Goal: Task Accomplishment & Management: Use online tool/utility

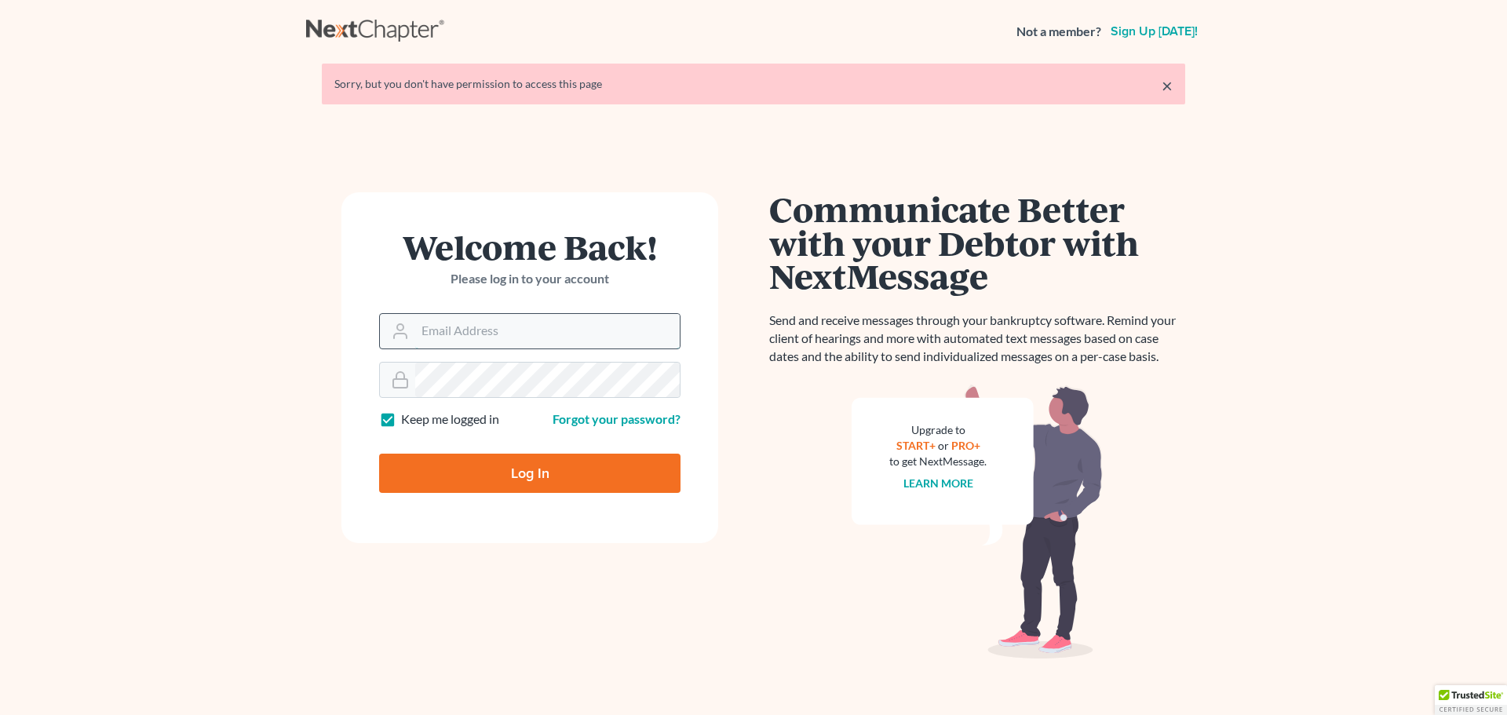
click at [434, 331] on input "Email Address" at bounding box center [547, 331] width 265 height 35
type input "[EMAIL_ADDRESS][DOMAIN_NAME]"
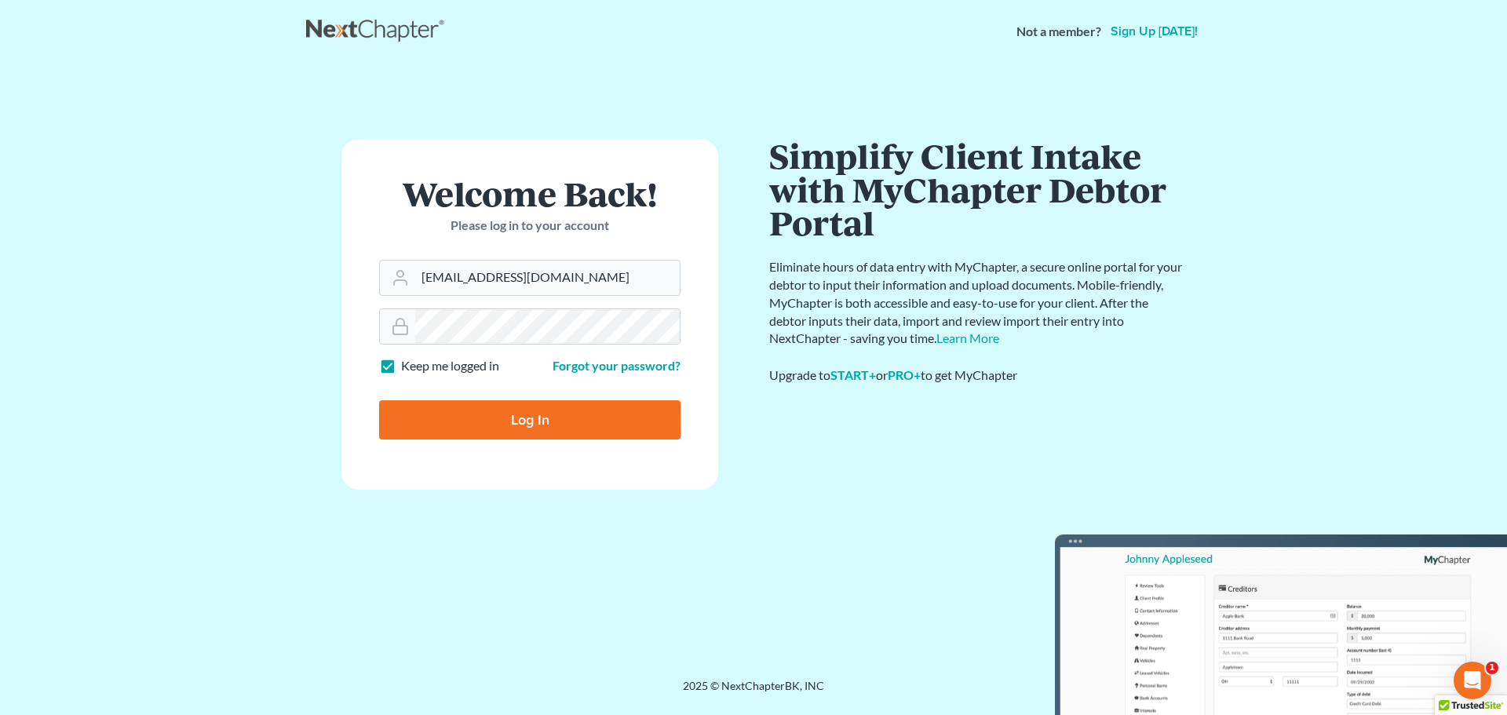
click at [515, 421] on input "Log In" at bounding box center [529, 419] width 301 height 39
type input "Thinking..."
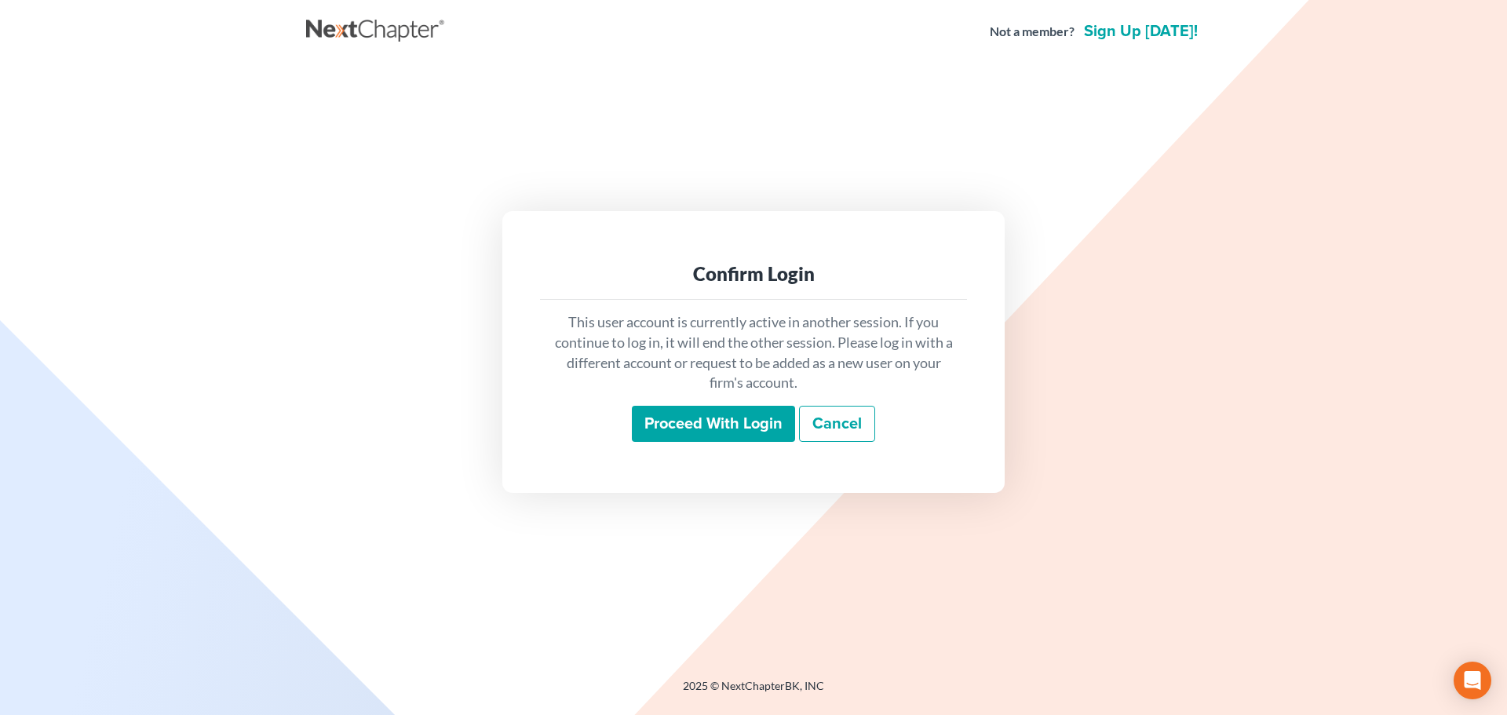
click at [686, 425] on input "Proceed with login" at bounding box center [713, 424] width 163 height 36
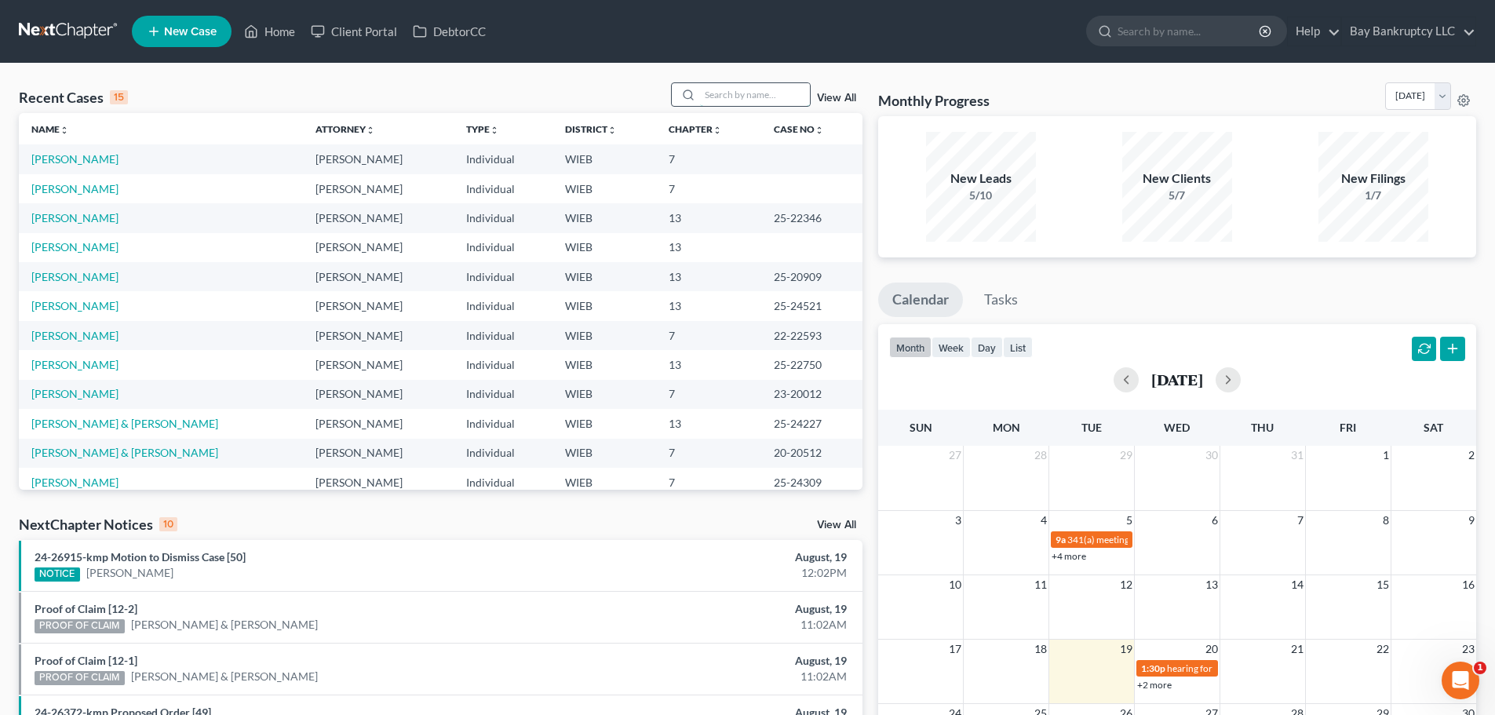
click at [730, 100] on input "search" at bounding box center [755, 94] width 110 height 23
click at [82, 370] on link "[PERSON_NAME]" at bounding box center [74, 364] width 87 height 13
select select "2"
select select "0"
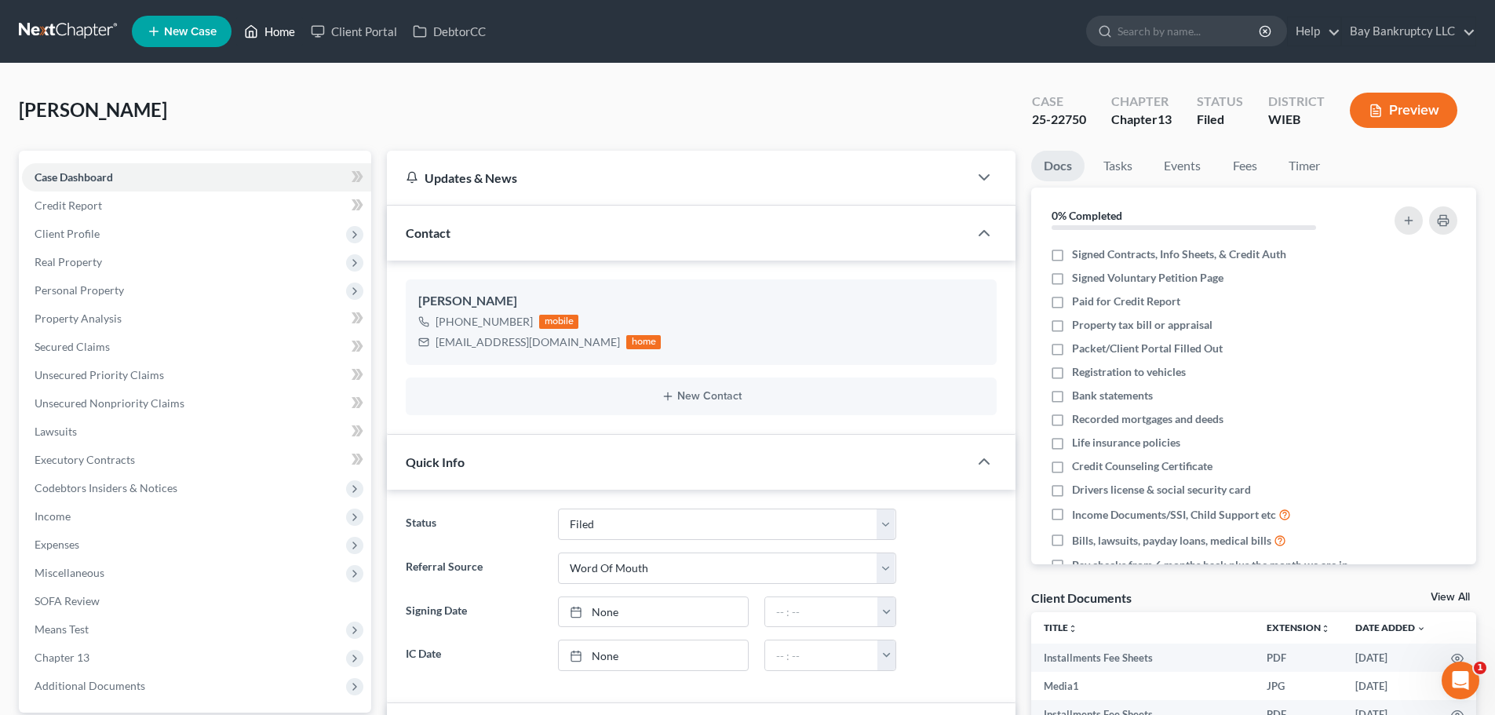
click at [273, 34] on link "Home" at bounding box center [269, 31] width 67 height 28
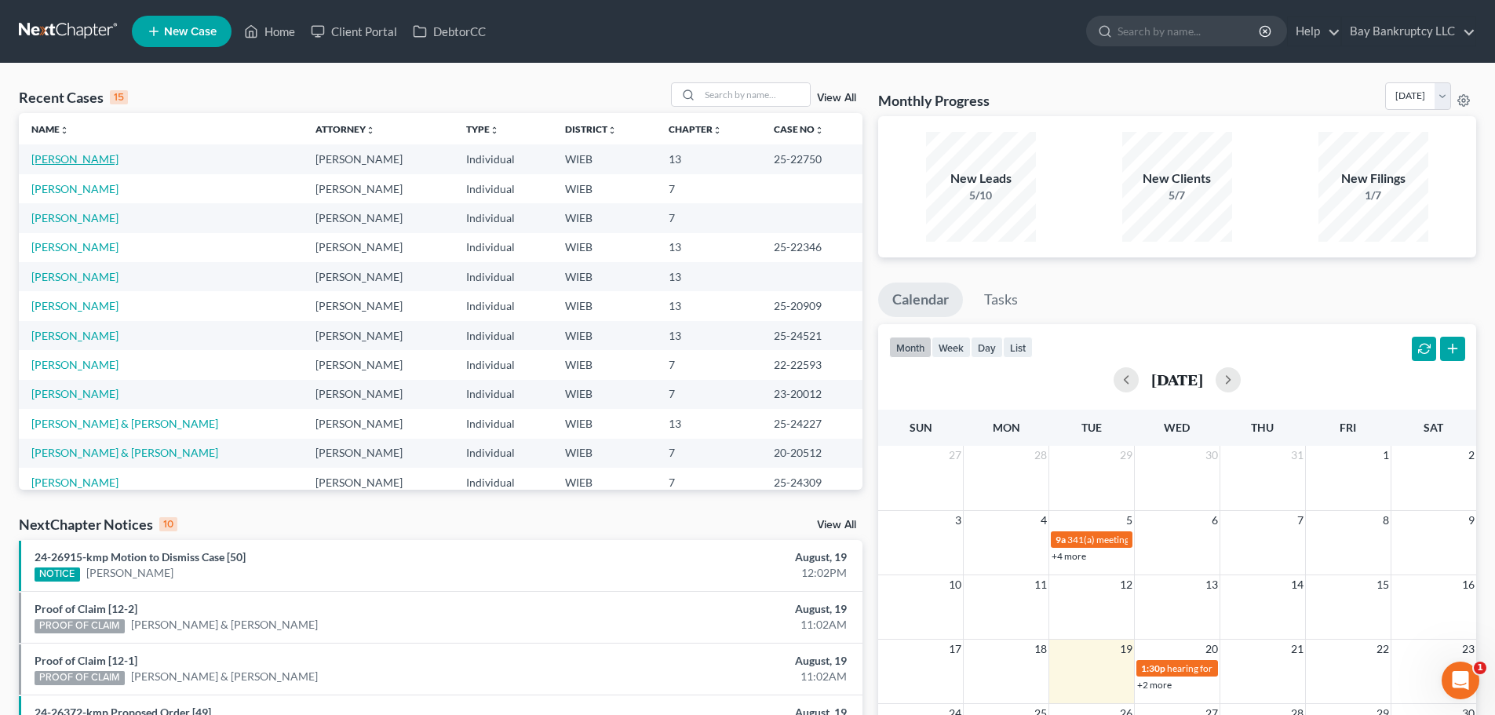
click at [74, 161] on link "[PERSON_NAME]" at bounding box center [74, 158] width 87 height 13
select select "0"
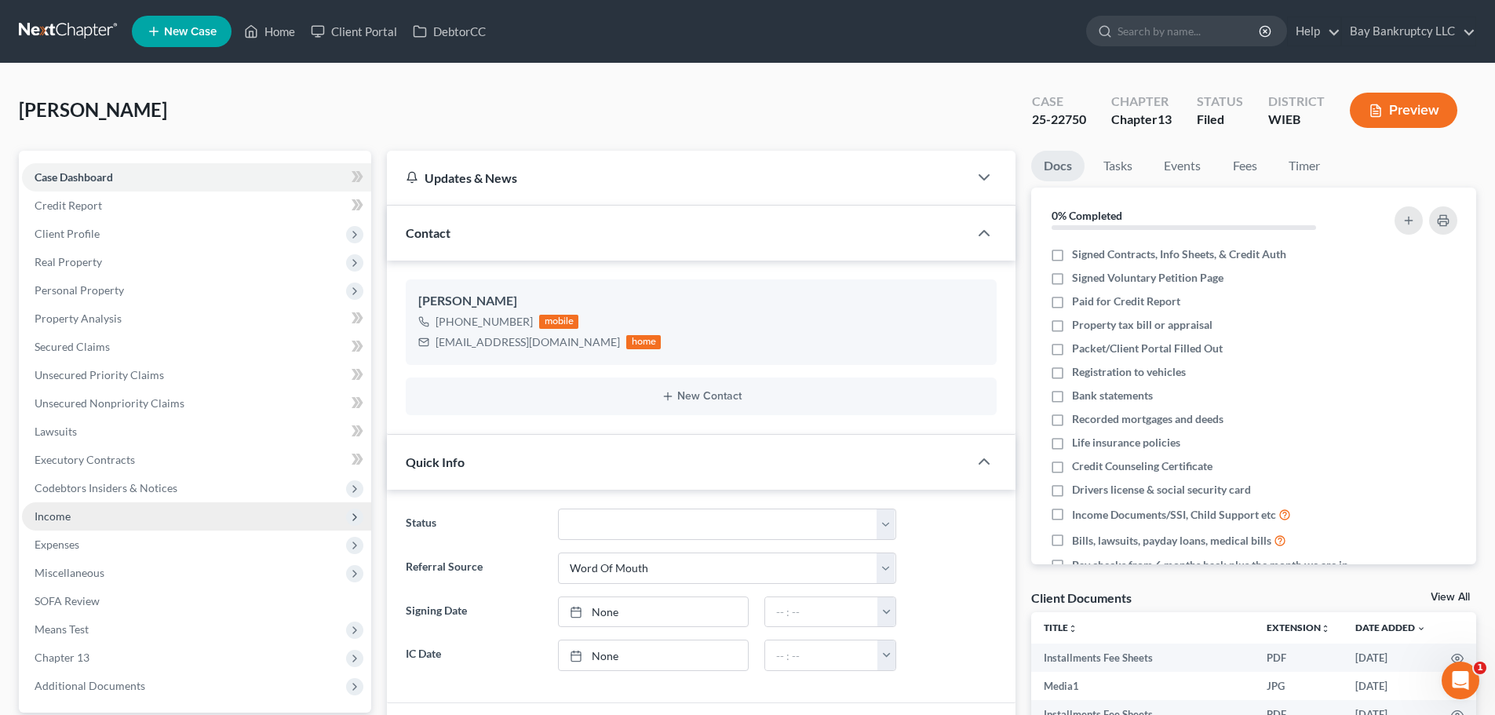
click at [61, 516] on span "Income" at bounding box center [53, 515] width 36 height 13
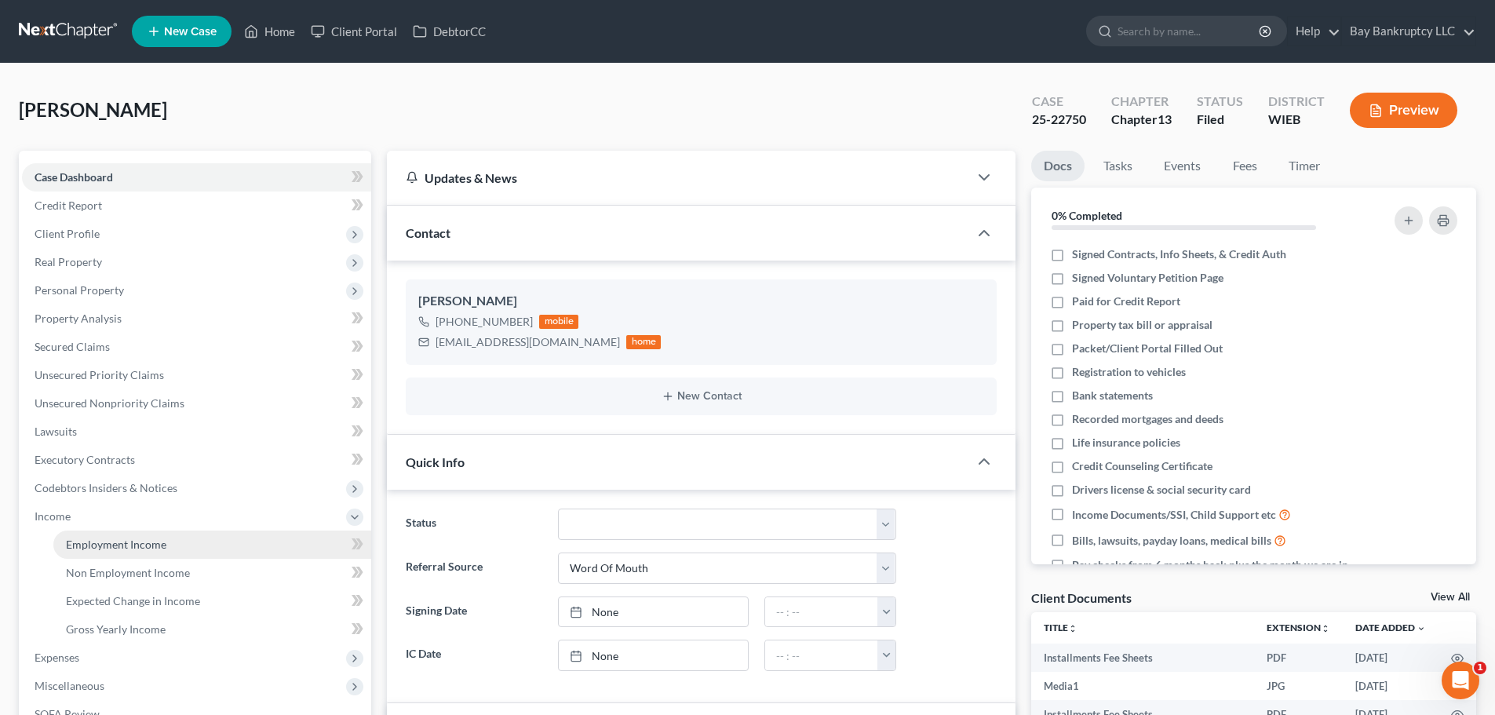
click at [135, 539] on span "Employment Income" at bounding box center [116, 544] width 100 height 13
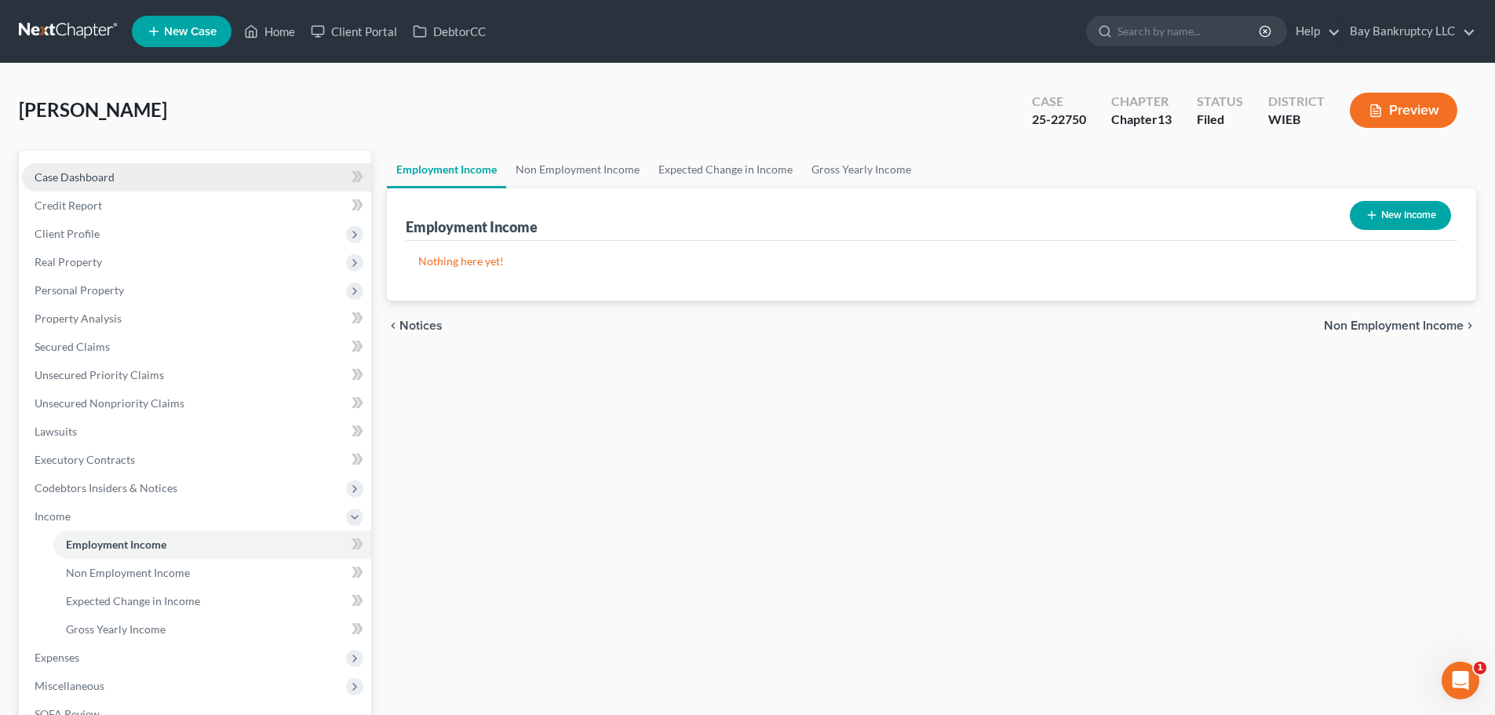
click at [104, 180] on span "Case Dashboard" at bounding box center [75, 176] width 80 height 13
select select "2"
select select "0"
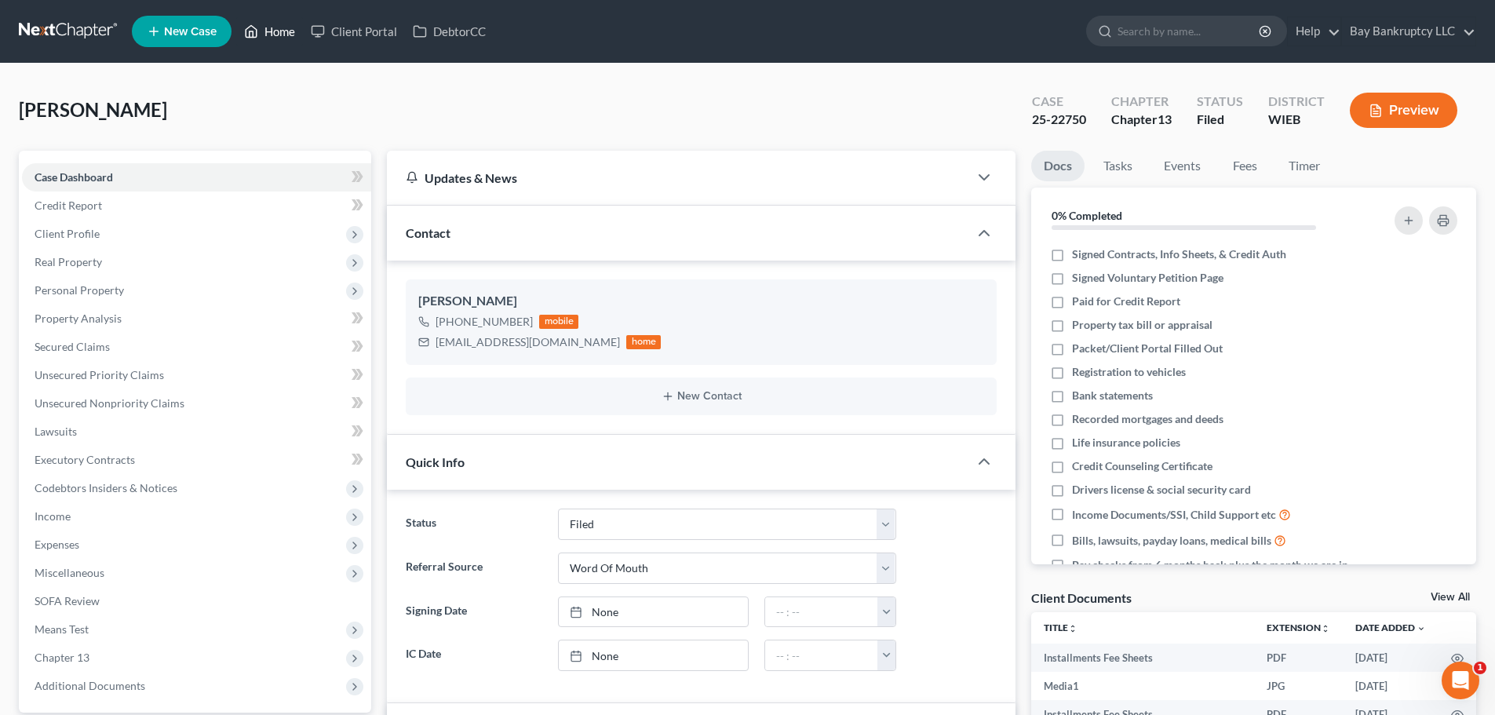
click at [271, 30] on link "Home" at bounding box center [269, 31] width 67 height 28
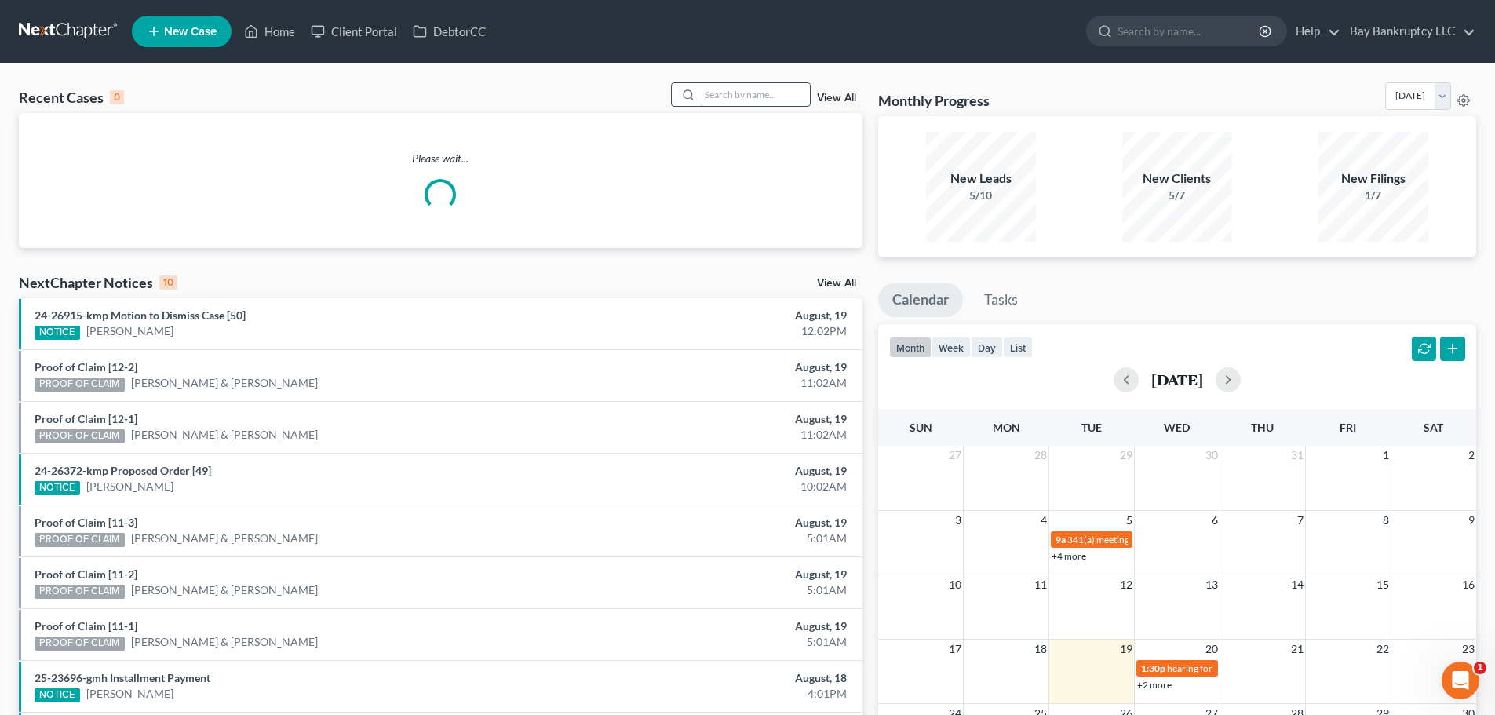
click at [791, 100] on input "search" at bounding box center [755, 94] width 110 height 23
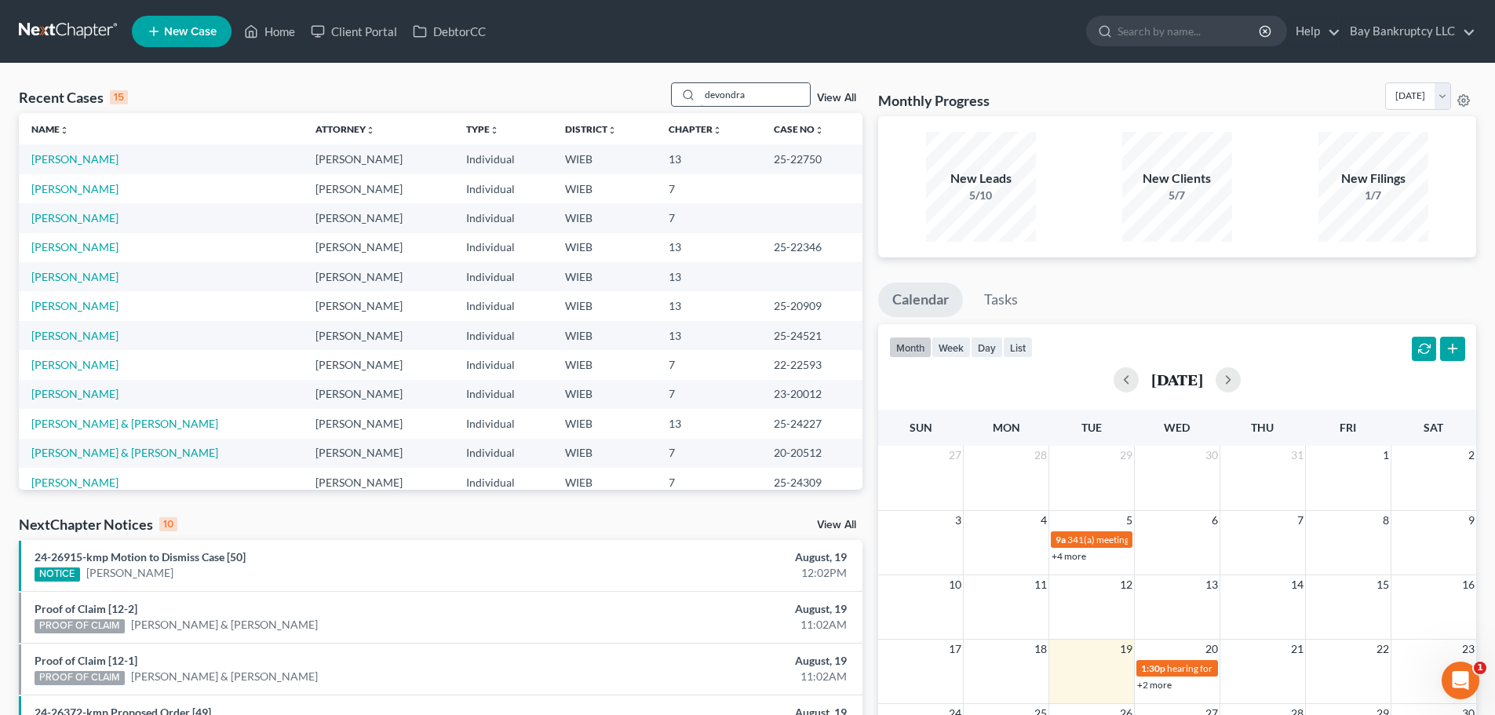
type input "devondra"
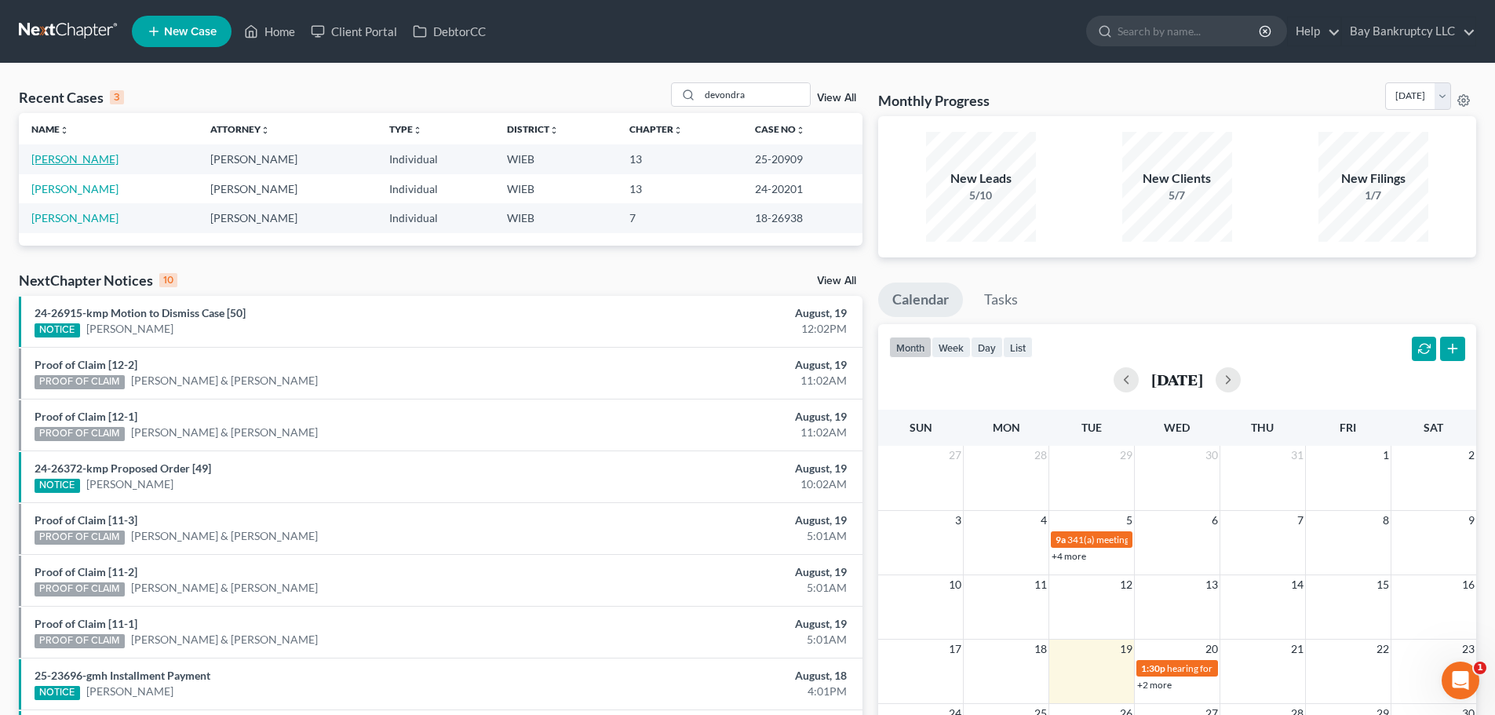
click at [59, 161] on link "[PERSON_NAME]" at bounding box center [74, 158] width 87 height 13
select select "2"
select select "1"
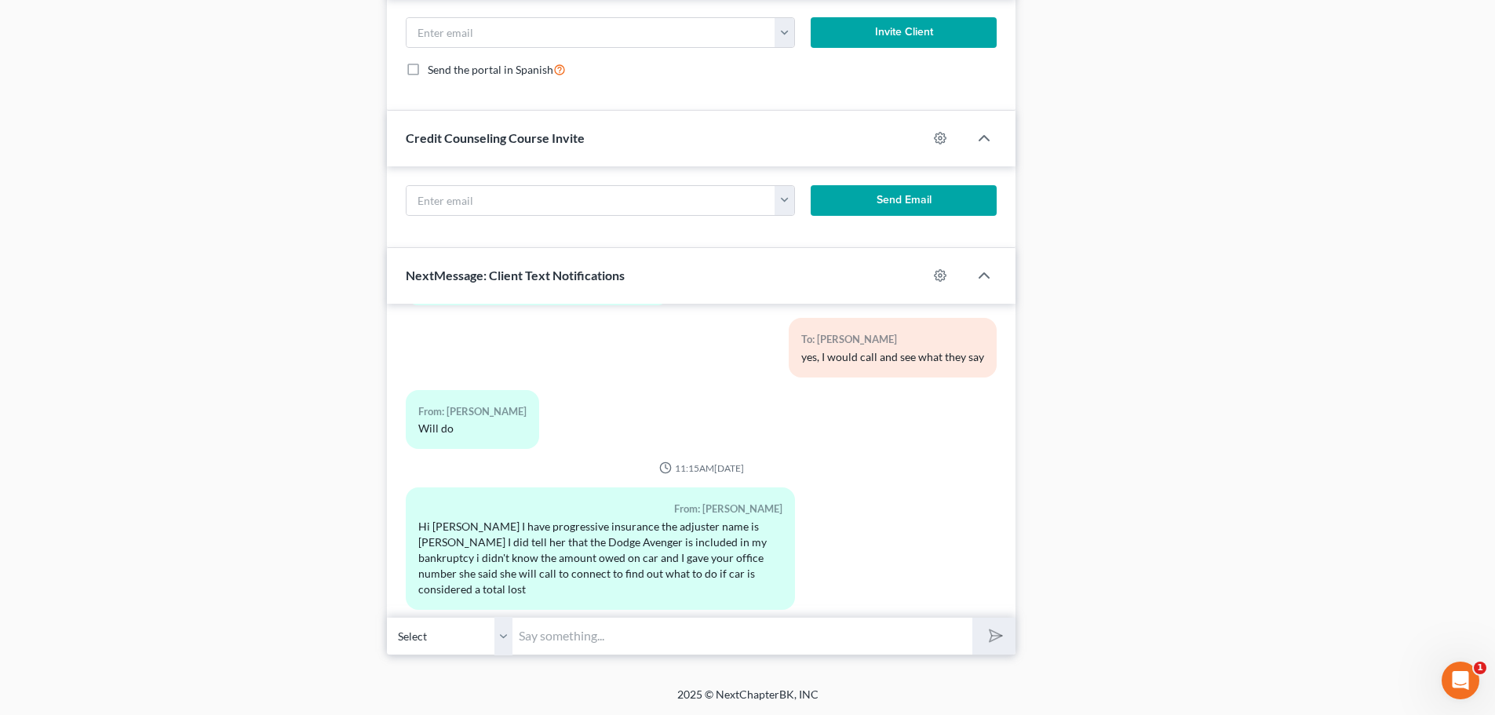
scroll to position [81318, 0]
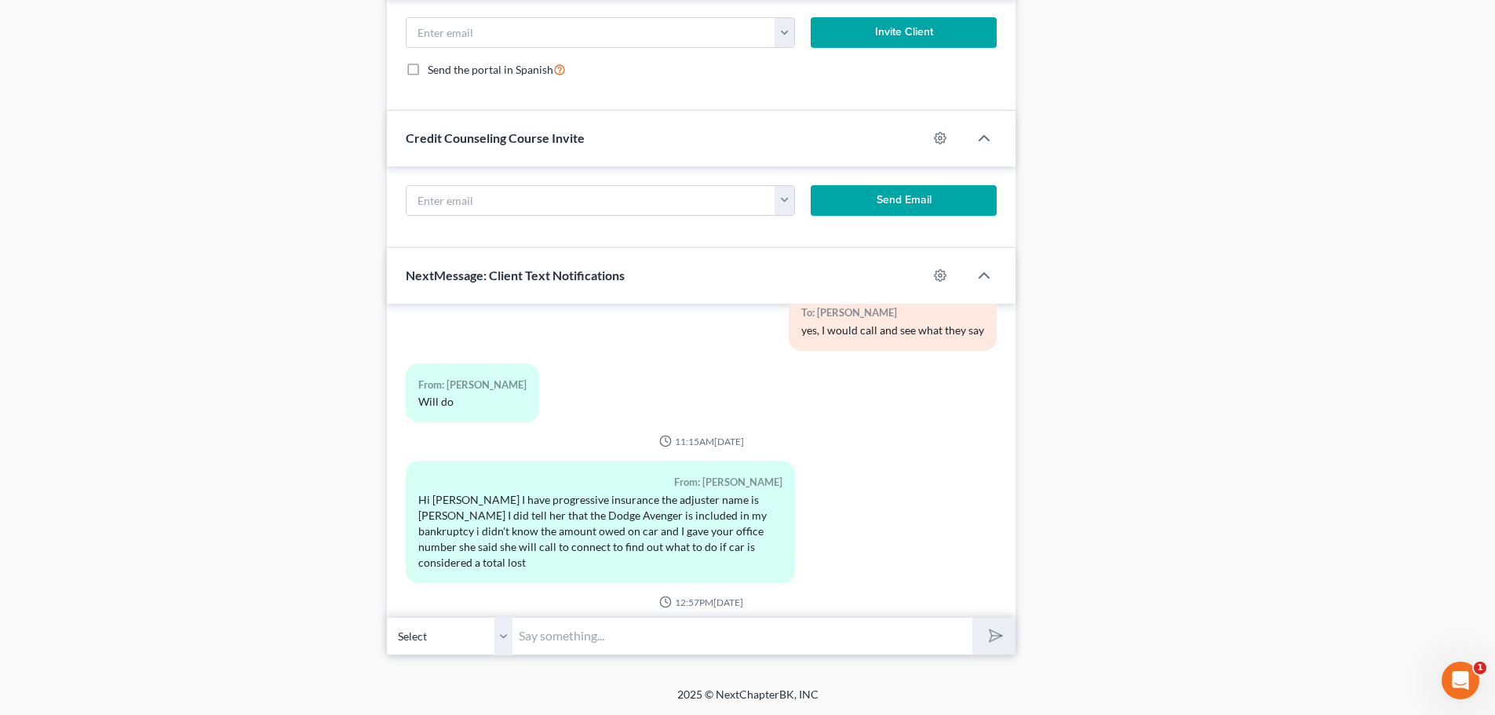
click at [546, 633] on input "text" at bounding box center [743, 636] width 460 height 38
type input "ok, did you talk to Prestige?"
click at [1006, 633] on button "submit" at bounding box center [994, 636] width 43 height 37
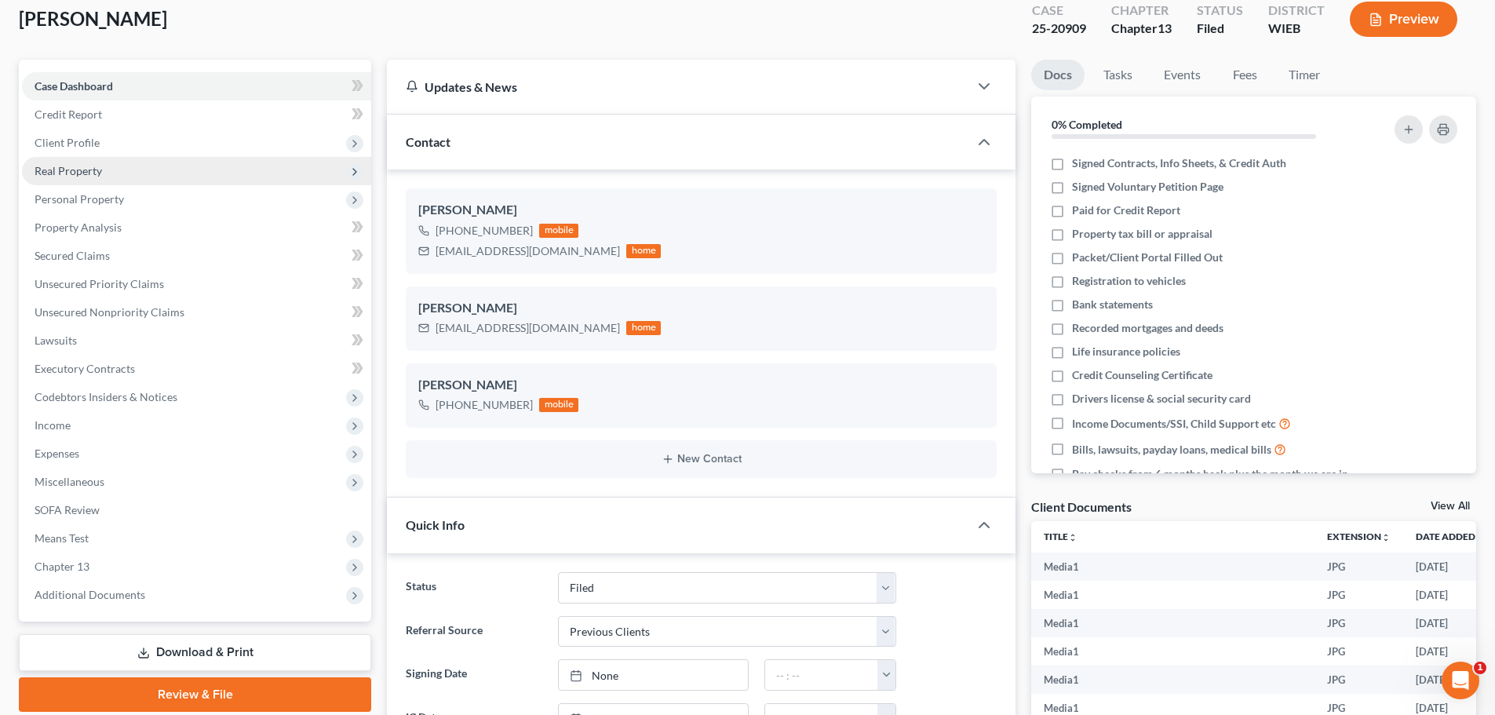
scroll to position [0, 0]
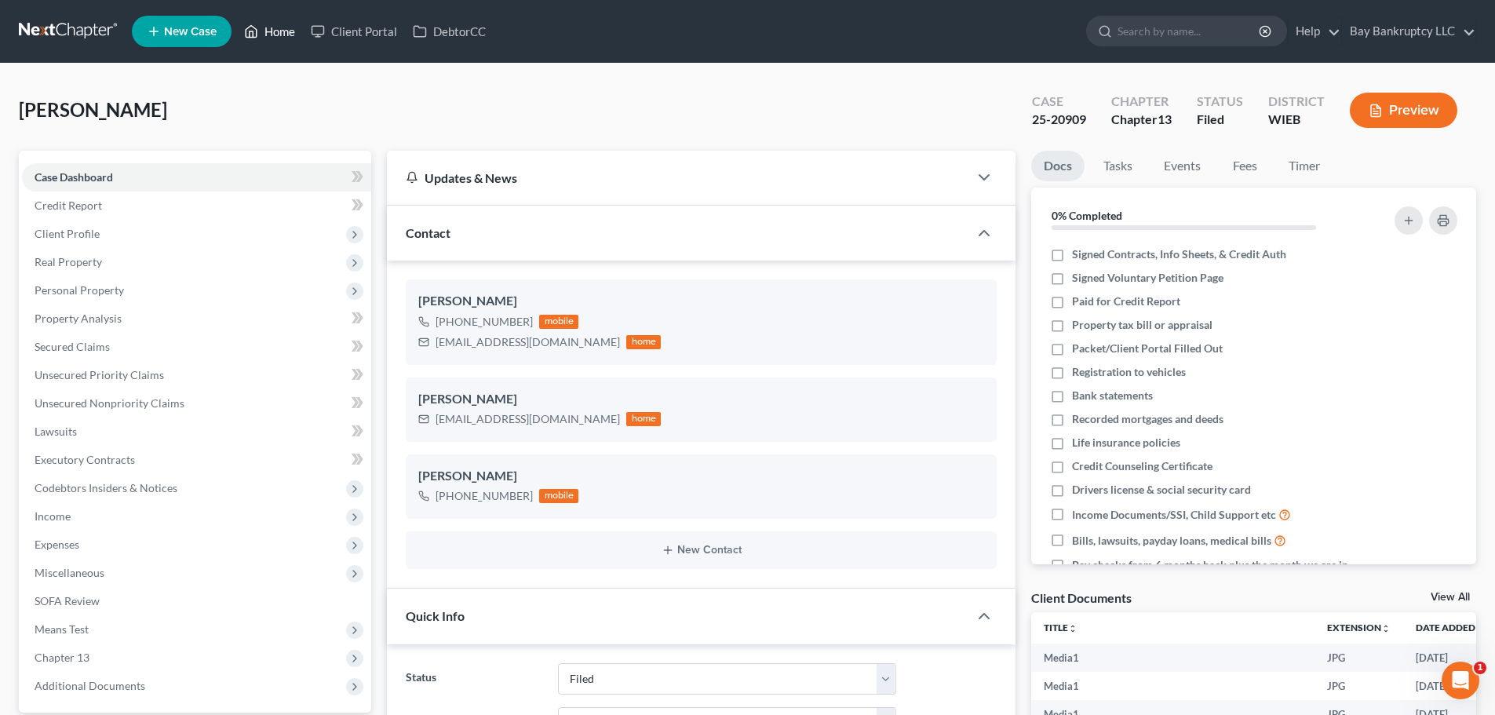
drag, startPoint x: 278, startPoint y: 37, endPoint x: 325, endPoint y: 126, distance: 101.1
click at [278, 37] on link "Home" at bounding box center [269, 31] width 67 height 28
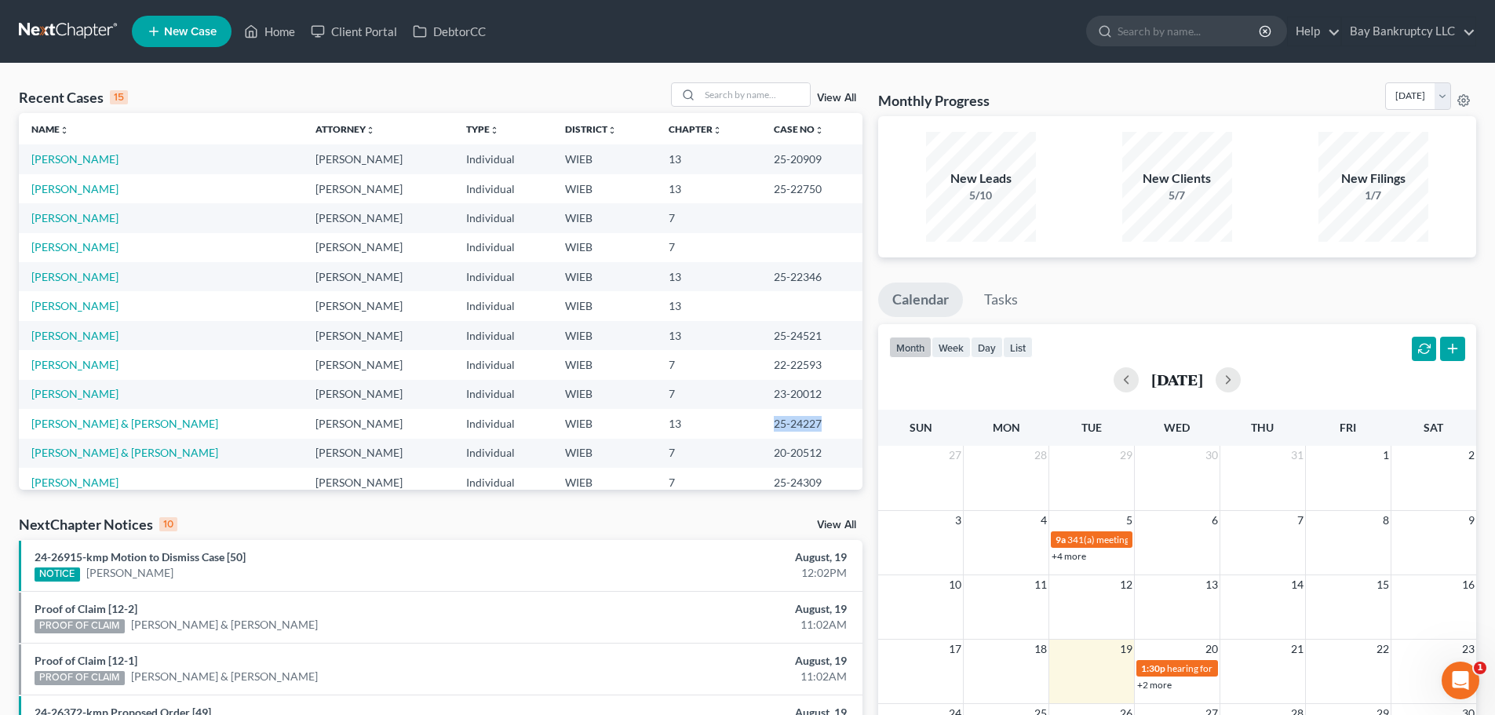
drag, startPoint x: 738, startPoint y: 434, endPoint x: 790, endPoint y: 433, distance: 52.6
click at [790, 433] on td "25-24227" at bounding box center [811, 423] width 101 height 29
copy td "25-24227"
click at [732, 96] on input "search" at bounding box center [755, 94] width 110 height 23
click at [44, 422] on link "[PERSON_NAME] & [PERSON_NAME]" at bounding box center [124, 423] width 187 height 13
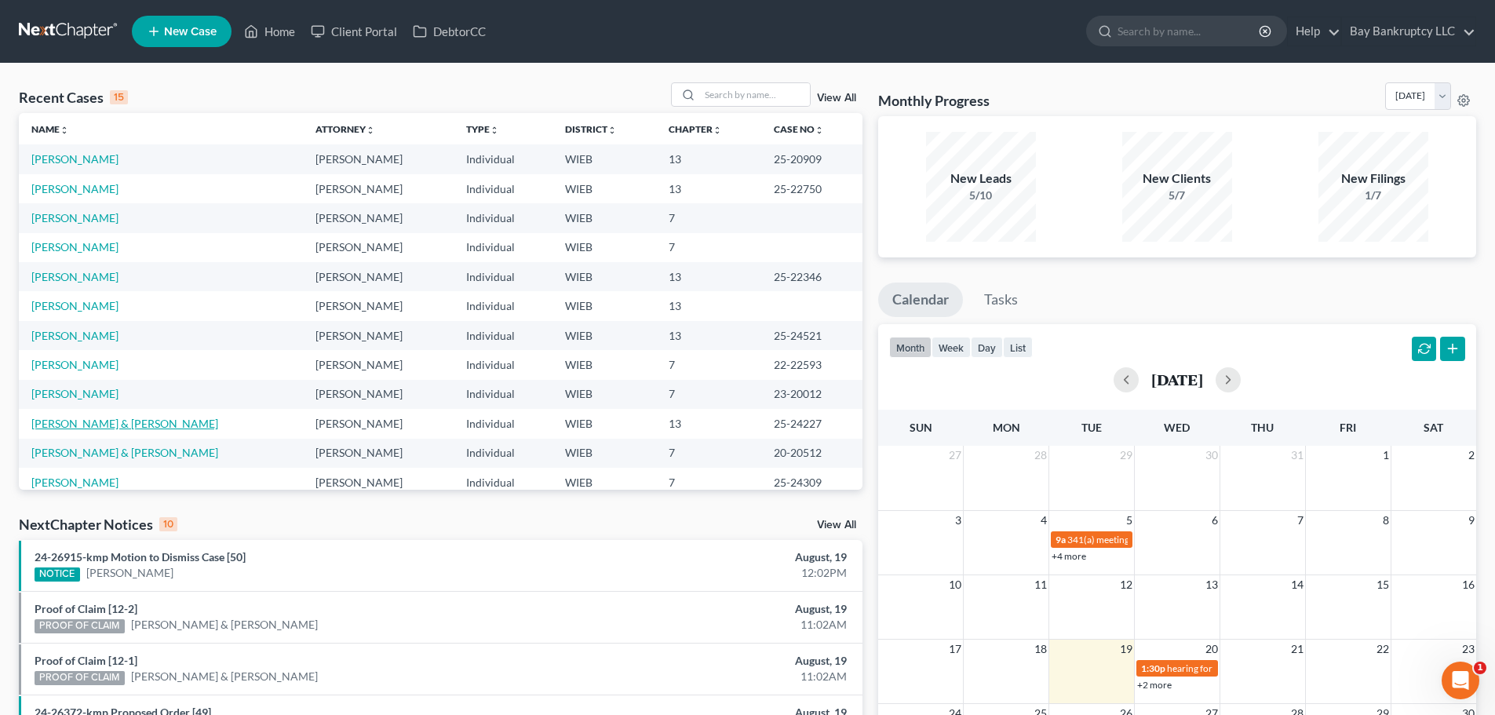
select select "4"
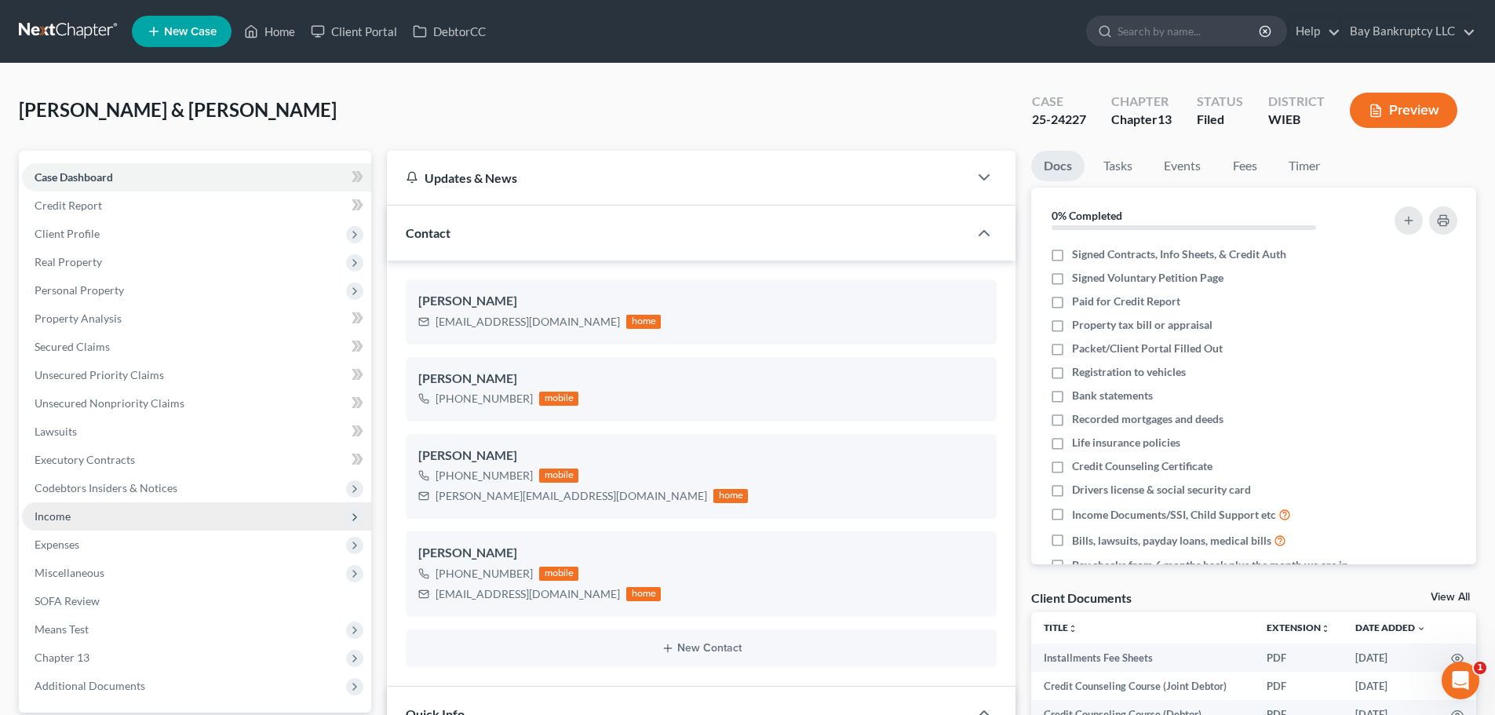
click at [73, 519] on span "Income" at bounding box center [196, 516] width 349 height 28
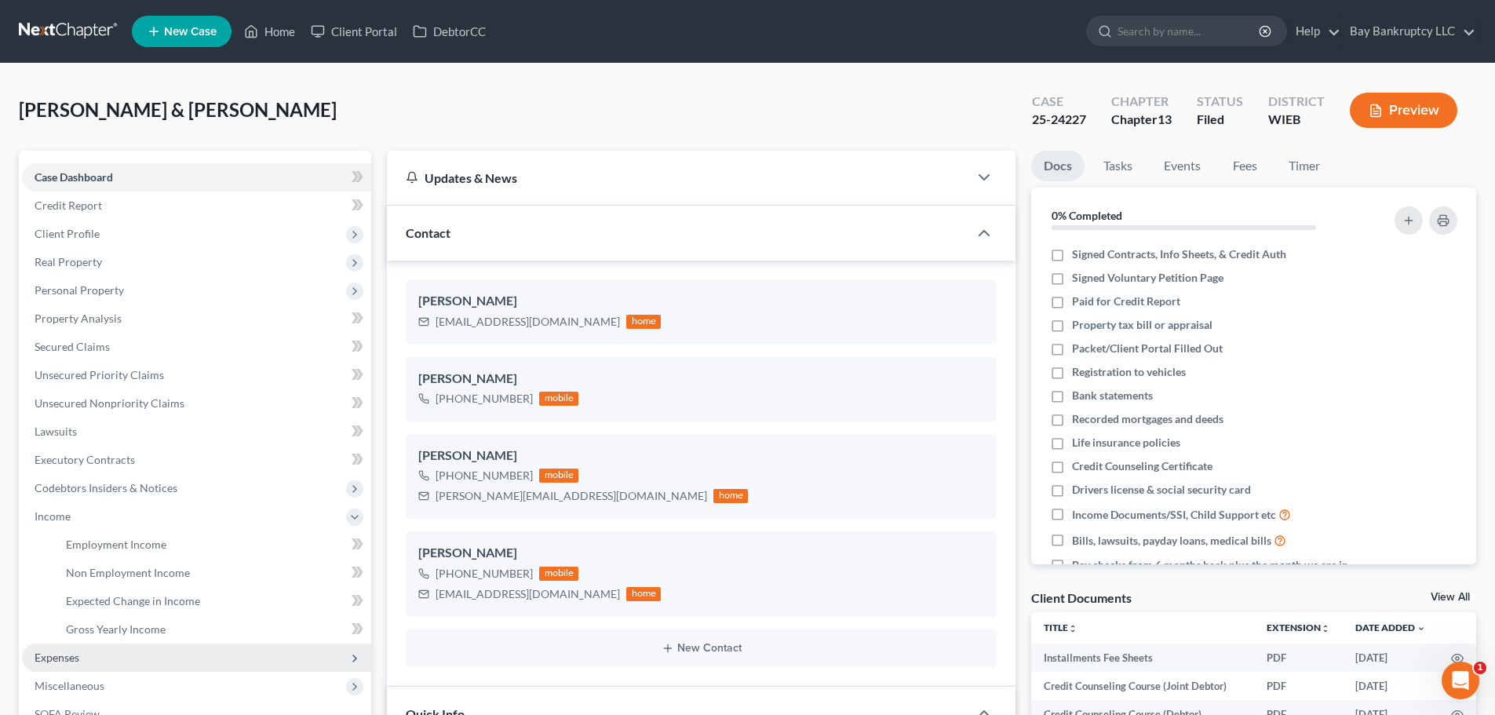
scroll to position [1809, 0]
click at [91, 538] on span "Employment Income" at bounding box center [116, 544] width 100 height 13
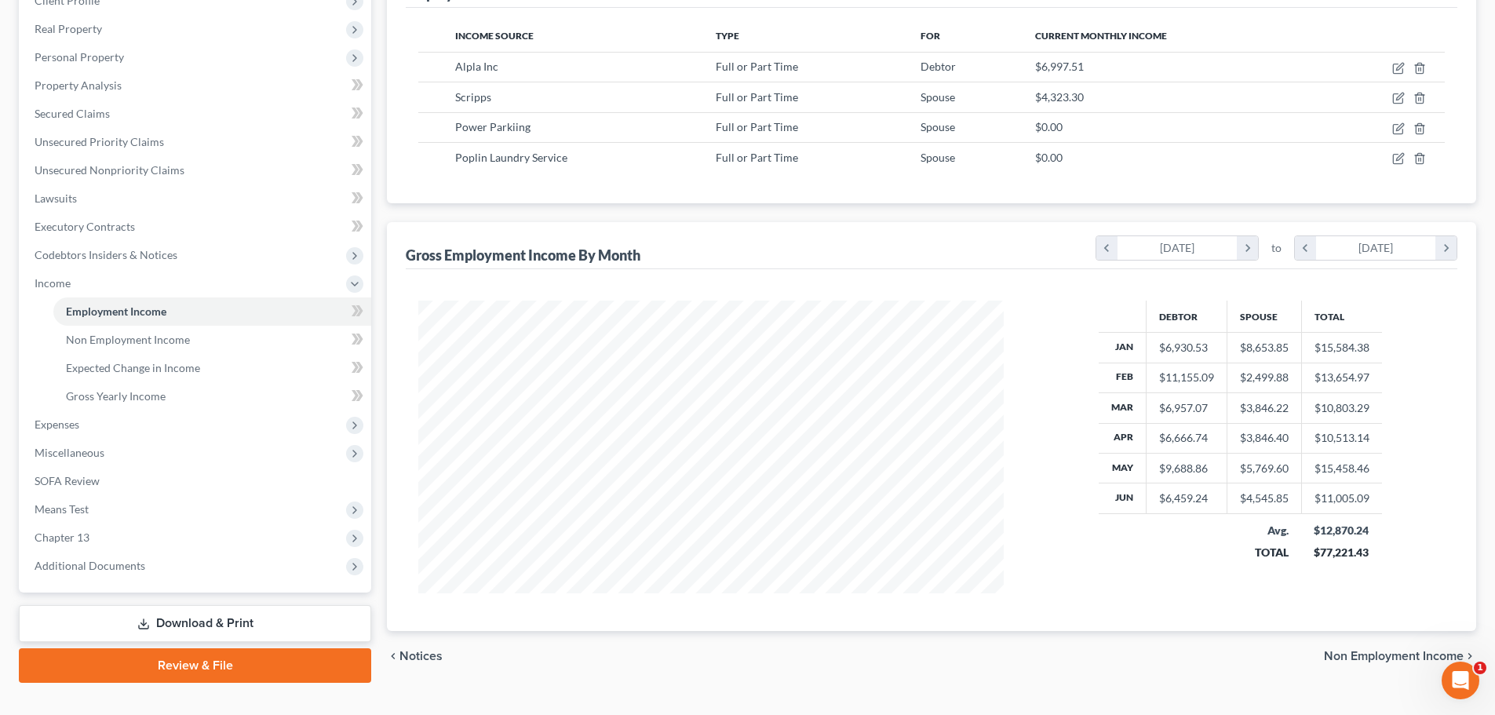
scroll to position [235, 0]
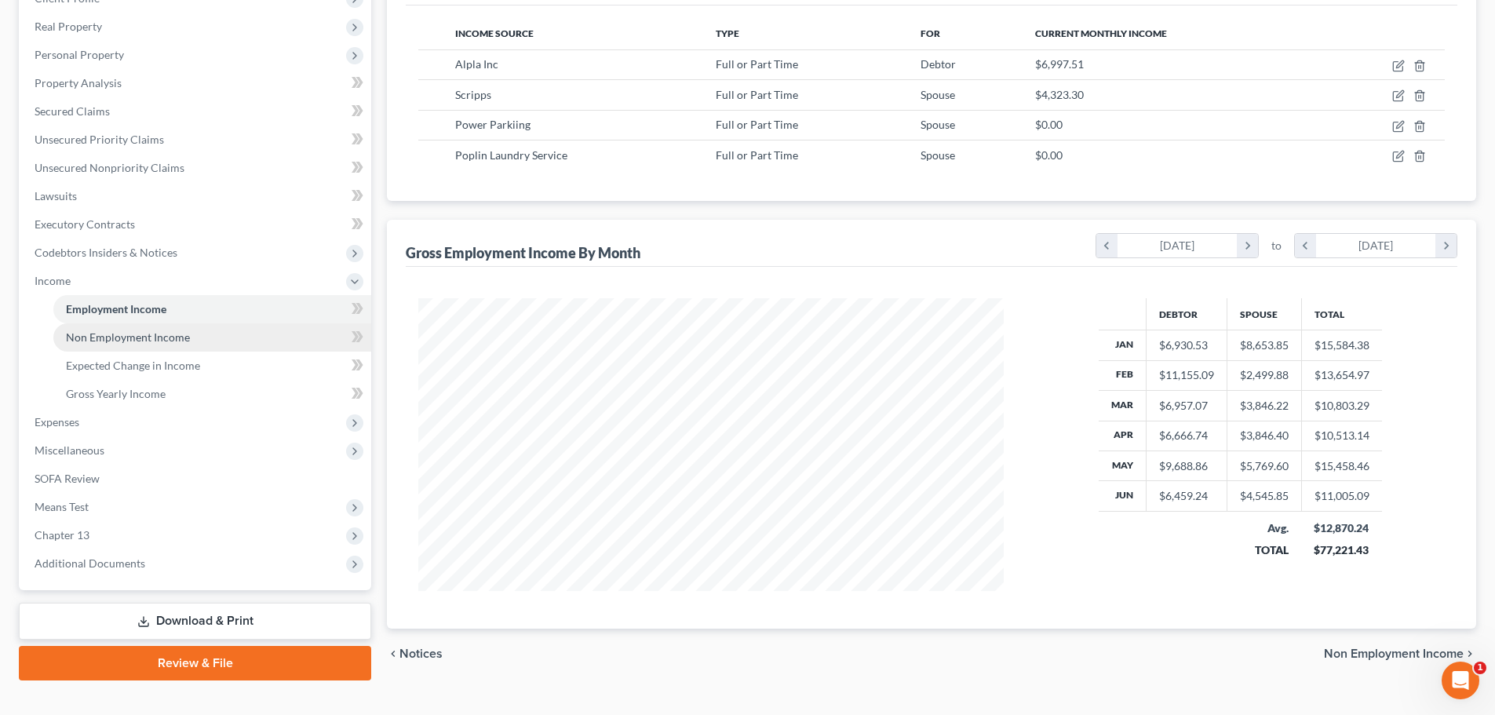
click at [118, 336] on span "Non Employment Income" at bounding box center [128, 336] width 124 height 13
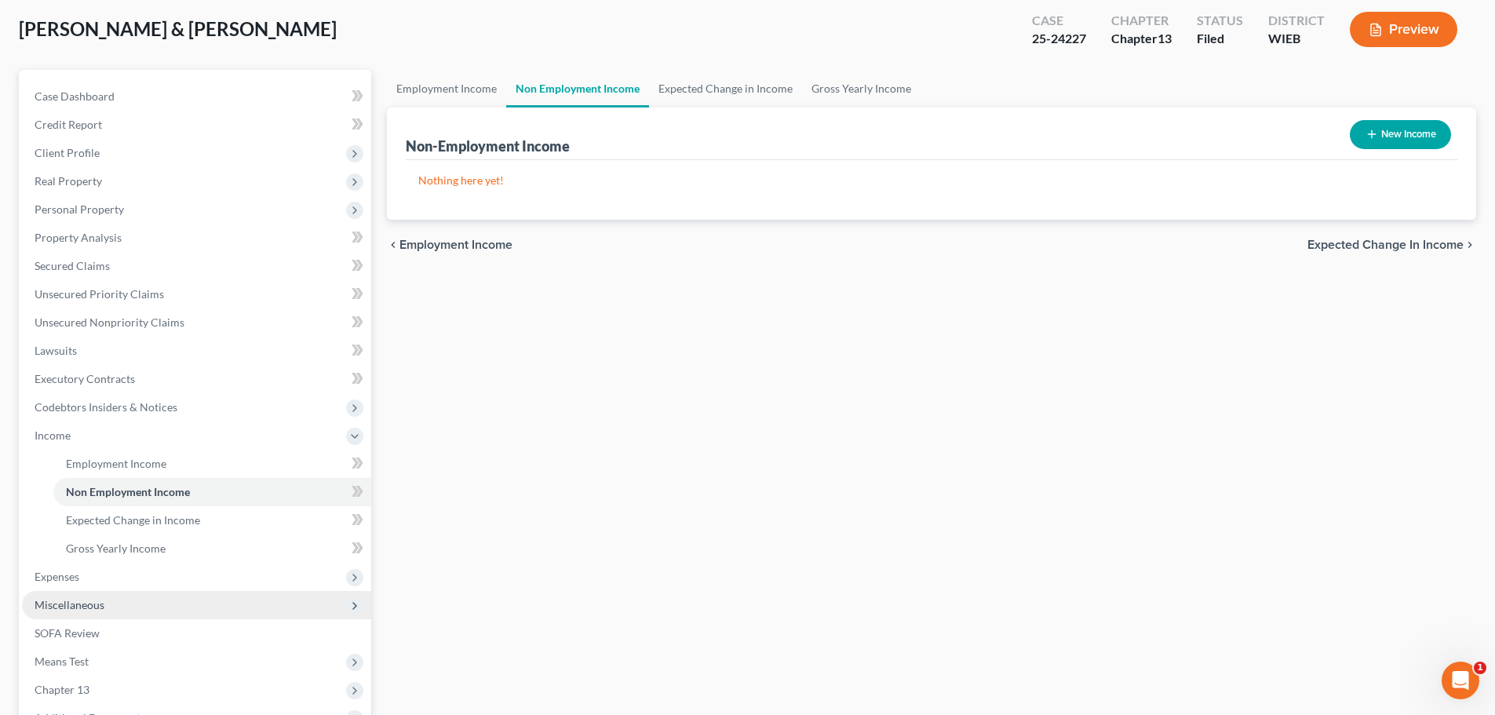
scroll to position [157, 0]
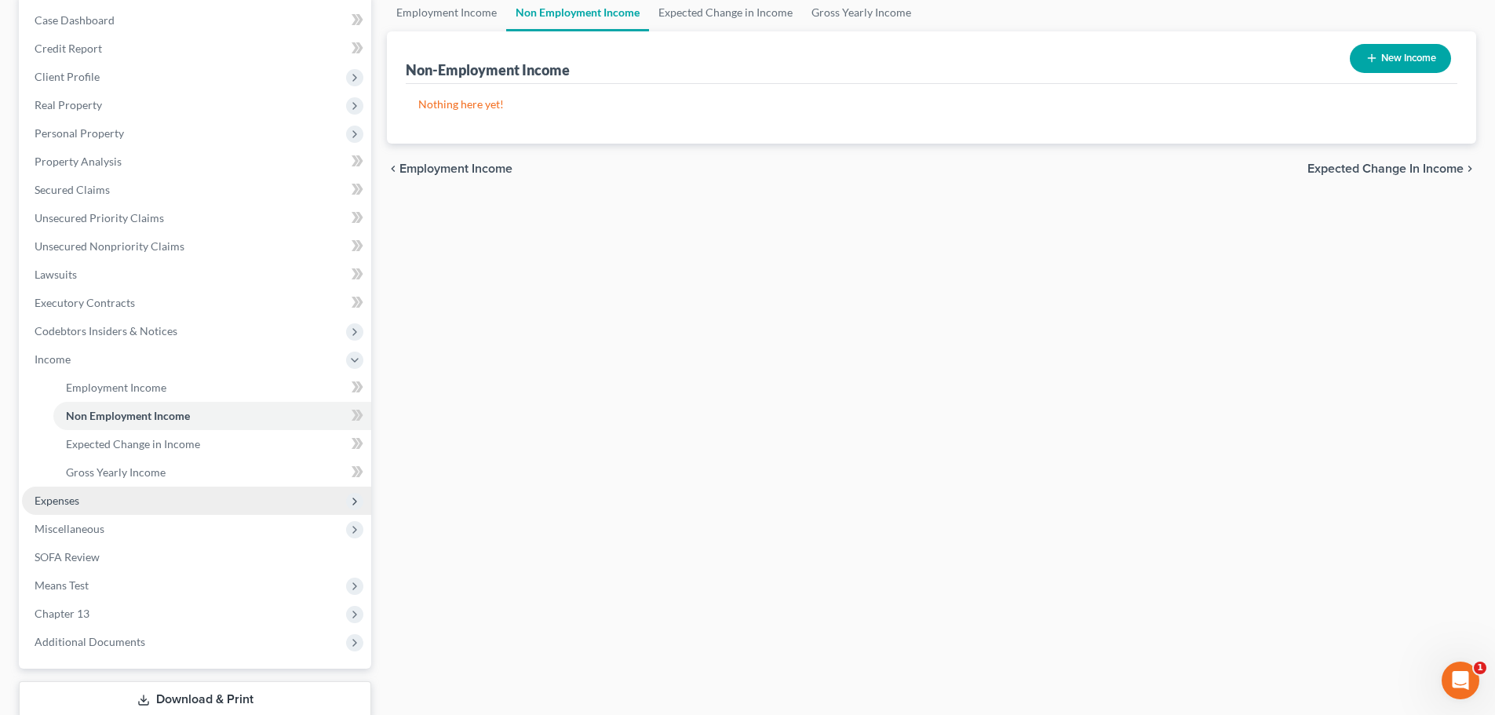
click at [64, 498] on span "Expenses" at bounding box center [57, 500] width 45 height 13
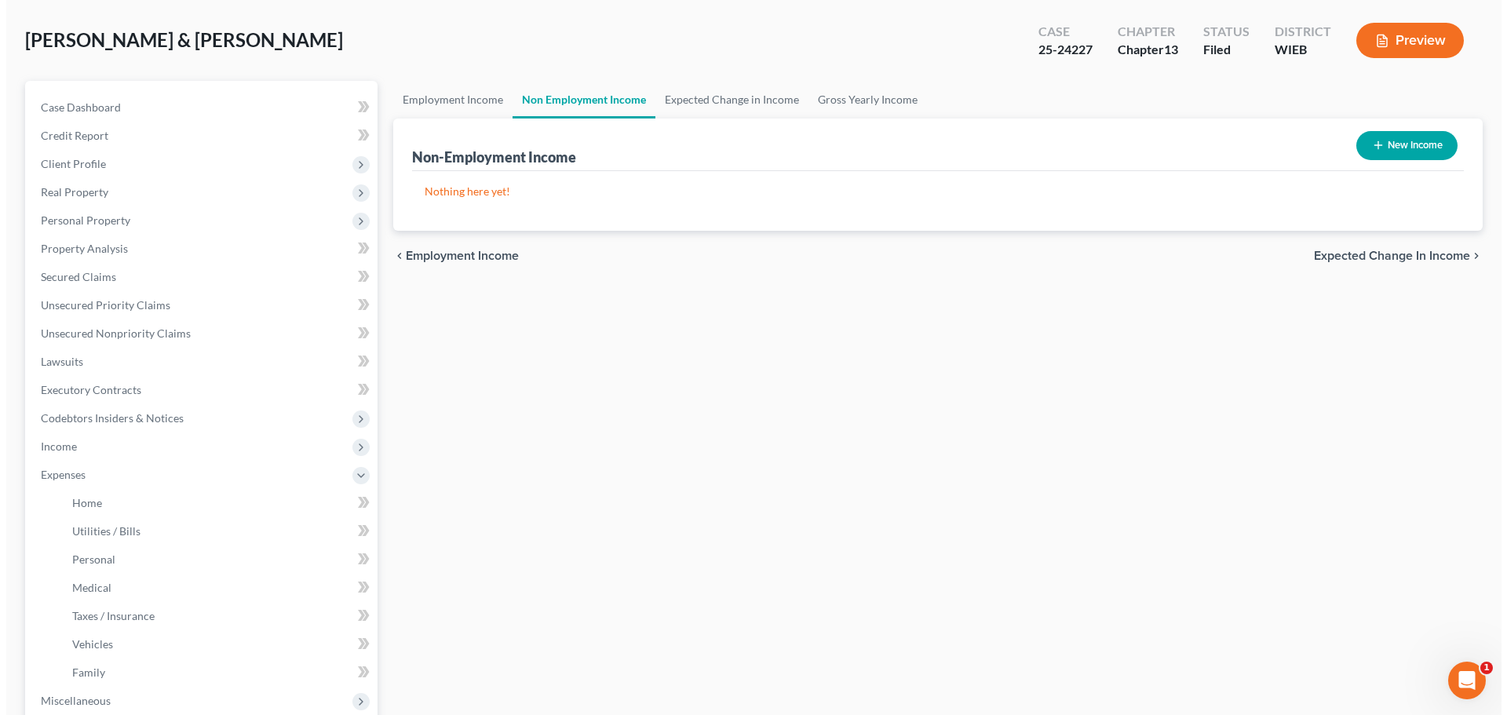
scroll to position [0, 0]
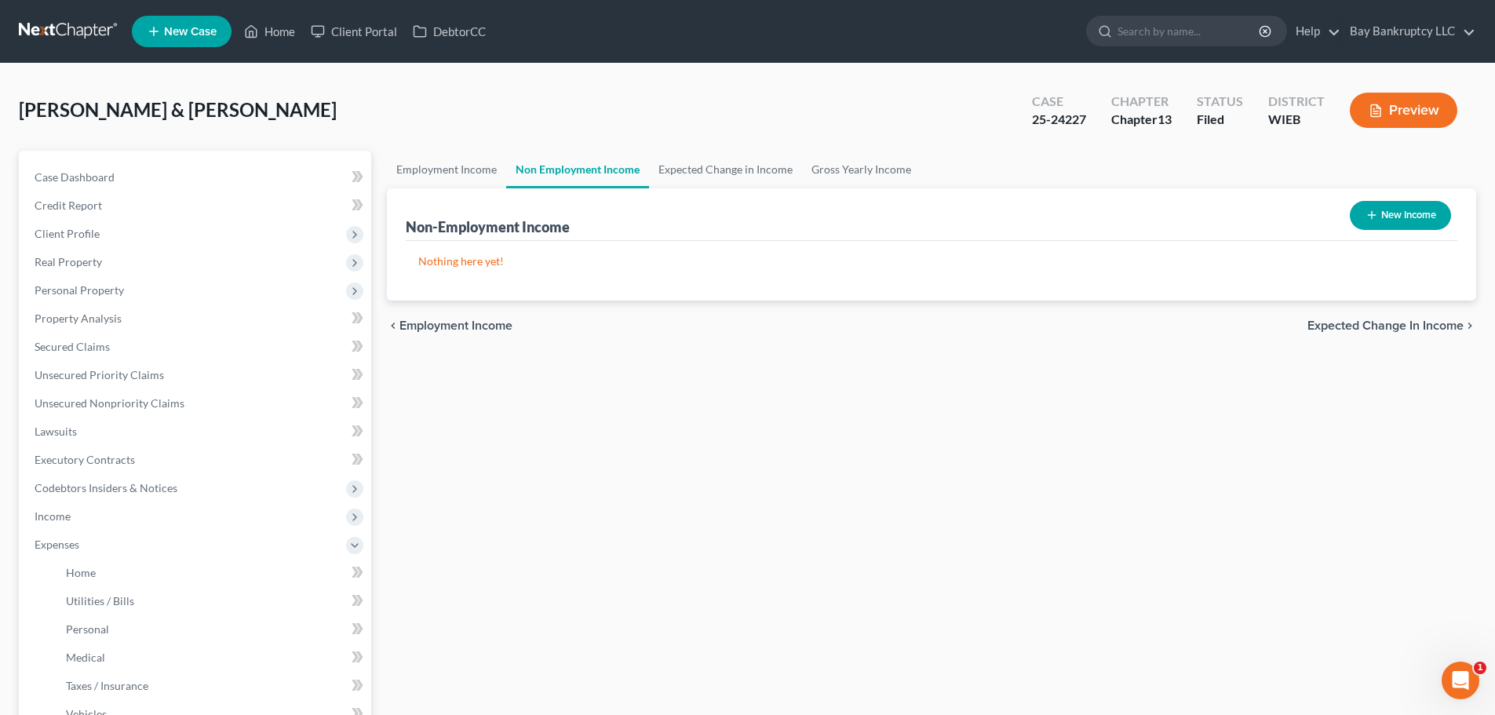
click at [1396, 122] on button "Preview" at bounding box center [1404, 110] width 108 height 35
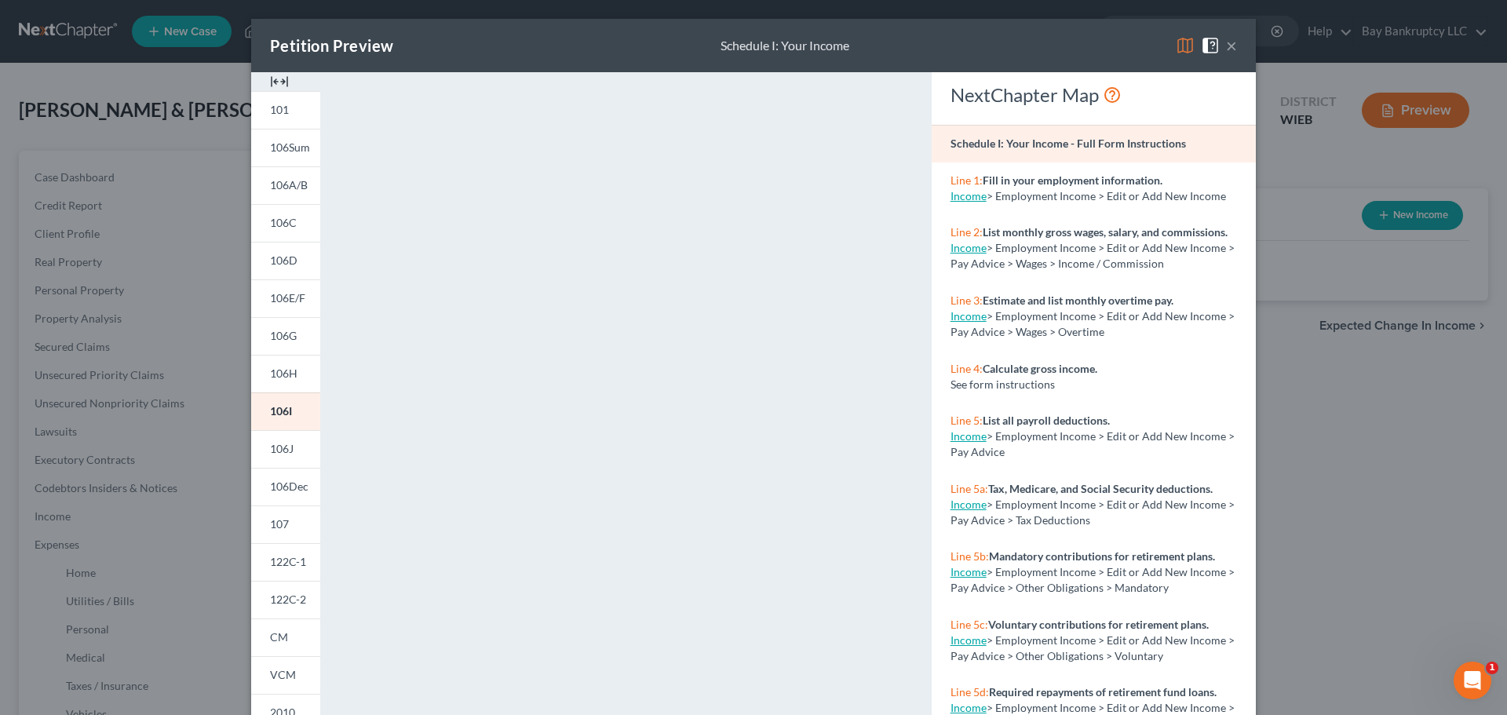
click at [1226, 46] on button "×" at bounding box center [1231, 45] width 11 height 19
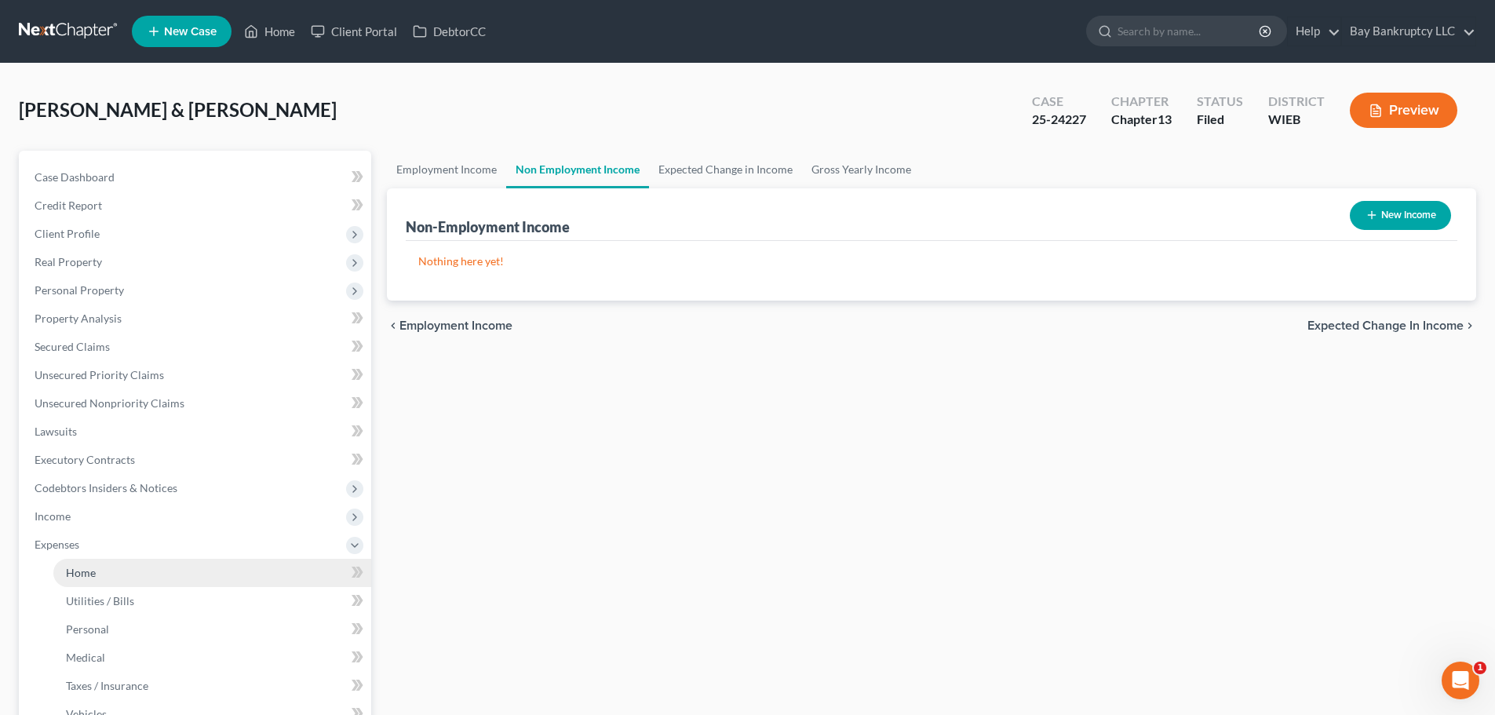
click at [85, 575] on span "Home" at bounding box center [81, 572] width 30 height 13
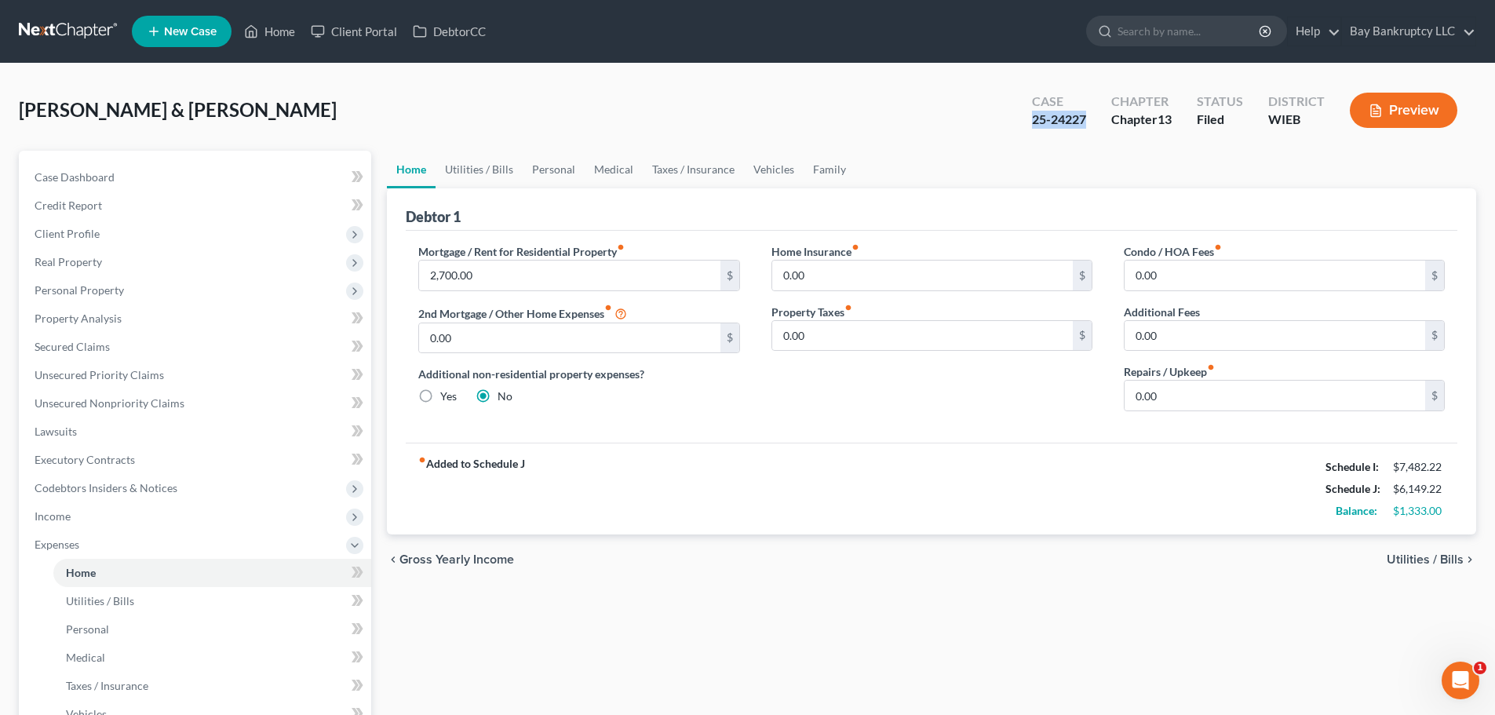
drag, startPoint x: 1032, startPoint y: 126, endPoint x: 1086, endPoint y: 134, distance: 54.7
click at [1086, 134] on div "Case 25-24227" at bounding box center [1059, 112] width 79 height 46
copy div "25-24227"
drag, startPoint x: 272, startPoint y: 26, endPoint x: 630, endPoint y: 139, distance: 376.1
click at [272, 26] on link "Home" at bounding box center [269, 31] width 67 height 28
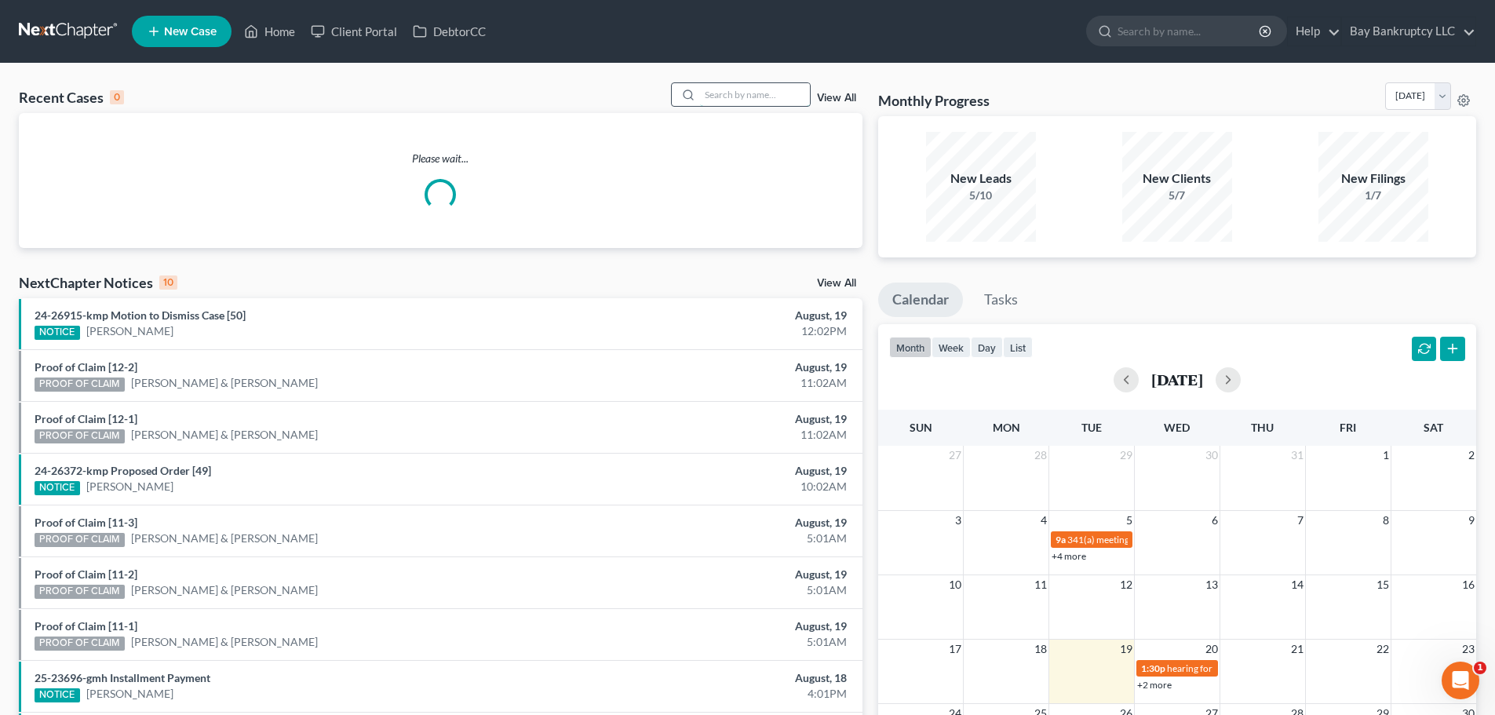
click at [772, 97] on input "search" at bounding box center [755, 94] width 110 height 23
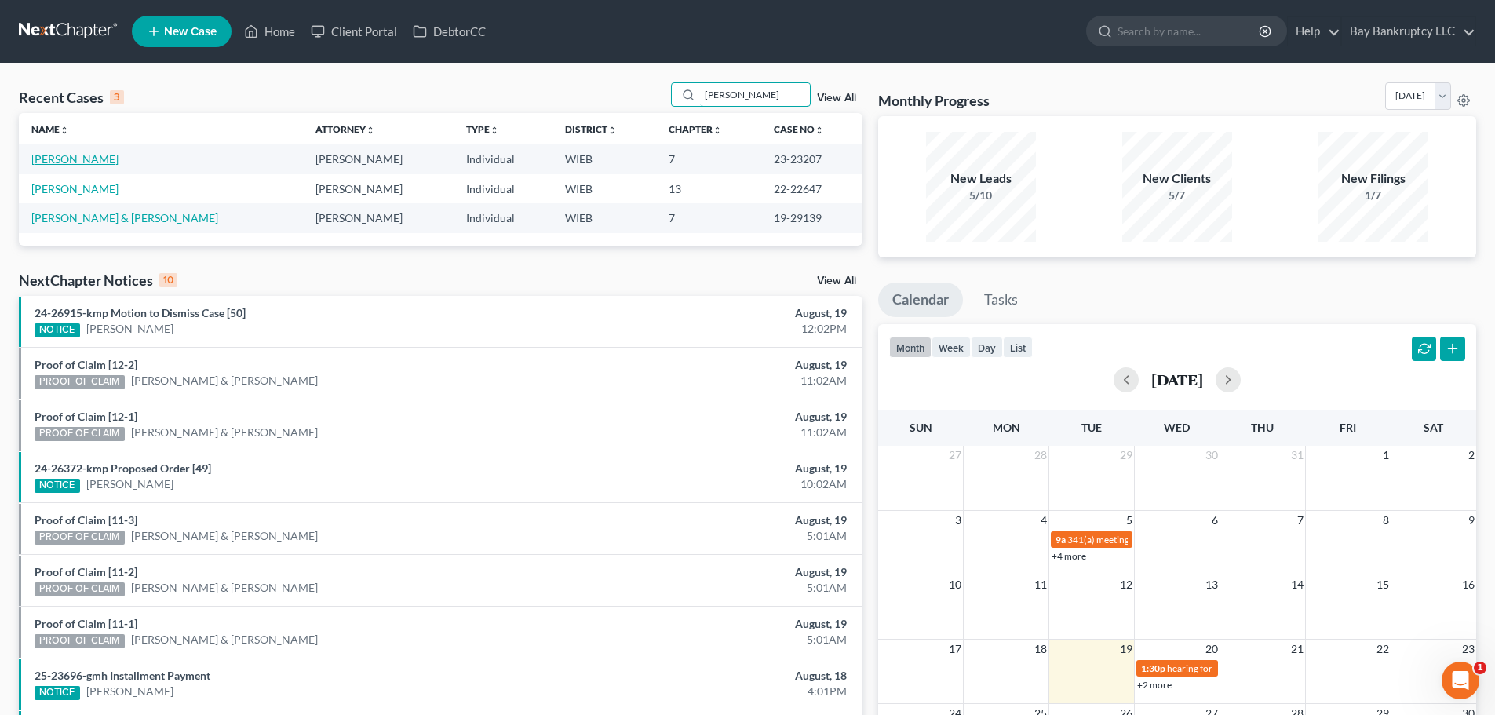
type input "[PERSON_NAME]"
click at [64, 159] on link "[PERSON_NAME]" at bounding box center [74, 158] width 87 height 13
select select "4"
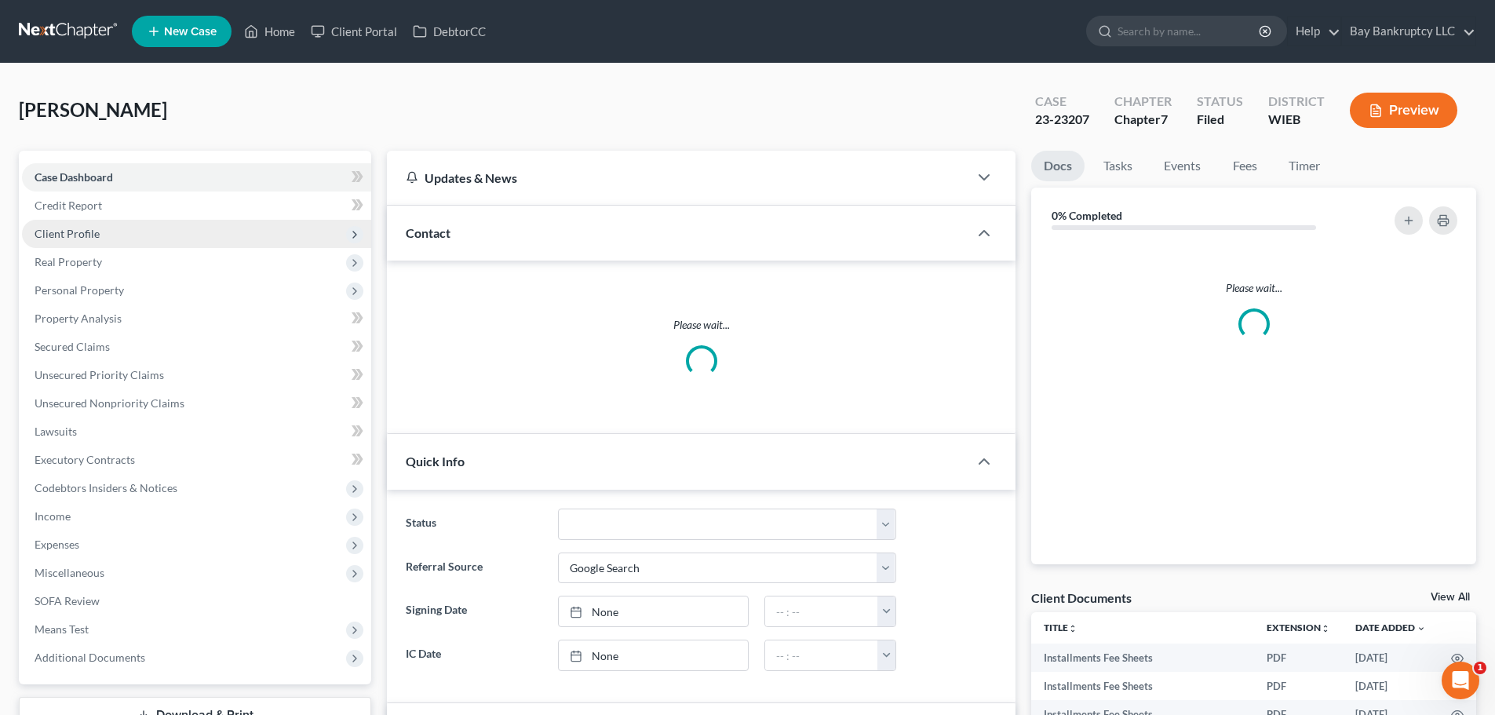
click at [82, 235] on span "Client Profile" at bounding box center [67, 233] width 65 height 13
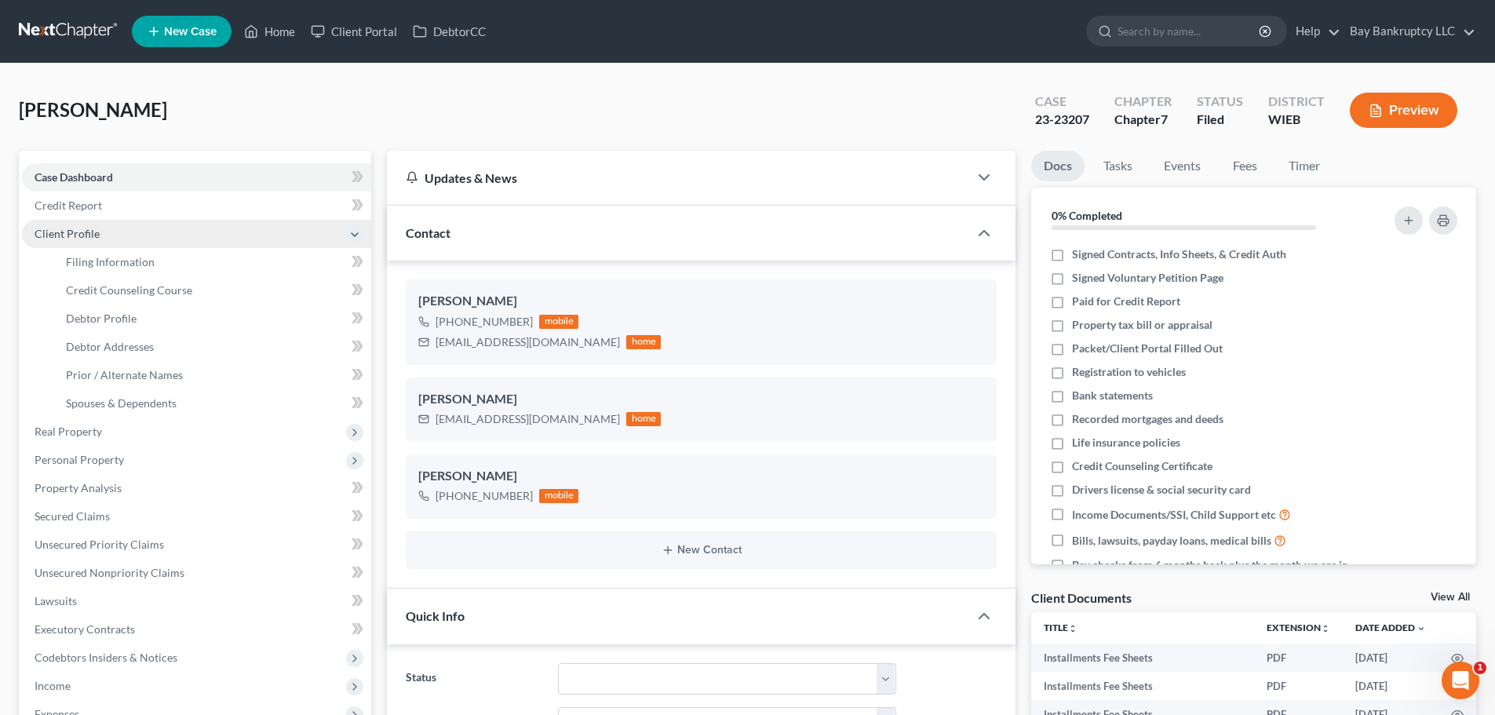
scroll to position [12418, 0]
drag, startPoint x: 135, startPoint y: 347, endPoint x: 745, endPoint y: 358, distance: 610.0
click at [135, 347] on span "Debtor Addresses" at bounding box center [110, 346] width 88 height 13
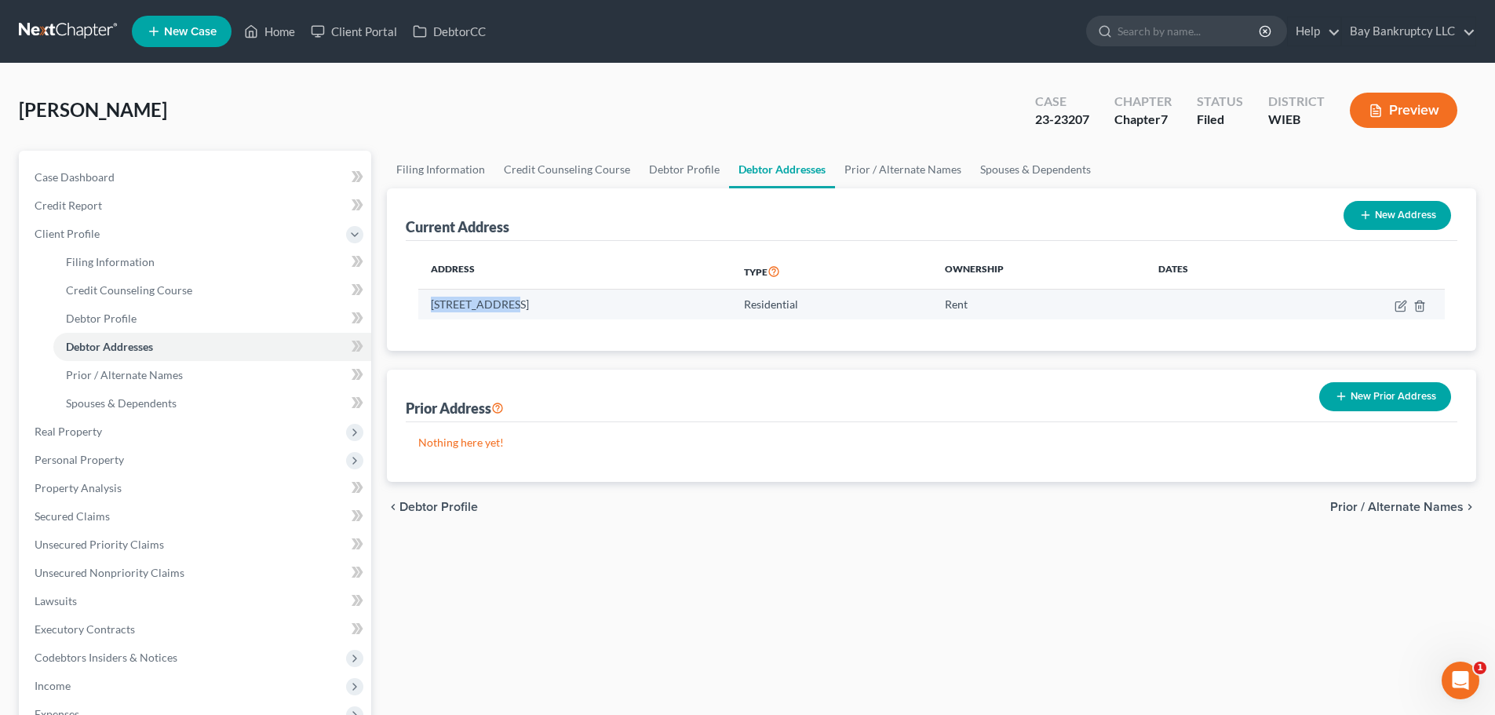
drag, startPoint x: 429, startPoint y: 310, endPoint x: 503, endPoint y: 312, distance: 74.6
click at [503, 312] on td "[STREET_ADDRESS]" at bounding box center [574, 305] width 313 height 30
copy td "[STREET_ADDRESS]"
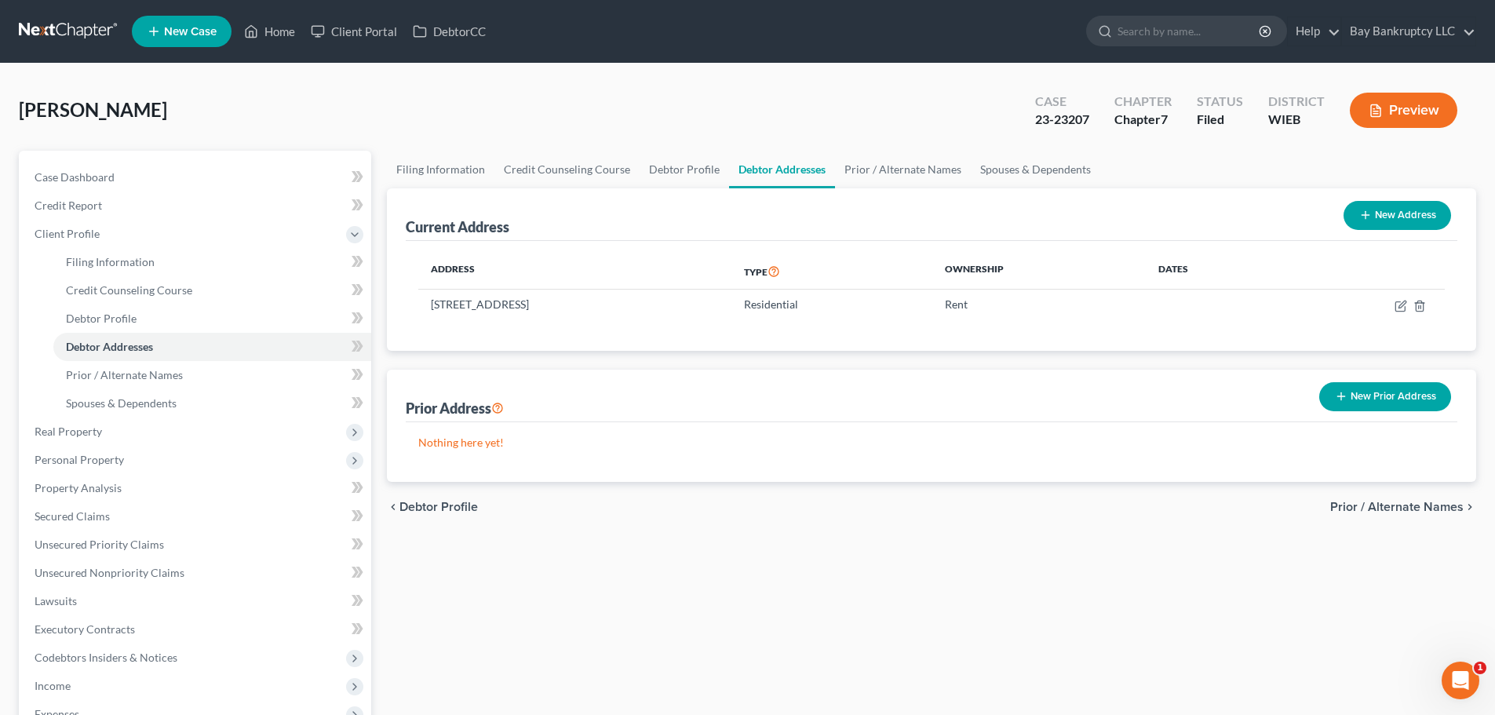
click at [633, 352] on div "Current Address New Address Address Type Ownership Dates [STREET_ADDRESS] Resid…" at bounding box center [932, 335] width 1090 height 294
drag, startPoint x: 581, startPoint y: 307, endPoint x: 612, endPoint y: 308, distance: 31.4
click at [612, 308] on td "[STREET_ADDRESS]" at bounding box center [574, 305] width 313 height 30
copy td "53218"
drag, startPoint x: 118, startPoint y: 172, endPoint x: 363, endPoint y: 354, distance: 305.8
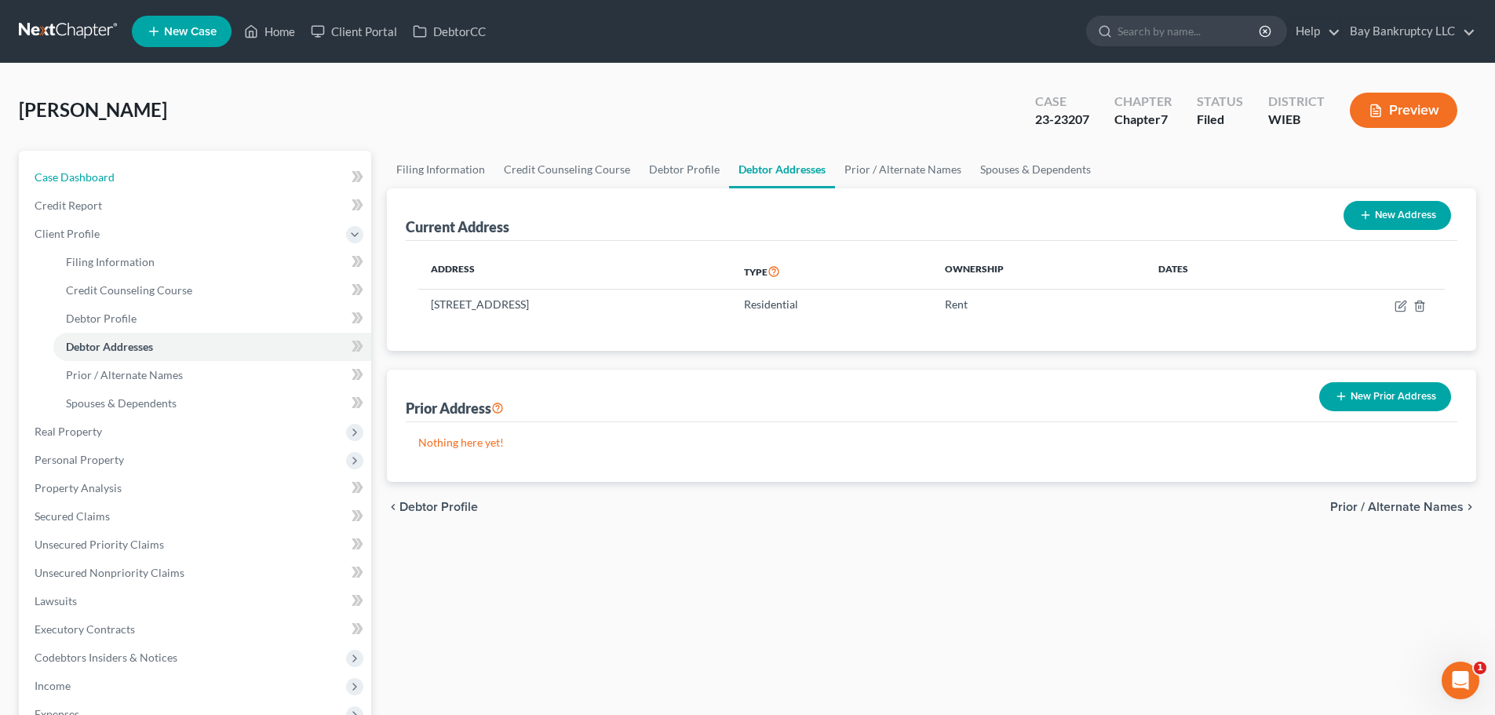
click at [118, 172] on link "Case Dashboard" at bounding box center [196, 177] width 349 height 28
select select "4"
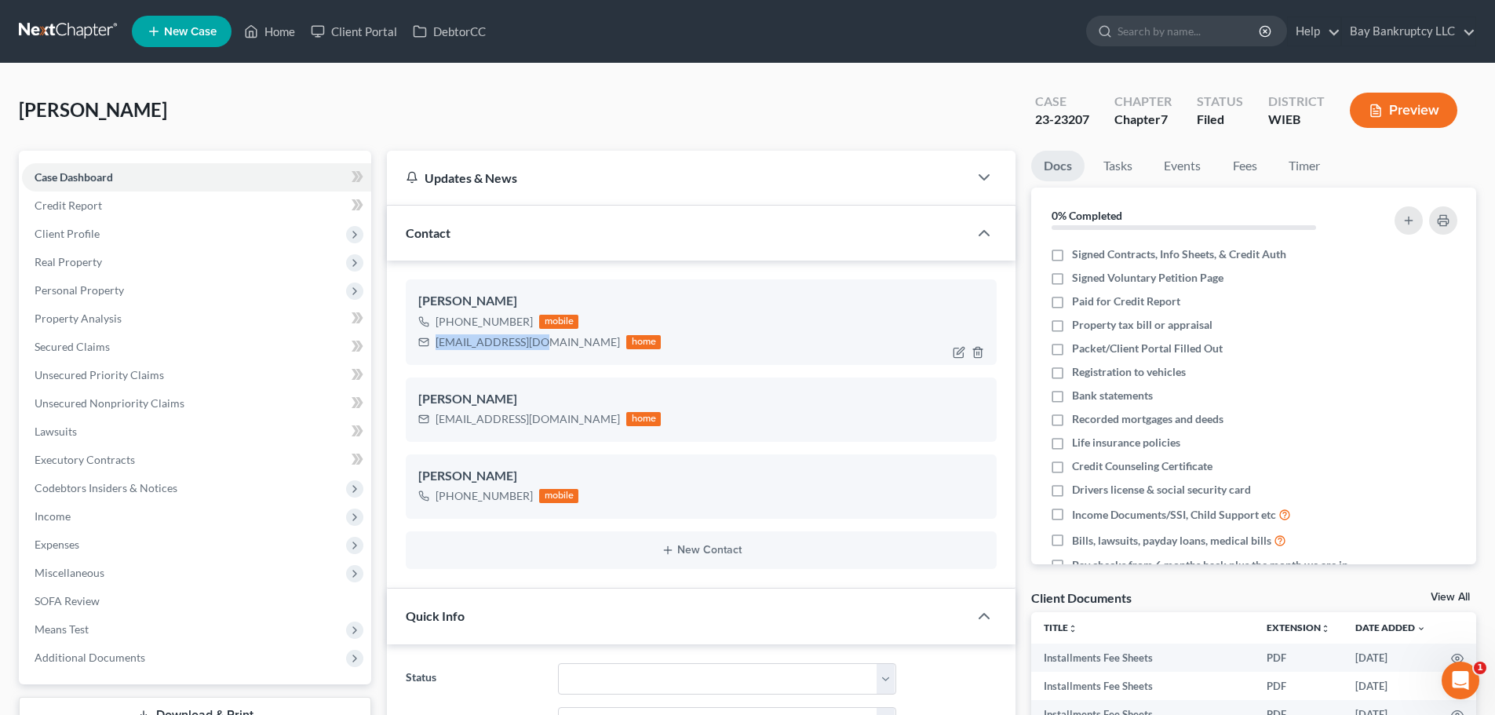
scroll to position [12418, 0]
drag, startPoint x: 436, startPoint y: 346, endPoint x: 529, endPoint y: 347, distance: 92.6
click at [529, 347] on div "[EMAIL_ADDRESS][DOMAIN_NAME]" at bounding box center [528, 342] width 184 height 16
copy div "[EMAIL_ADDRESS][DOMAIN_NAME]"
click at [43, 234] on span "Client Profile" at bounding box center [67, 233] width 65 height 13
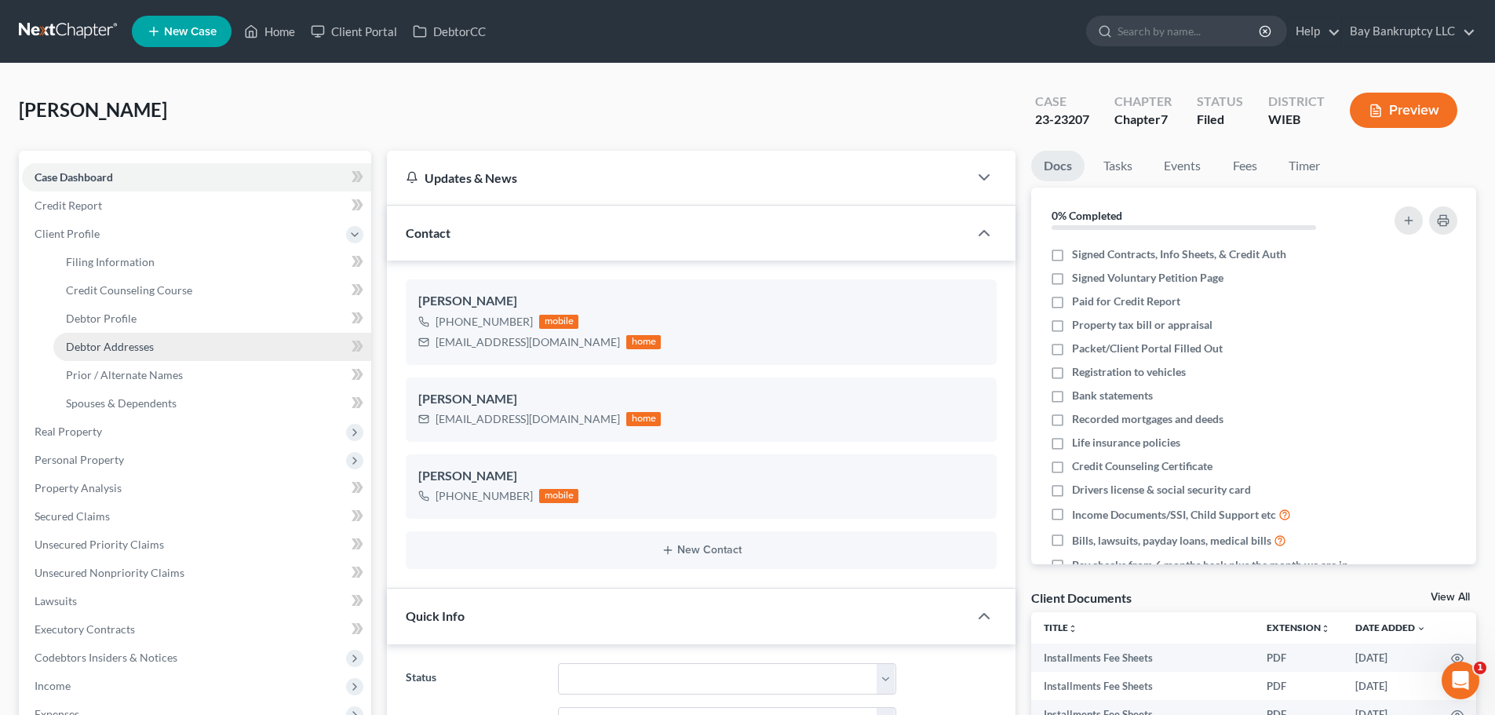
click at [132, 350] on span "Debtor Addresses" at bounding box center [110, 346] width 88 height 13
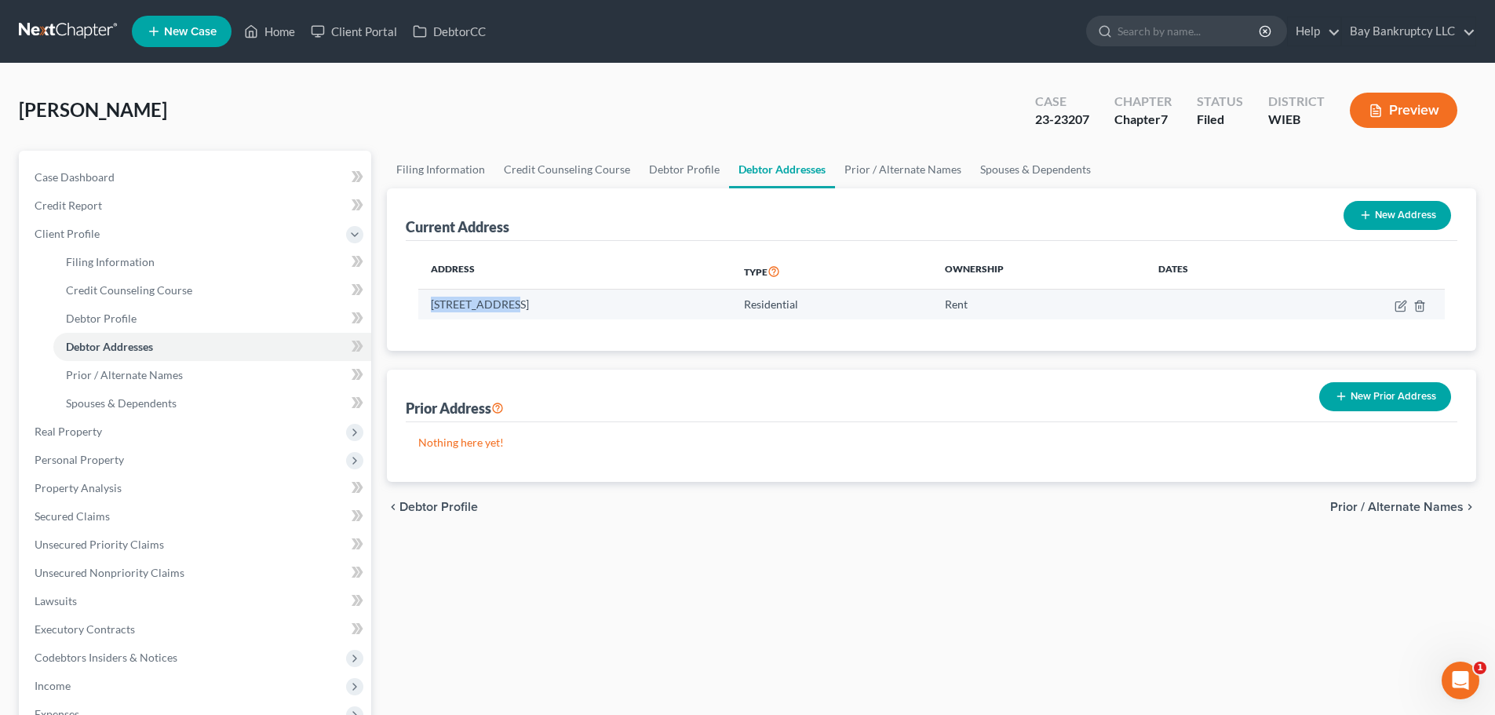
drag, startPoint x: 431, startPoint y: 309, endPoint x: 505, endPoint y: 308, distance: 73.8
click at [505, 308] on td "[STREET_ADDRESS]" at bounding box center [574, 305] width 313 height 30
copy td "[STREET_ADDRESS]"
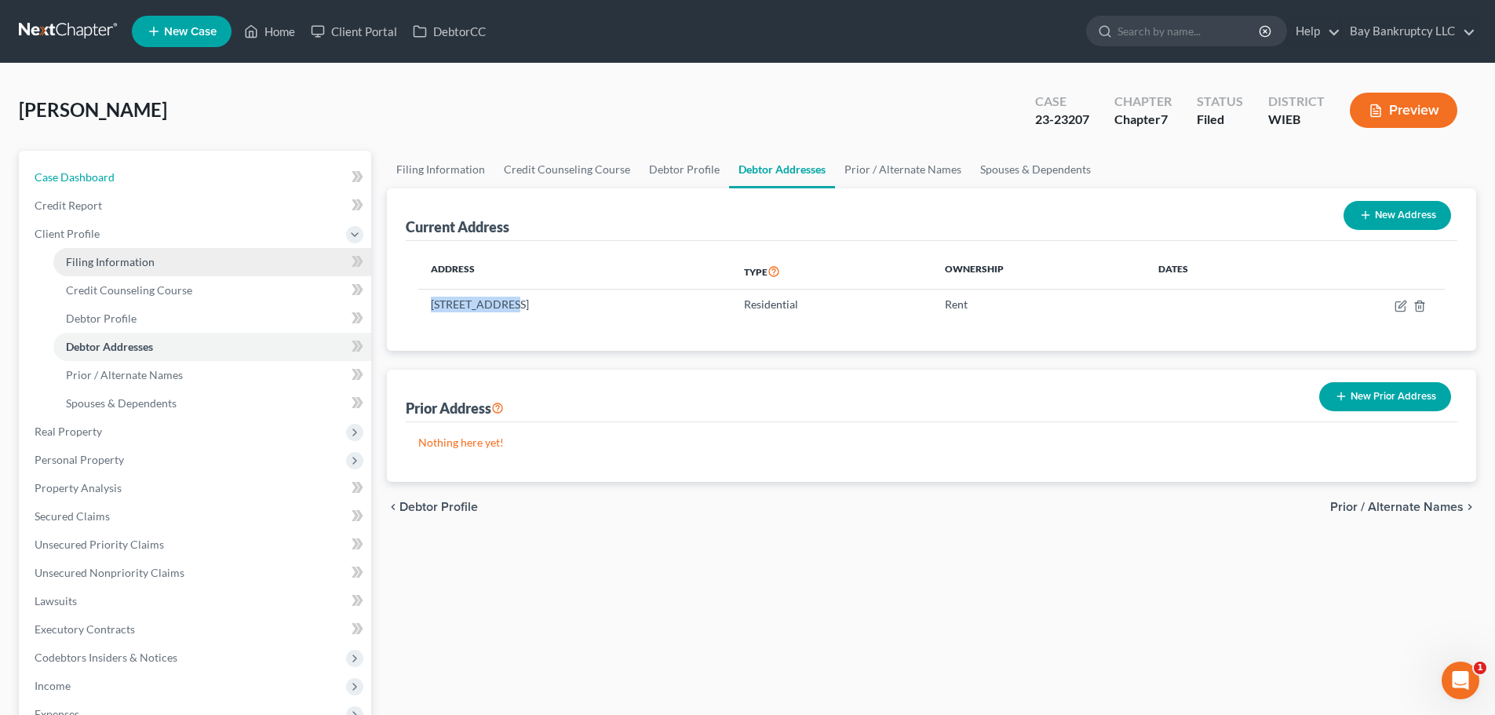
drag, startPoint x: 107, startPoint y: 184, endPoint x: 268, endPoint y: 248, distance: 173.3
click at [107, 184] on link "Case Dashboard" at bounding box center [196, 177] width 349 height 28
select select "4"
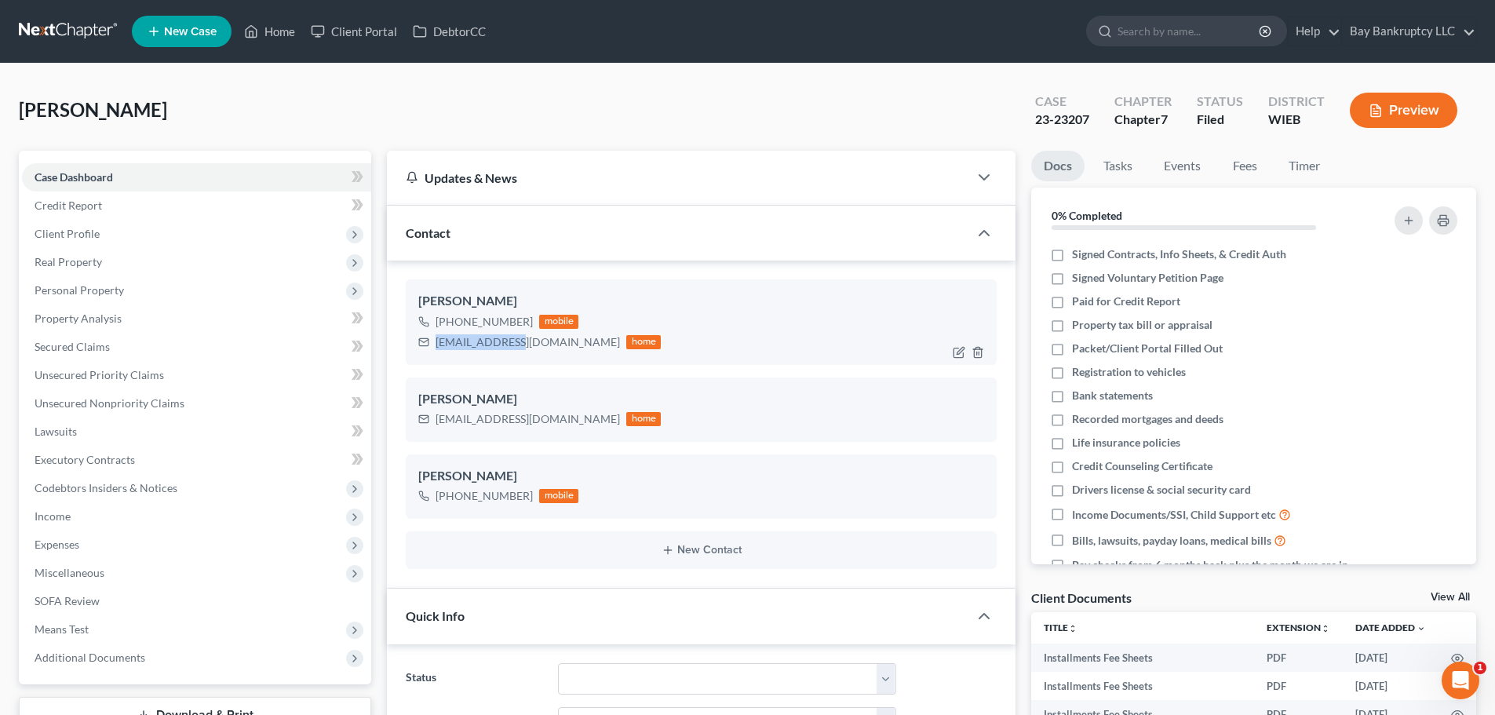
scroll to position [859, 0]
drag, startPoint x: 436, startPoint y: 349, endPoint x: 529, endPoint y: 350, distance: 93.4
click at [529, 350] on div "[EMAIL_ADDRESS][DOMAIN_NAME] home" at bounding box center [539, 342] width 243 height 20
click at [97, 229] on span "Client Profile" at bounding box center [67, 233] width 65 height 13
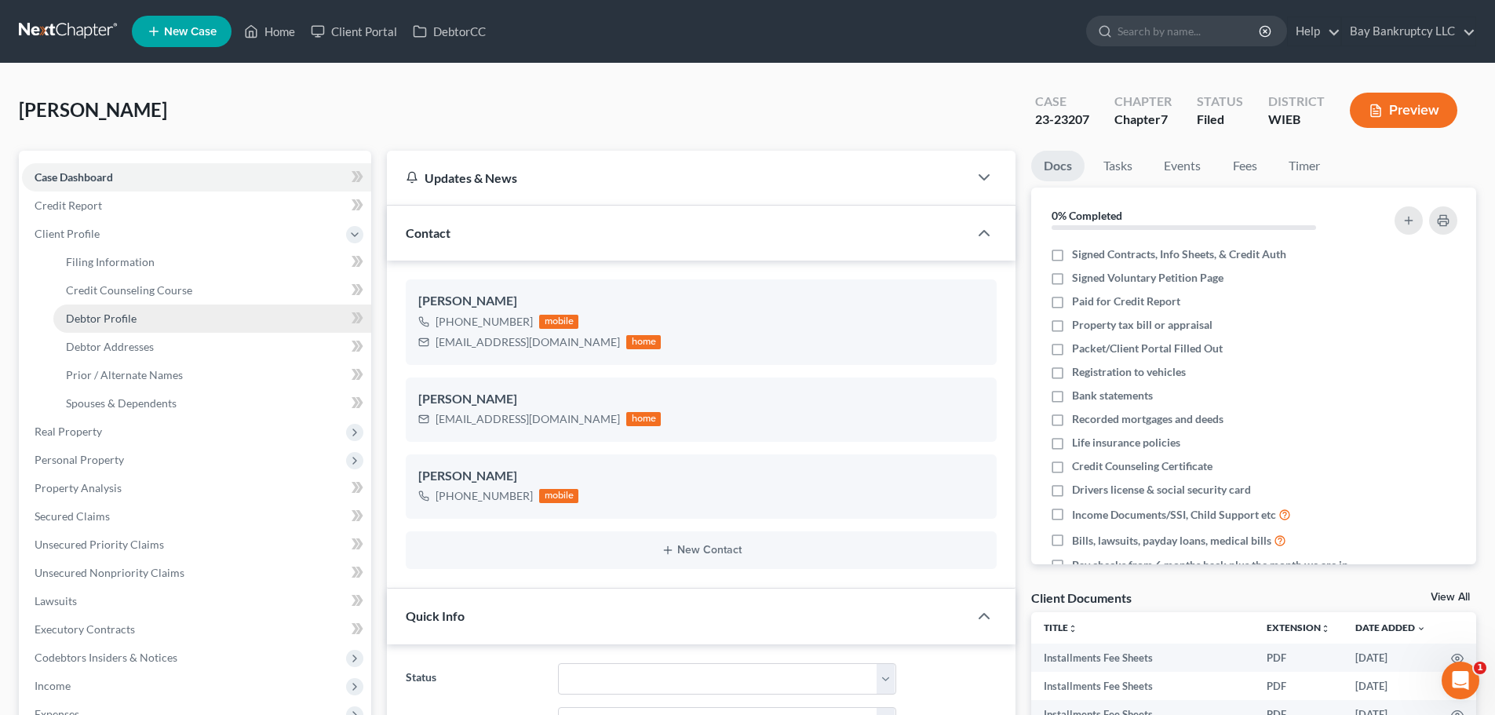
click at [168, 323] on link "Debtor Profile" at bounding box center [212, 319] width 318 height 28
select select "0"
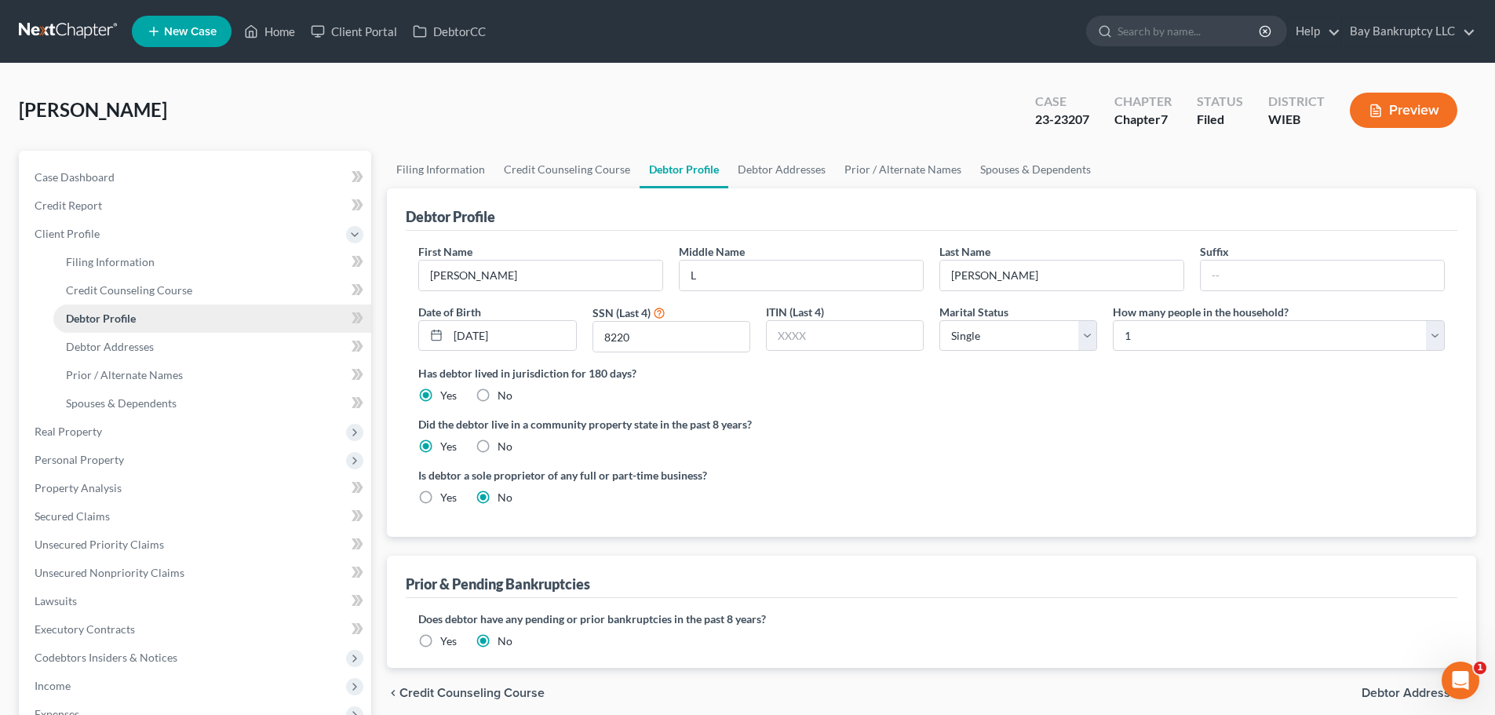
radio input "true"
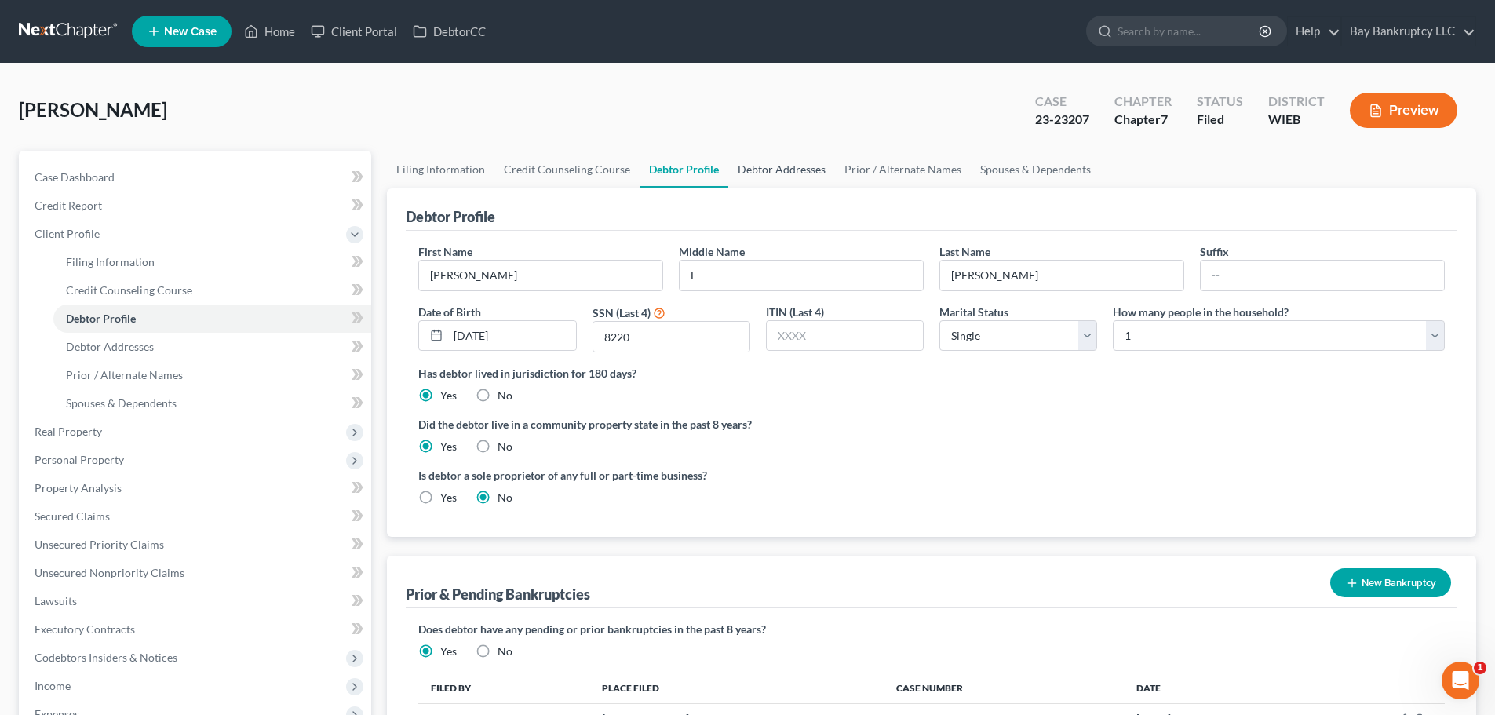
click at [785, 168] on link "Debtor Addresses" at bounding box center [781, 170] width 107 height 38
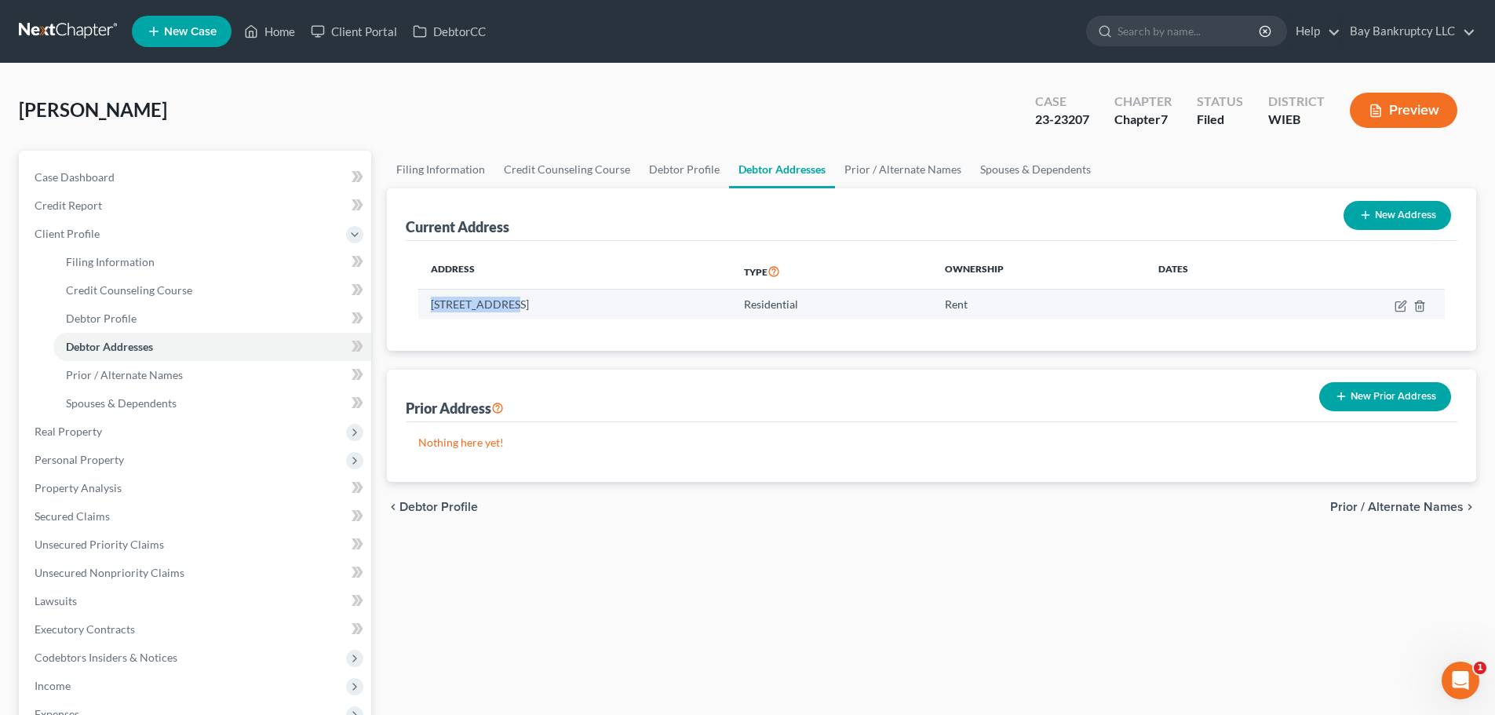
drag, startPoint x: 429, startPoint y: 309, endPoint x: 502, endPoint y: 314, distance: 73.2
click at [502, 314] on td "[STREET_ADDRESS]" at bounding box center [574, 305] width 313 height 30
copy td "[STREET_ADDRESS]"
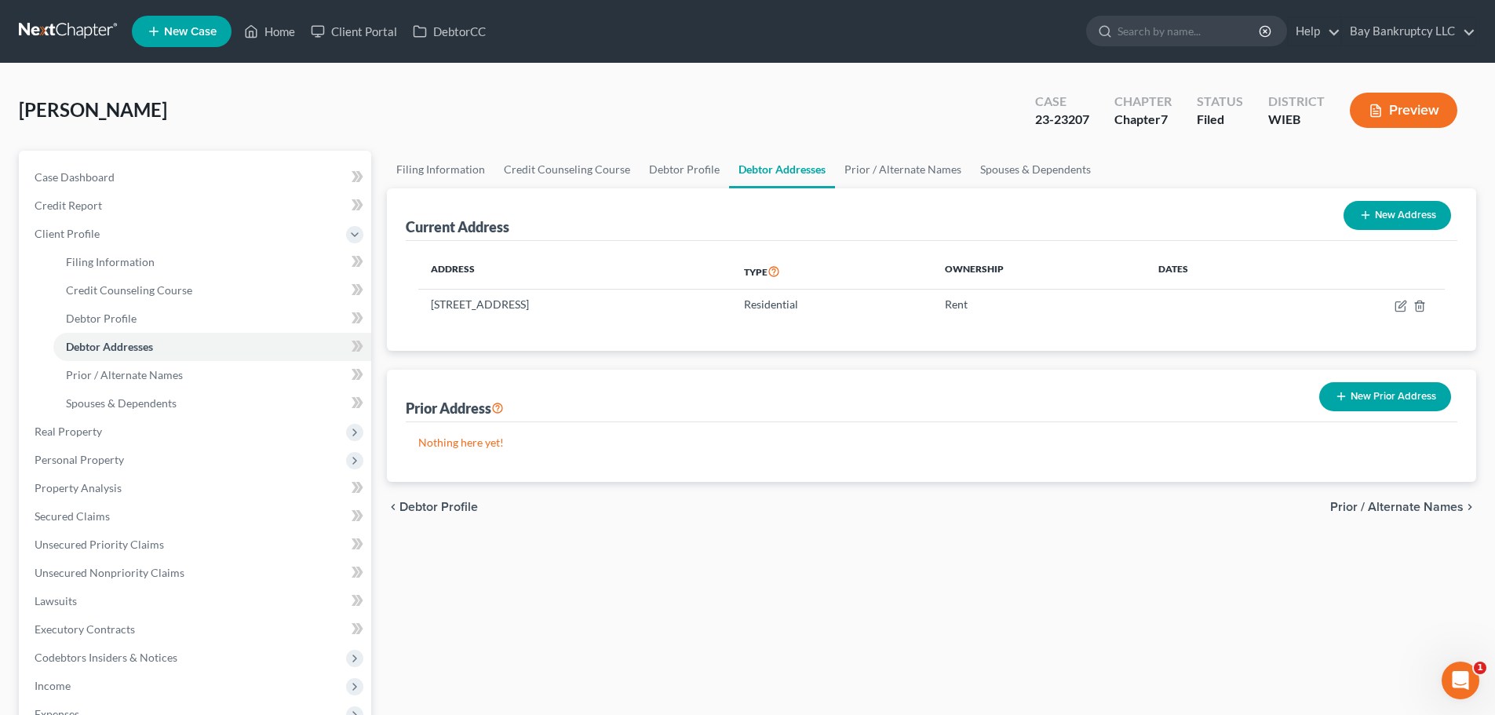
drag, startPoint x: 727, startPoint y: 337, endPoint x: 693, endPoint y: 338, distance: 33.8
click at [727, 337] on div "Address Type Ownership Dates [STREET_ADDRESS] Residential Rent" at bounding box center [932, 296] width 1052 height 110
drag, startPoint x: 585, startPoint y: 310, endPoint x: 614, endPoint y: 312, distance: 29.1
click at [614, 312] on td "[STREET_ADDRESS]" at bounding box center [574, 305] width 313 height 30
copy td "53218"
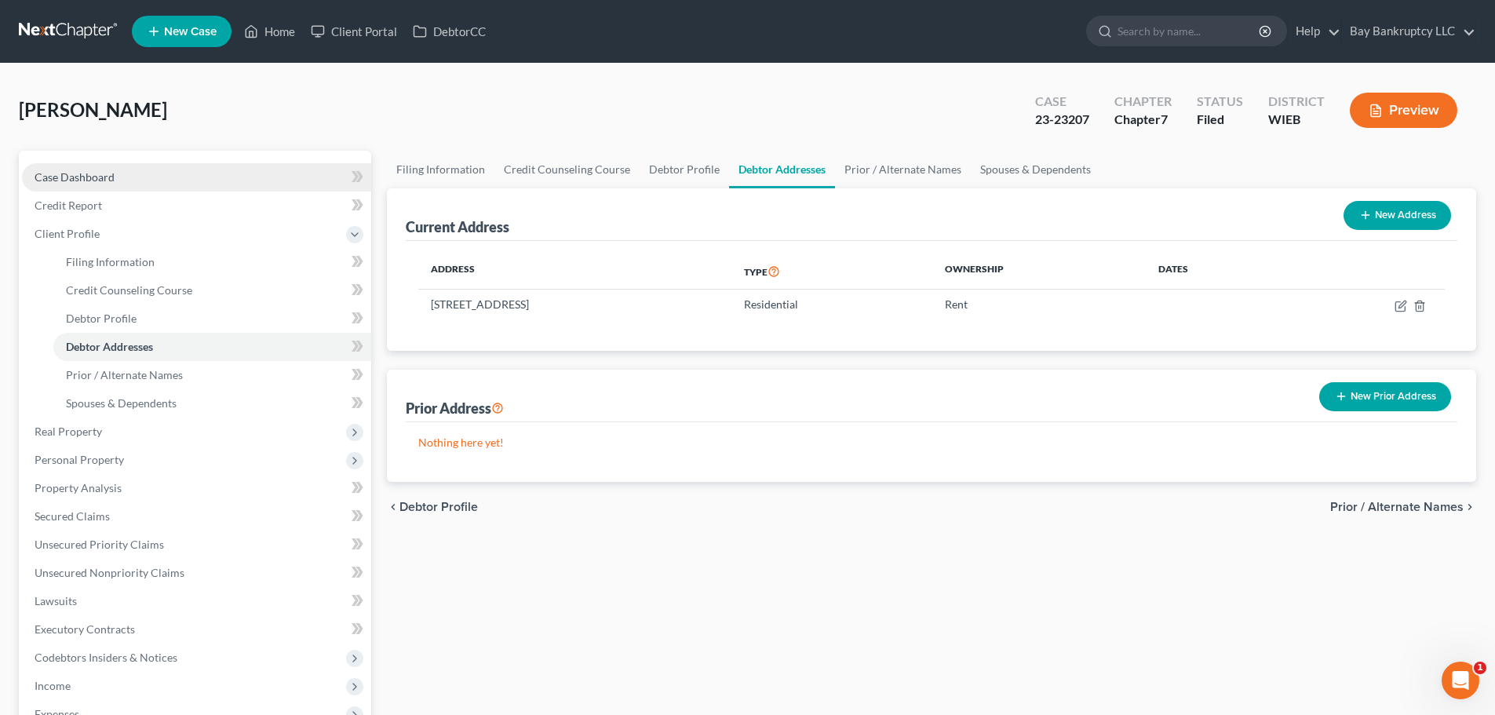
click at [95, 173] on span "Case Dashboard" at bounding box center [75, 176] width 80 height 13
select select "2"
select select "4"
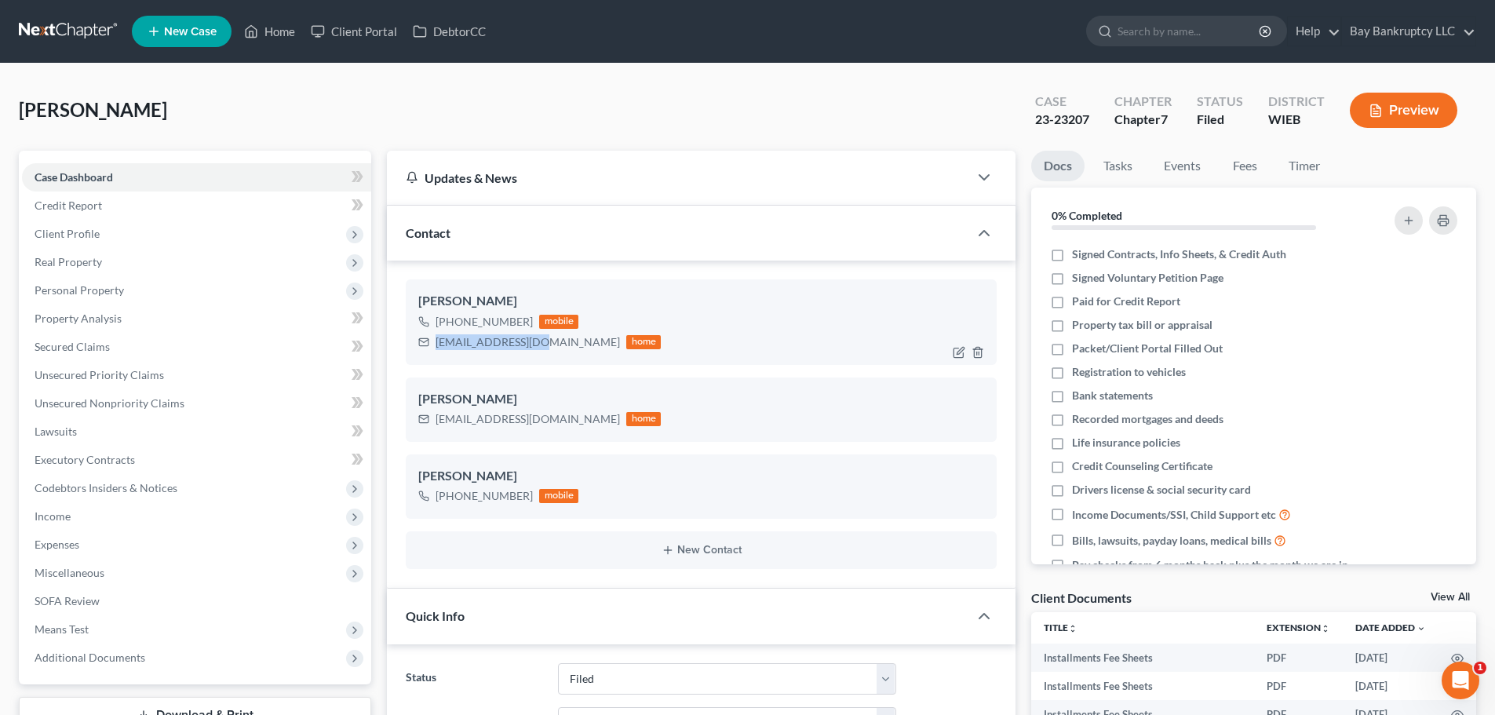
scroll to position [12418, 0]
drag, startPoint x: 435, startPoint y: 347, endPoint x: 528, endPoint y: 352, distance: 92.7
click at [528, 352] on div "[EMAIL_ADDRESS][DOMAIN_NAME] home" at bounding box center [539, 342] width 243 height 20
copy div "[EMAIL_ADDRESS][DOMAIN_NAME]"
click at [279, 30] on link "Home" at bounding box center [269, 31] width 67 height 28
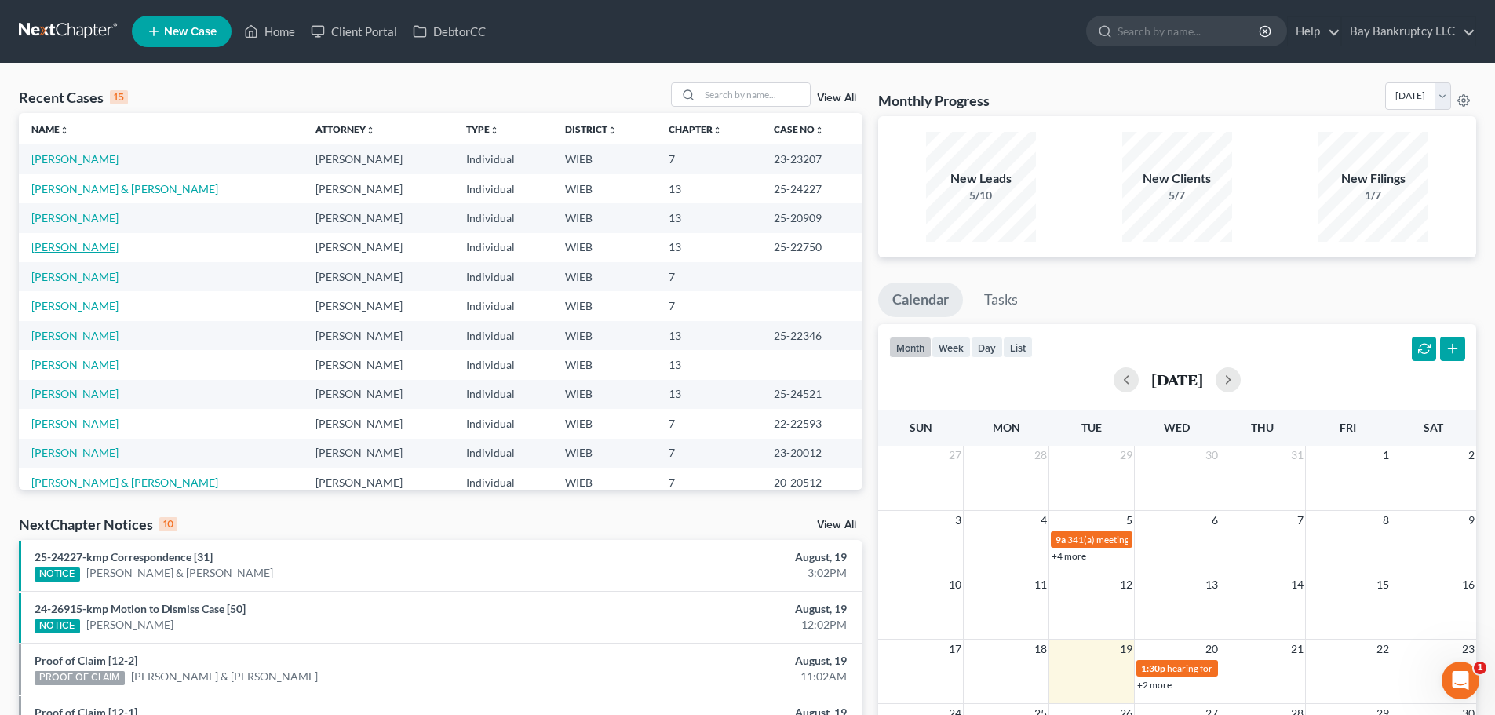
click at [75, 252] on link "[PERSON_NAME]" at bounding box center [74, 246] width 87 height 13
select select "2"
select select "0"
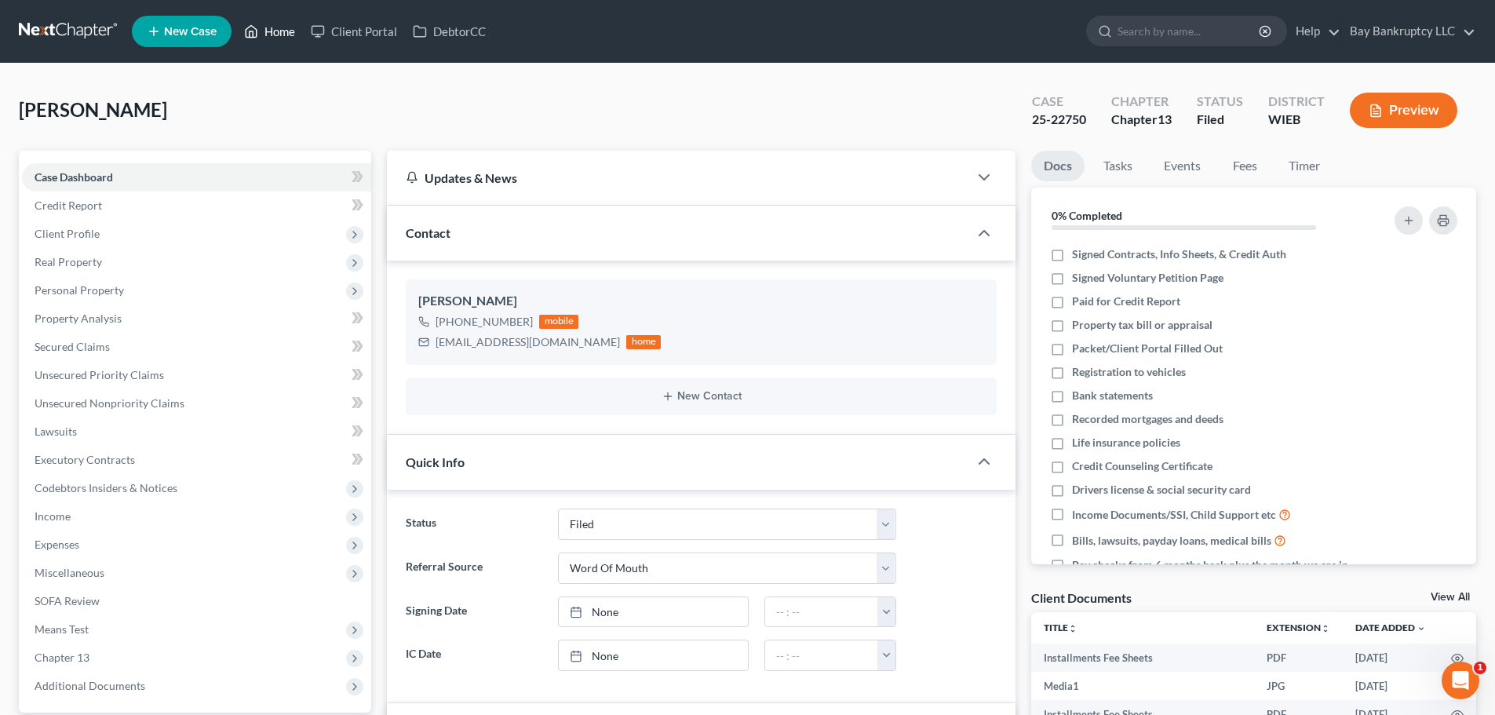
drag, startPoint x: 279, startPoint y: 28, endPoint x: 842, endPoint y: 199, distance: 587.3
click at [279, 28] on link "Home" at bounding box center [269, 31] width 67 height 28
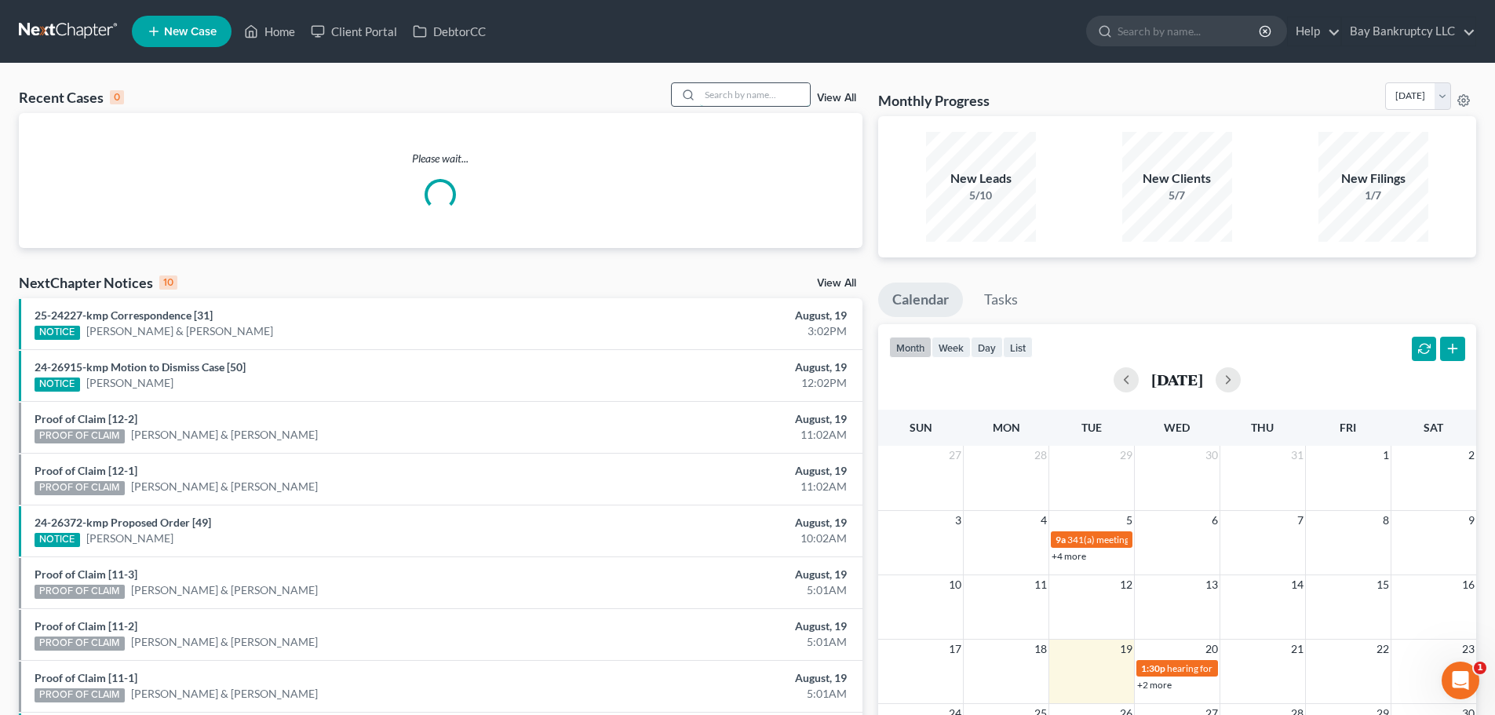
click at [740, 98] on input "search" at bounding box center [755, 94] width 110 height 23
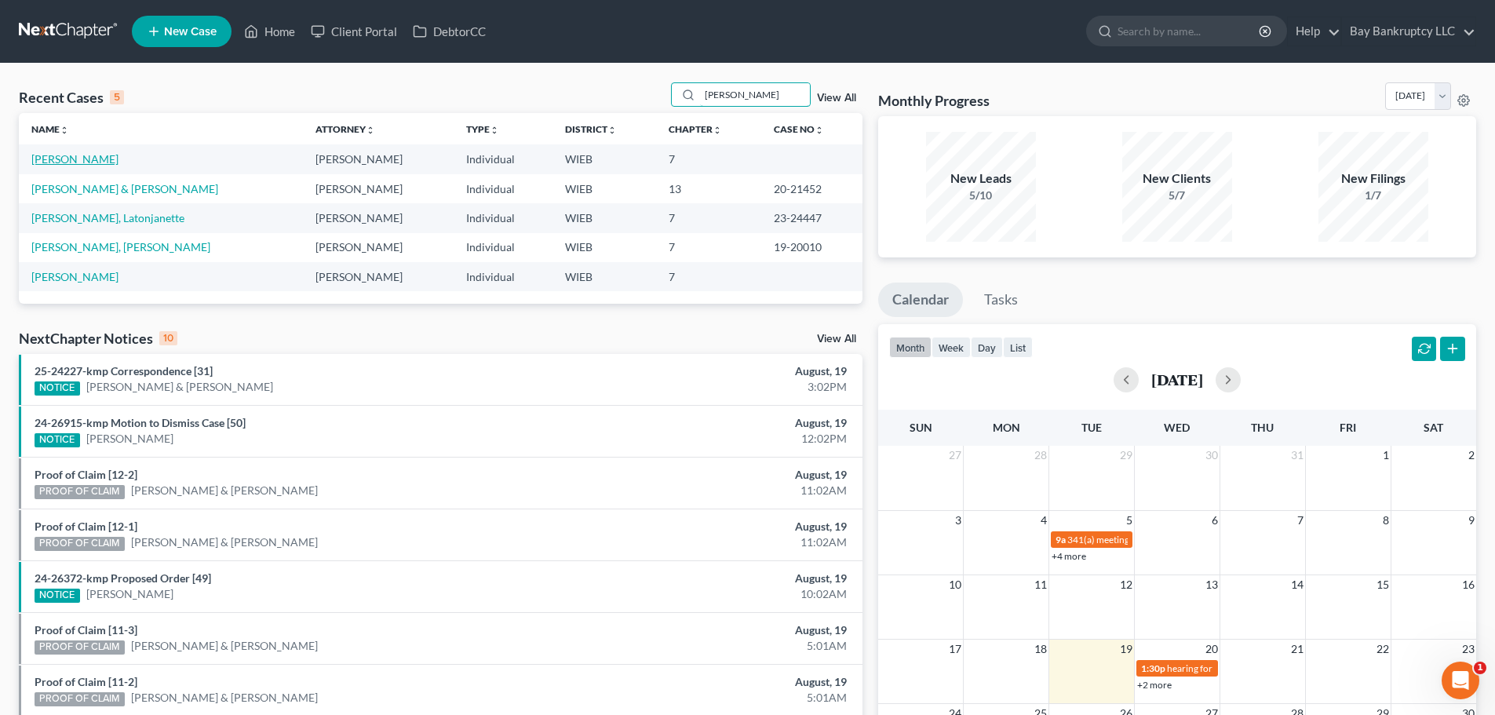
type input "[PERSON_NAME]"
click at [75, 162] on link "[PERSON_NAME]" at bounding box center [74, 158] width 87 height 13
select select "3"
select select "1"
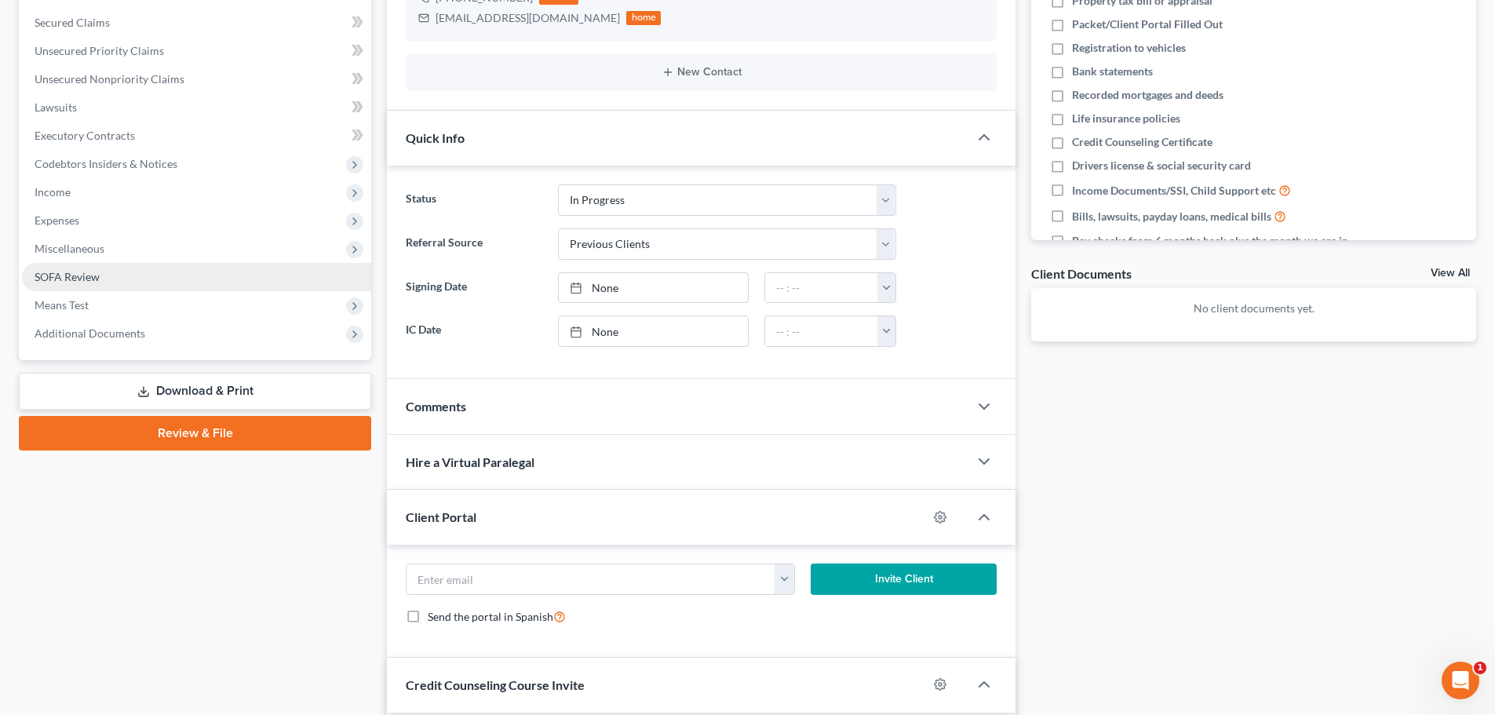
scroll to position [10, 0]
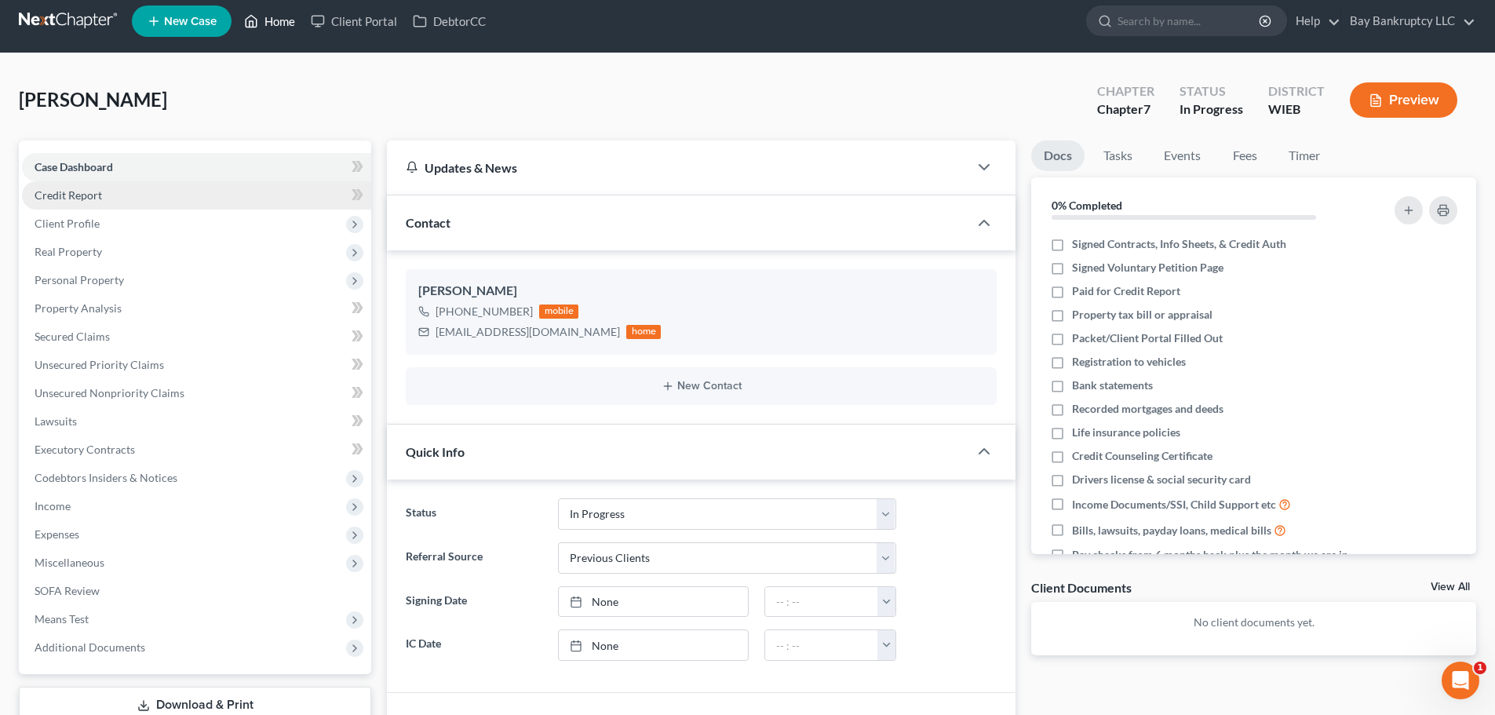
drag, startPoint x: 268, startPoint y: 19, endPoint x: 306, endPoint y: 204, distance: 189.0
click at [268, 19] on link "Home" at bounding box center [269, 21] width 67 height 28
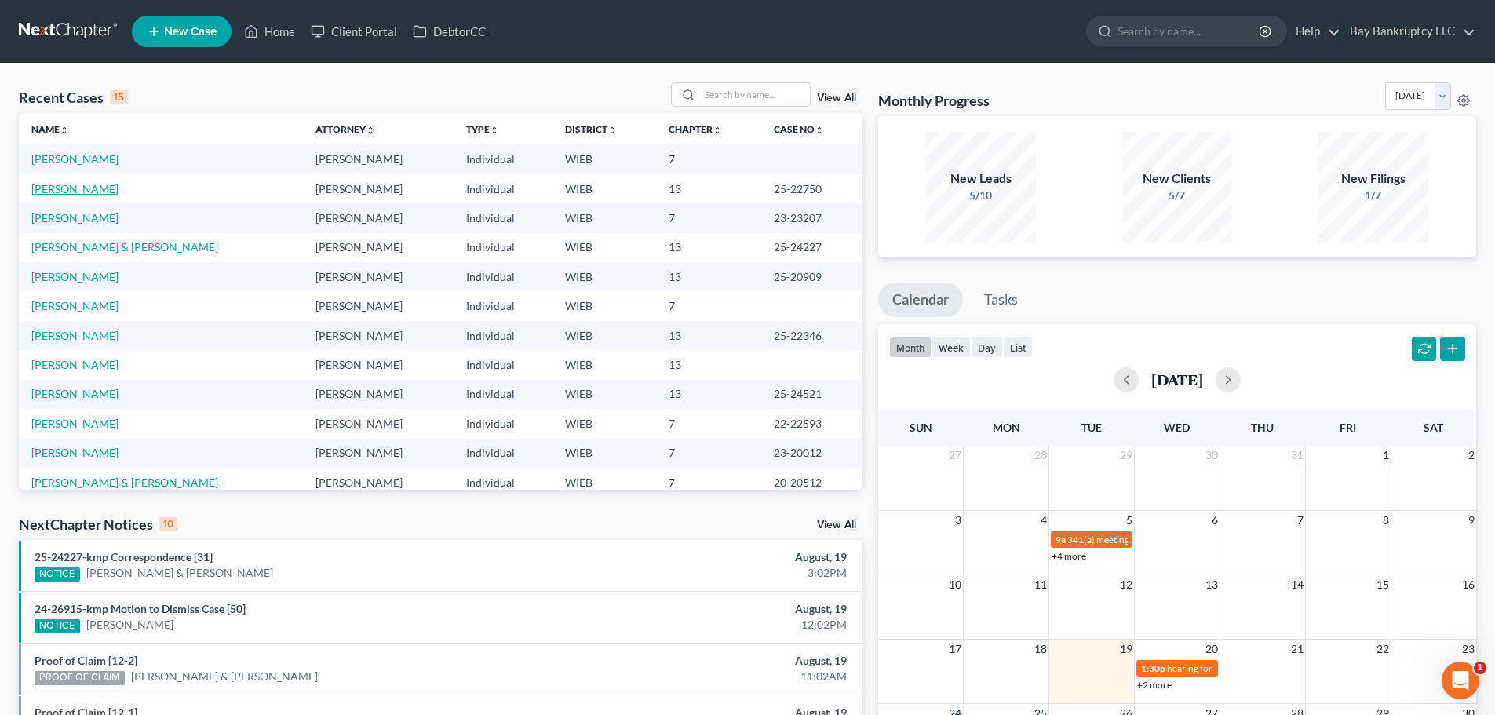
click at [84, 190] on link "[PERSON_NAME]" at bounding box center [74, 188] width 87 height 13
select select "2"
select select "0"
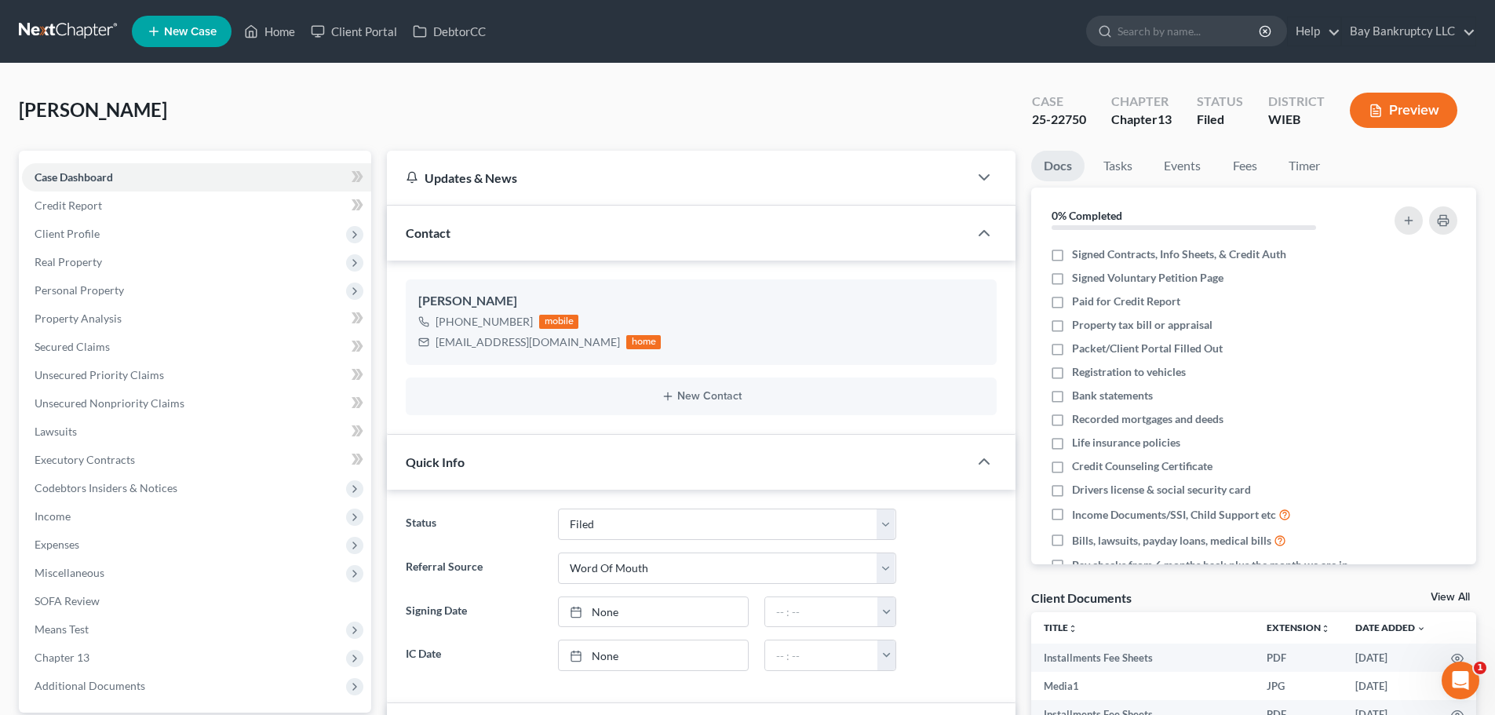
scroll to position [7913, 0]
click at [278, 31] on link "Home" at bounding box center [269, 31] width 67 height 28
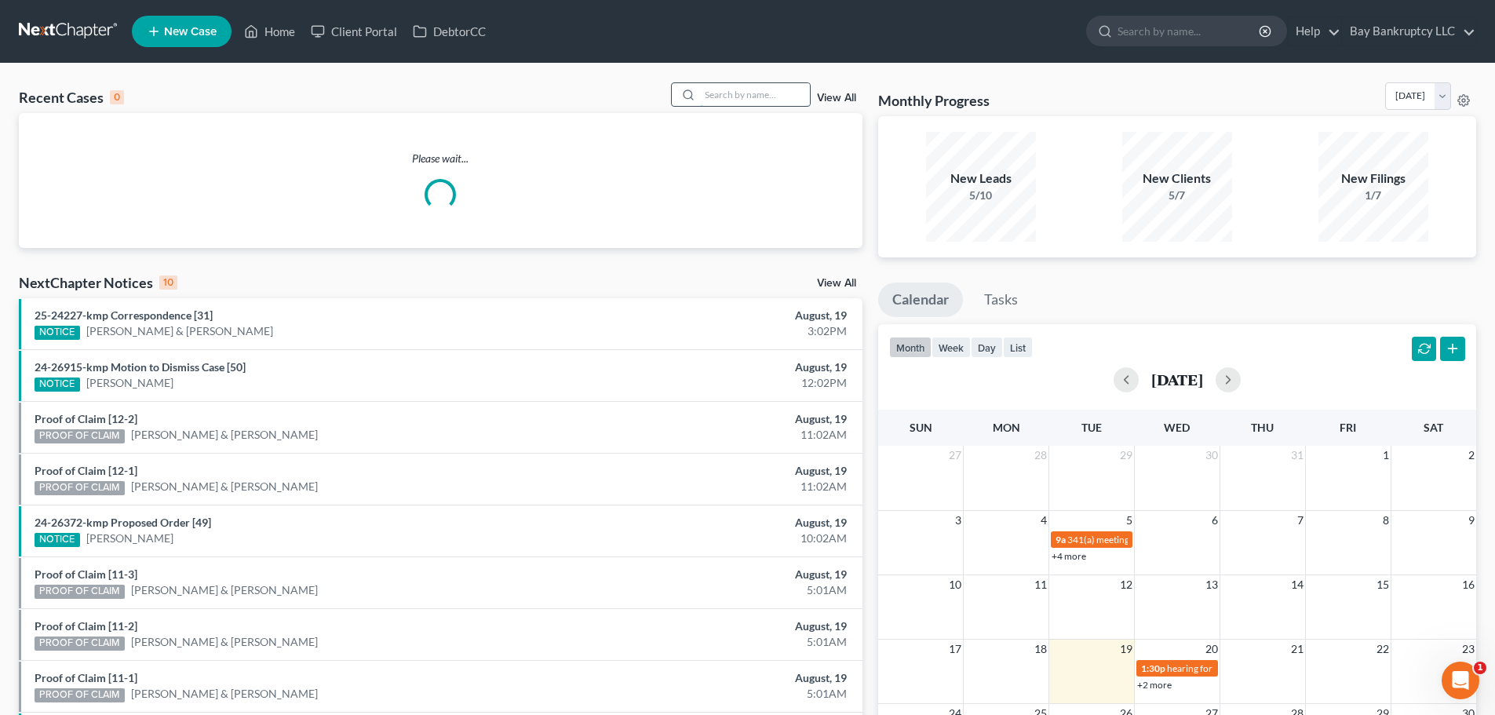
click at [749, 99] on input "search" at bounding box center [755, 94] width 110 height 23
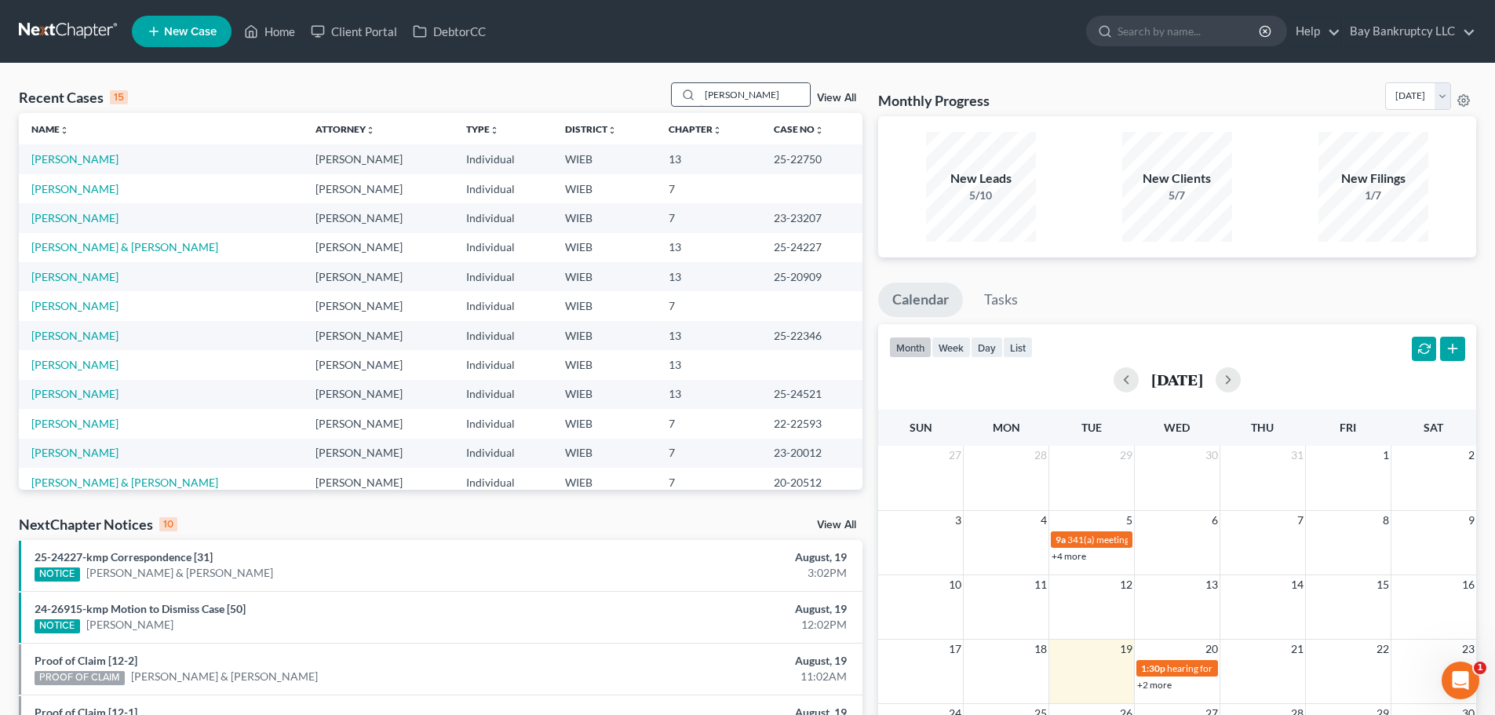
type input "[PERSON_NAME]"
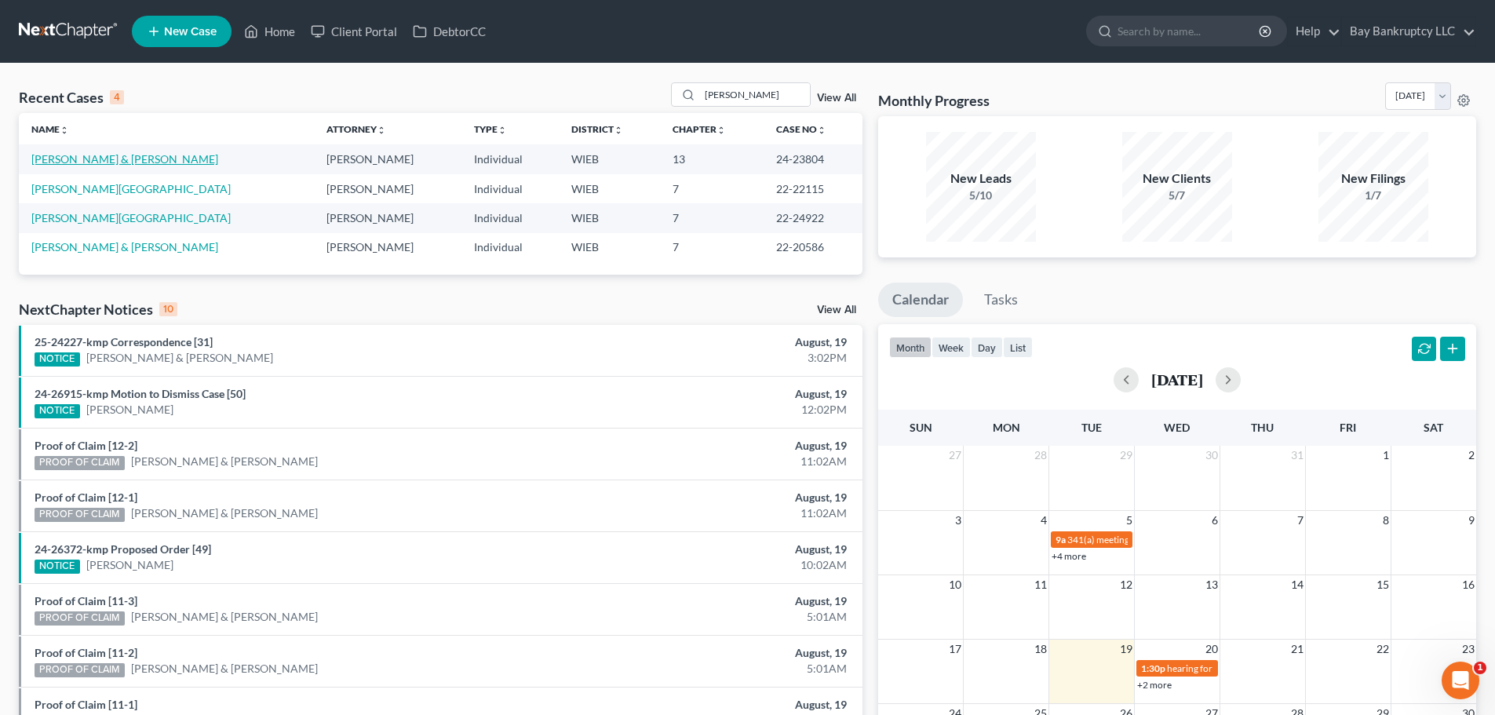
click at [111, 152] on link "[PERSON_NAME] & [PERSON_NAME]" at bounding box center [124, 158] width 187 height 13
select select "1"
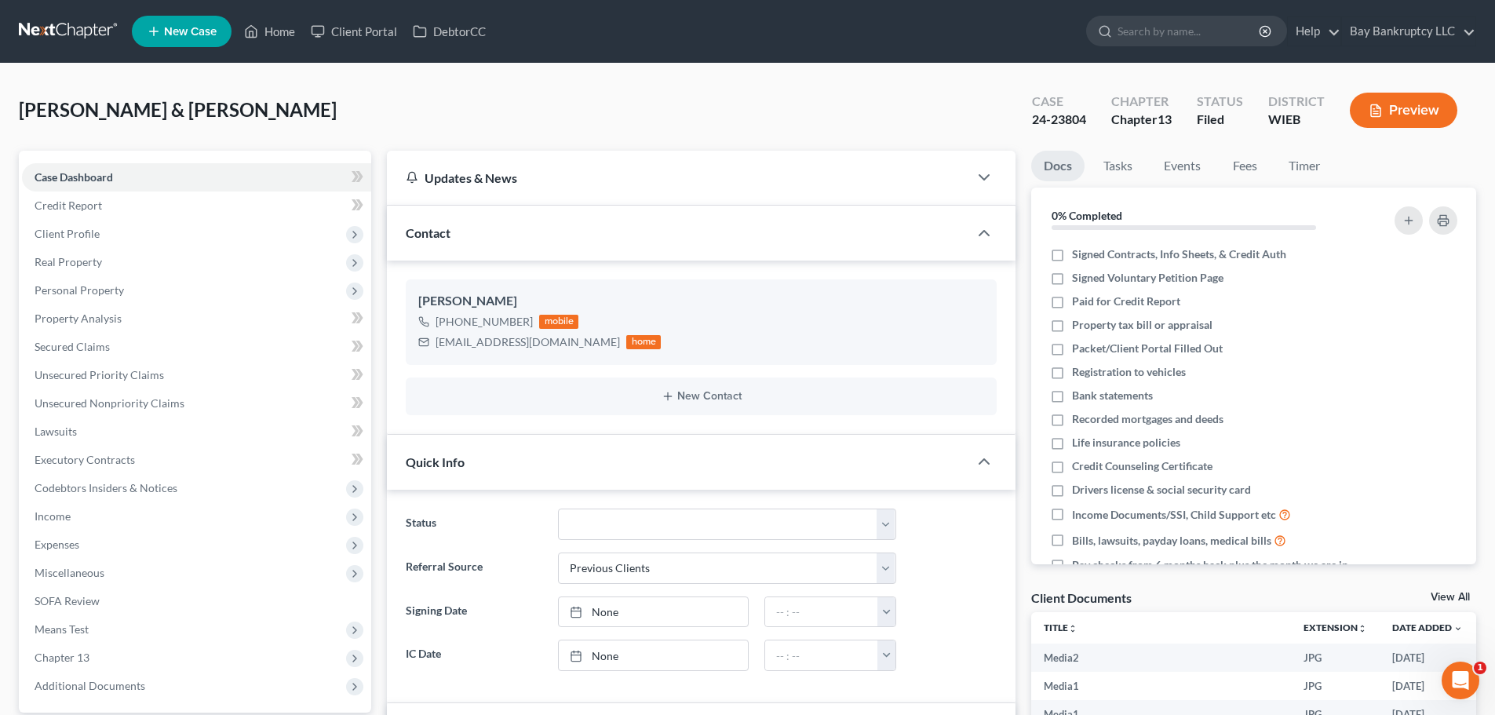
scroll to position [471, 0]
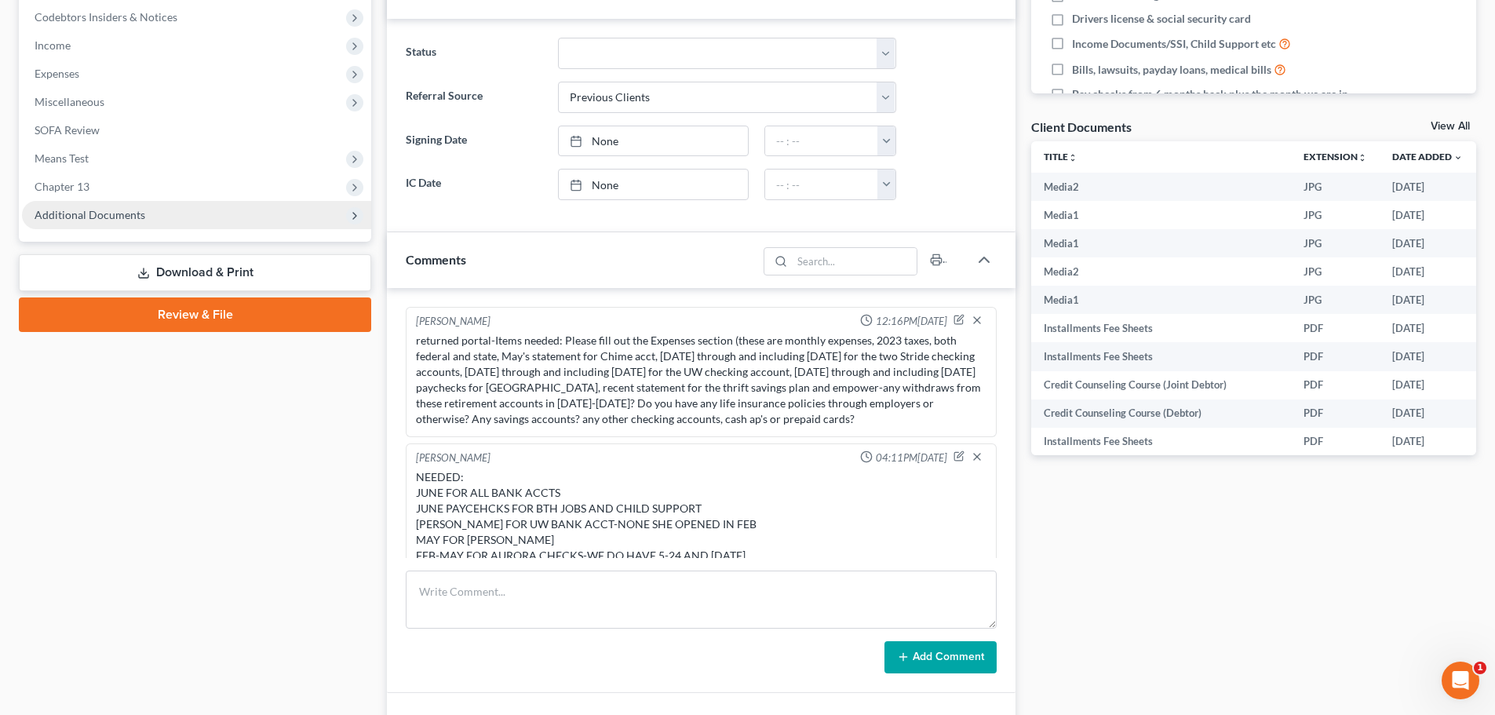
click at [108, 455] on div "Case Dashboard Payments Invoices Payments Payments Credit Report Client Profile" at bounding box center [195, 447] width 368 height 1535
click at [97, 451] on div "Case Dashboard Payments Invoices Payments Payments Credit Report Client Profile" at bounding box center [195, 447] width 368 height 1535
click at [71, 221] on span "Additional Documents" at bounding box center [90, 214] width 111 height 13
click at [110, 221] on span "Additional Documents" at bounding box center [90, 214] width 111 height 13
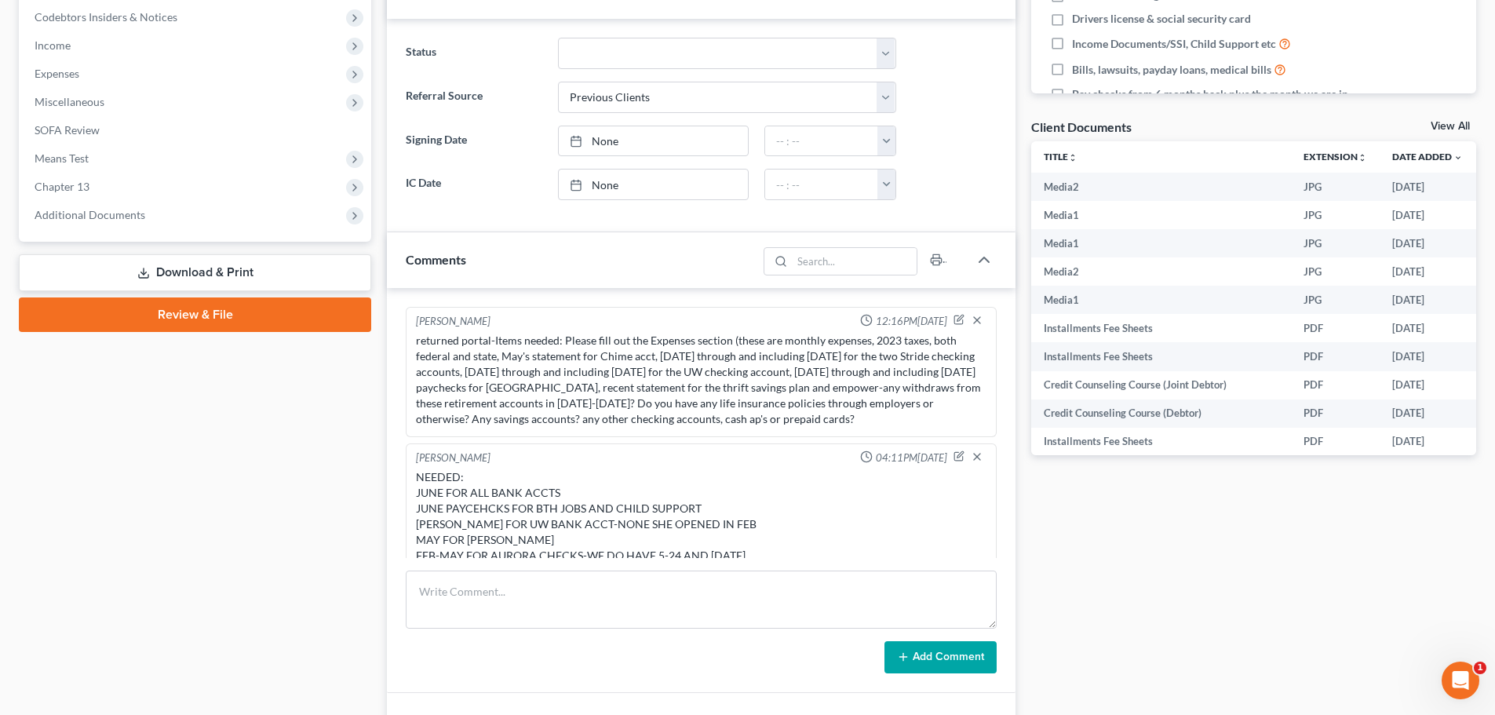
click at [90, 221] on span "Additional Documents" at bounding box center [90, 214] width 111 height 13
click at [174, 511] on div "Case Dashboard Payments Invoices Payments Payments Credit Report Client Profile" at bounding box center [195, 555] width 368 height 1751
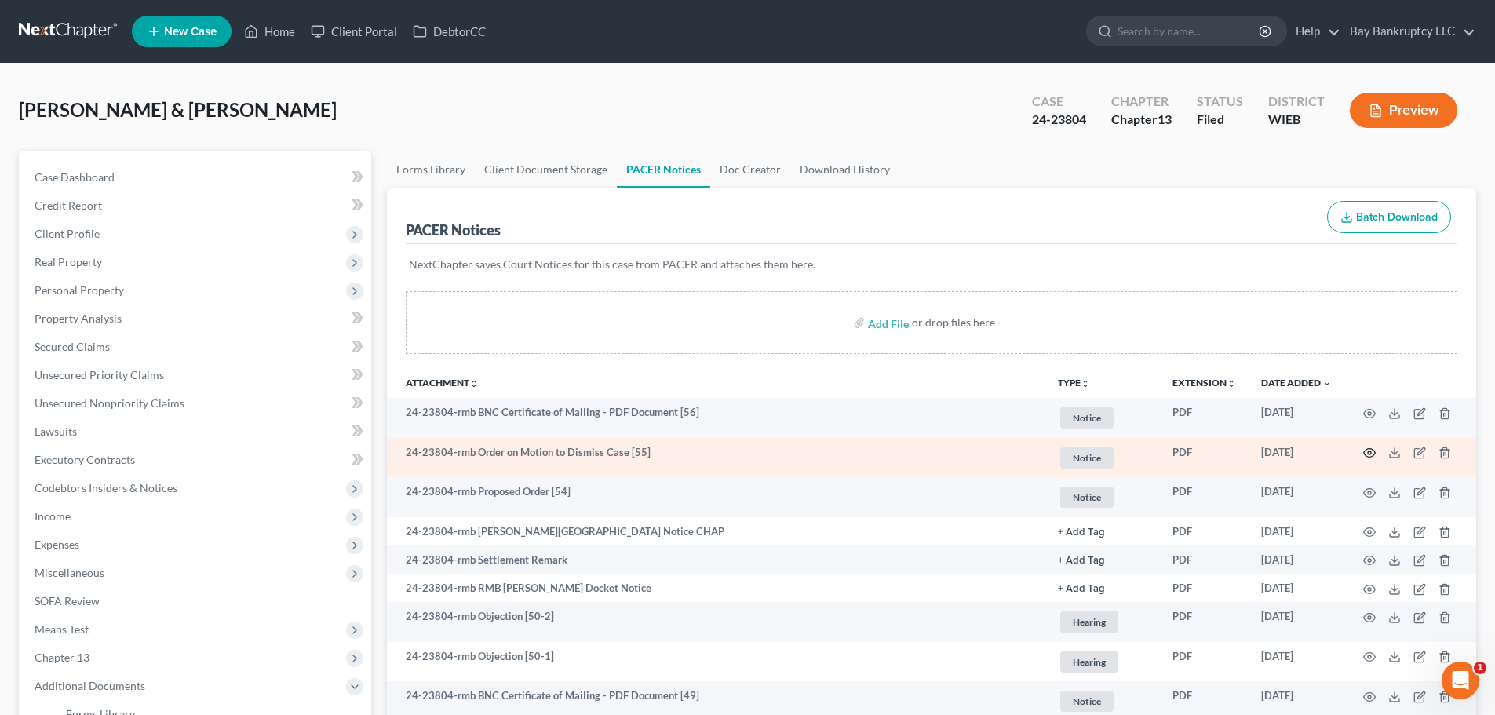
click at [1371, 448] on icon "button" at bounding box center [1370, 453] width 13 height 13
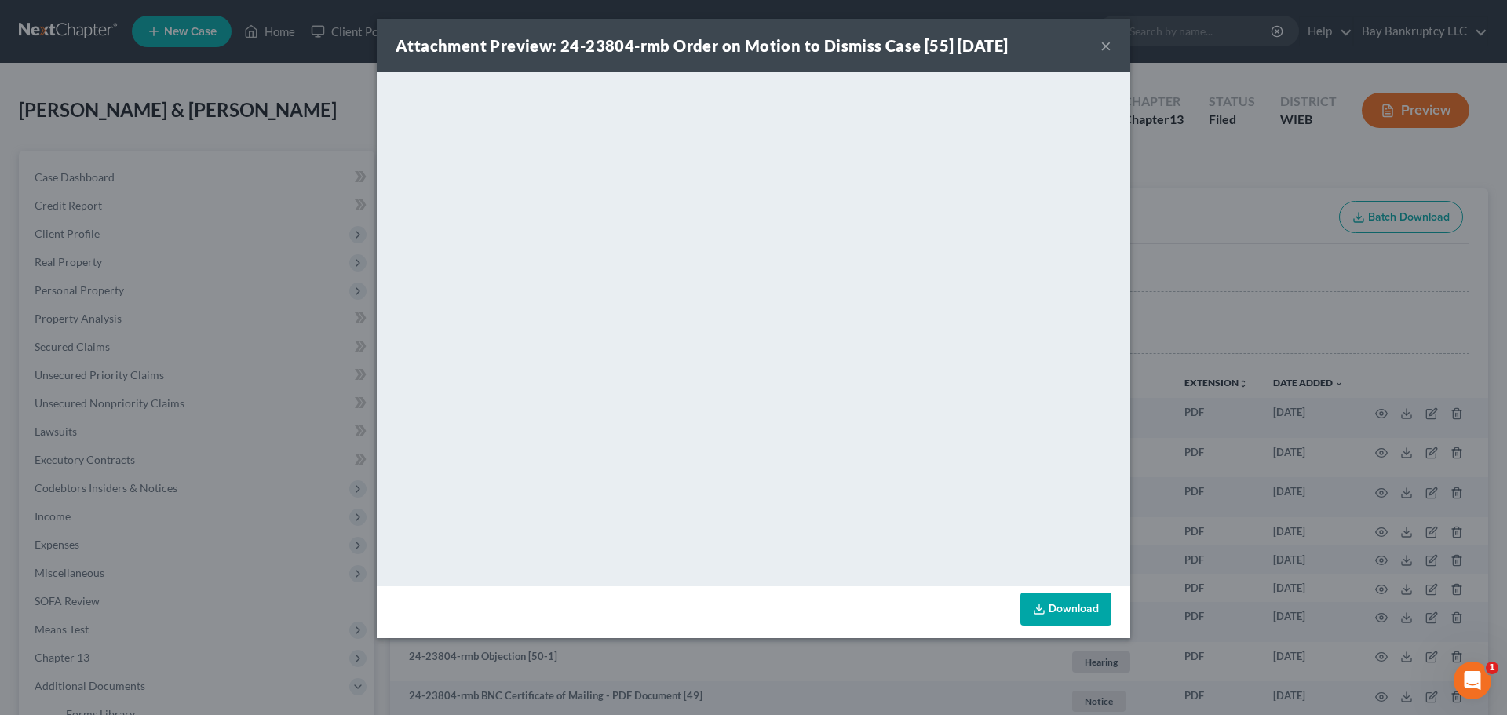
click at [725, 31] on div "Attachment Preview: 24-23804-rmb Order on Motion to Dismiss Case [55] 08/12/202…" at bounding box center [754, 45] width 754 height 53
drag, startPoint x: 740, startPoint y: 26, endPoint x: 590, endPoint y: 63, distance: 154.4
click at [590, 63] on div "Attachment Preview: 24-23804-rmb Order on Motion to Dismiss Case [55] 08/12/202…" at bounding box center [754, 45] width 754 height 53
drag, startPoint x: 817, startPoint y: 27, endPoint x: 801, endPoint y: 48, distance: 26.2
click at [761, 64] on div "Attachment Preview: 24-23804-rmb Order on Motion to Dismiss Case [55] 08/12/202…" at bounding box center [754, 45] width 754 height 53
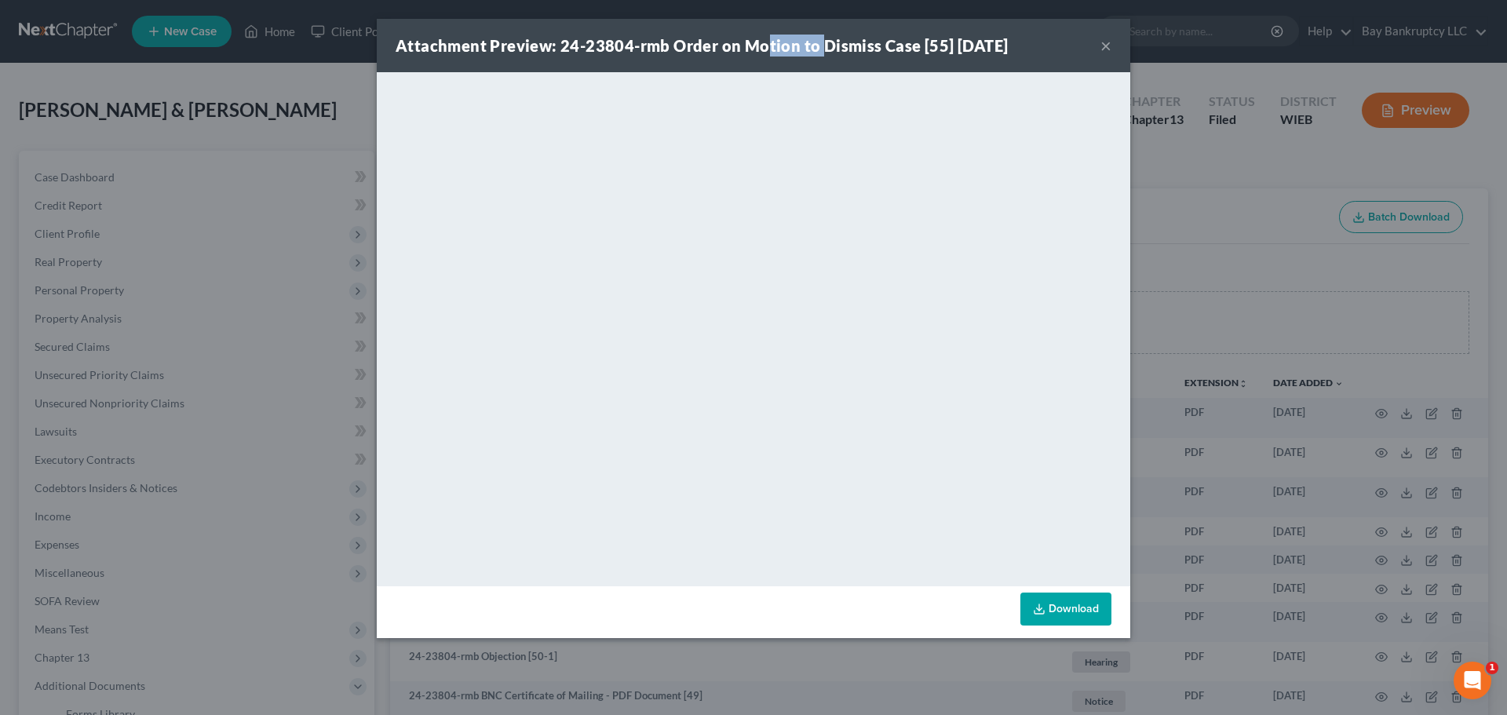
click at [1104, 46] on button "×" at bounding box center [1106, 45] width 11 height 19
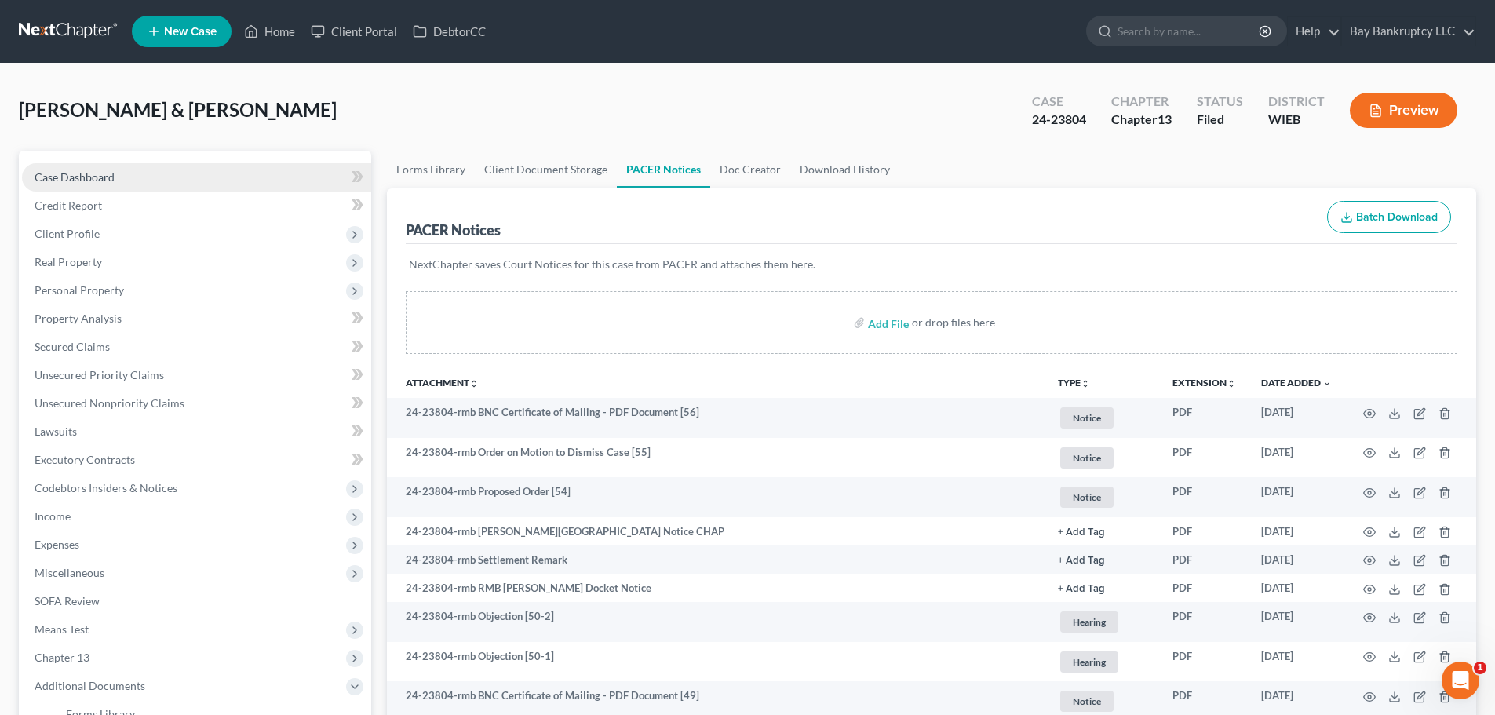
click at [125, 181] on link "Case Dashboard" at bounding box center [196, 177] width 349 height 28
select select "1"
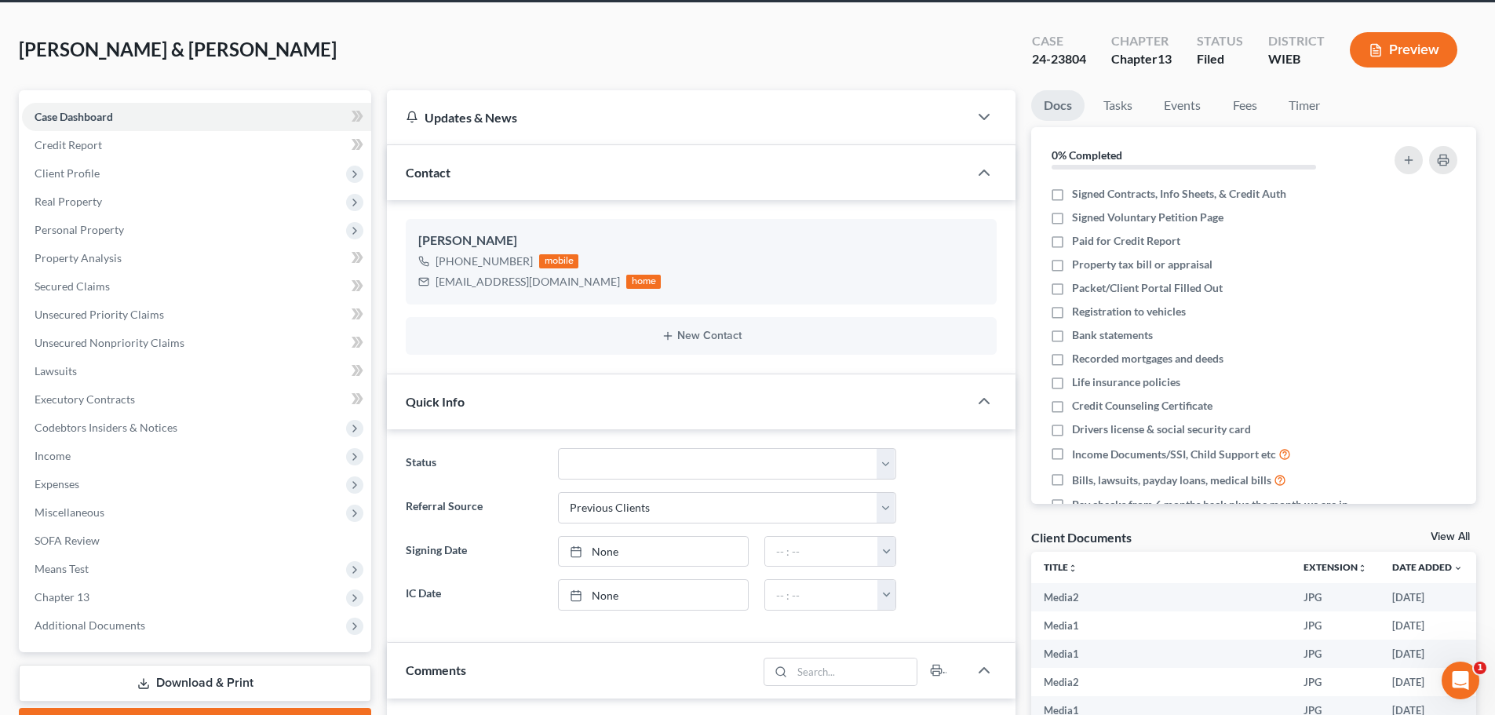
scroll to position [157, 0]
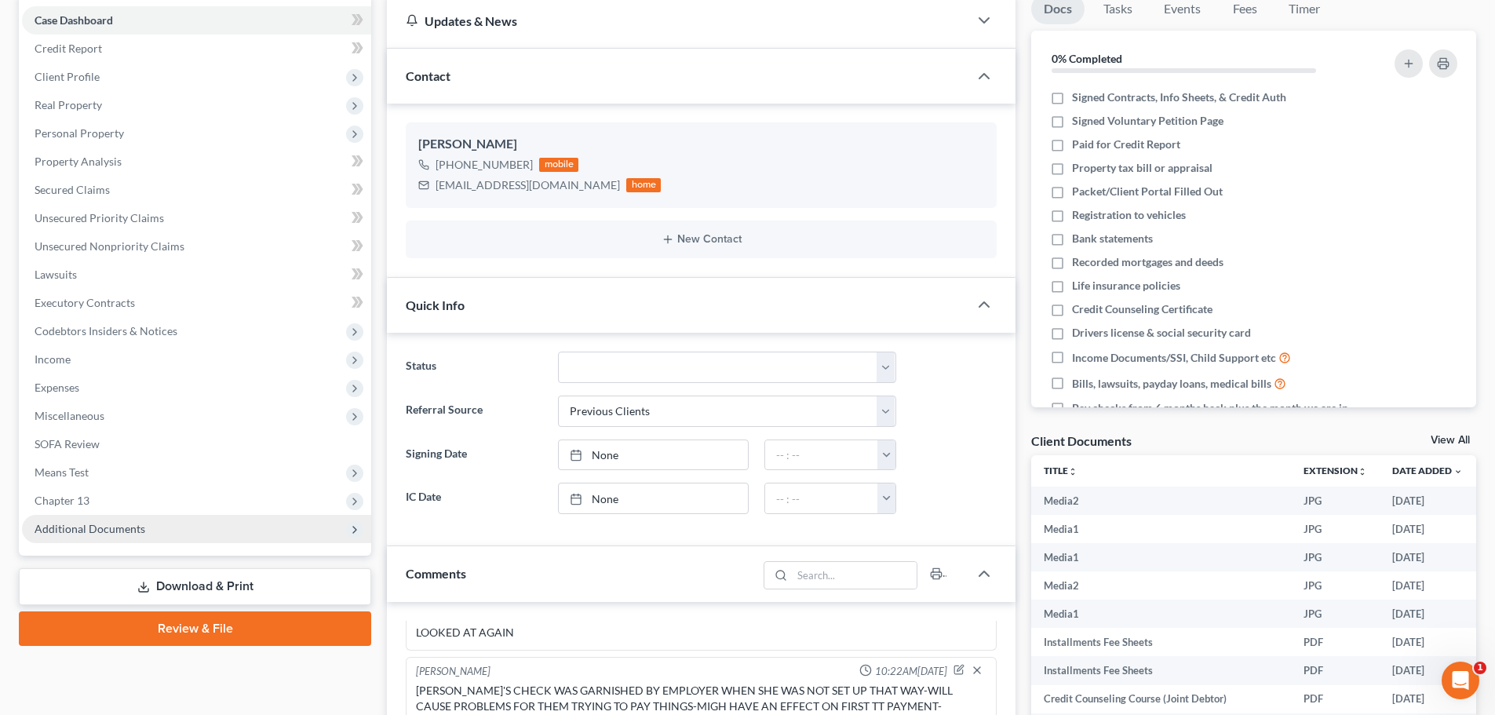
click at [122, 527] on span "Additional Documents" at bounding box center [90, 528] width 111 height 13
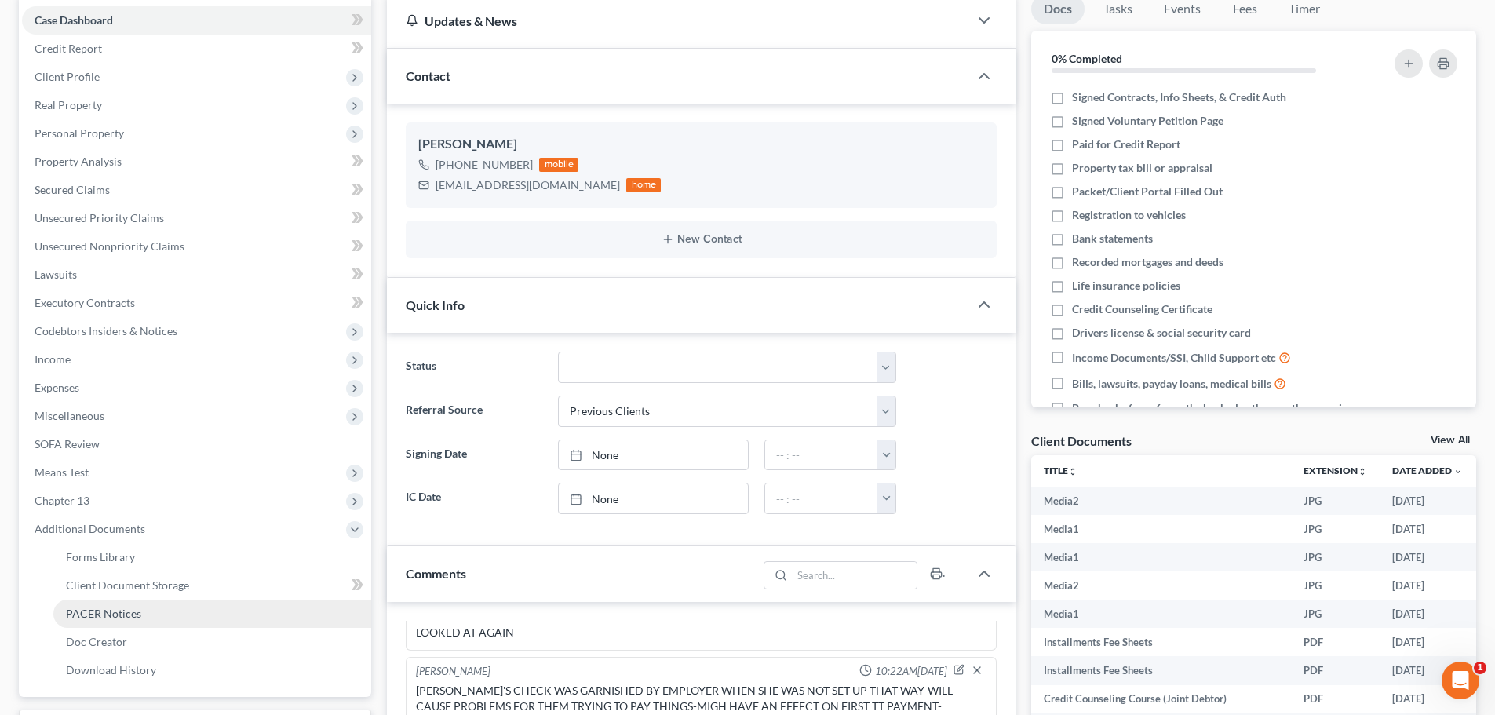
click at [152, 611] on link "PACER Notices" at bounding box center [212, 614] width 318 height 28
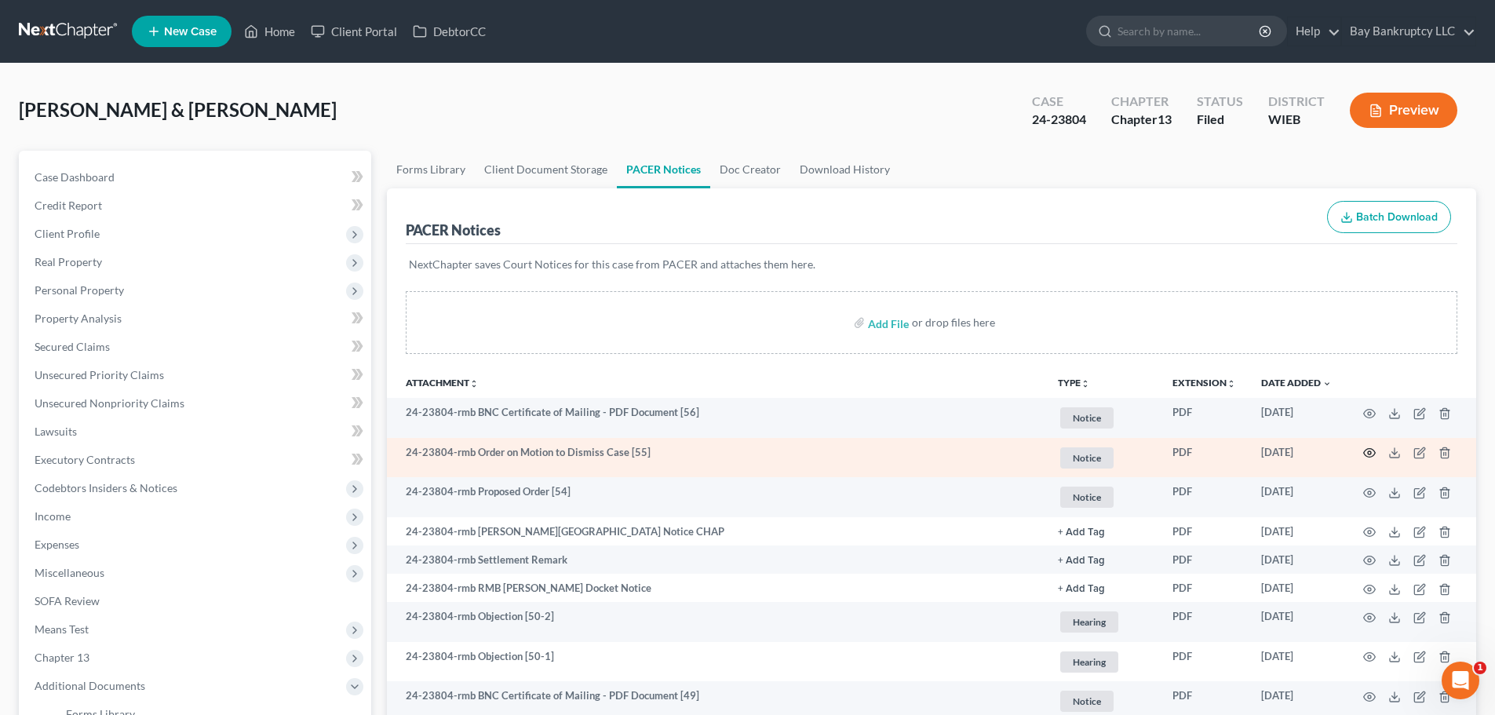
click at [1371, 452] on circle "button" at bounding box center [1369, 452] width 3 height 3
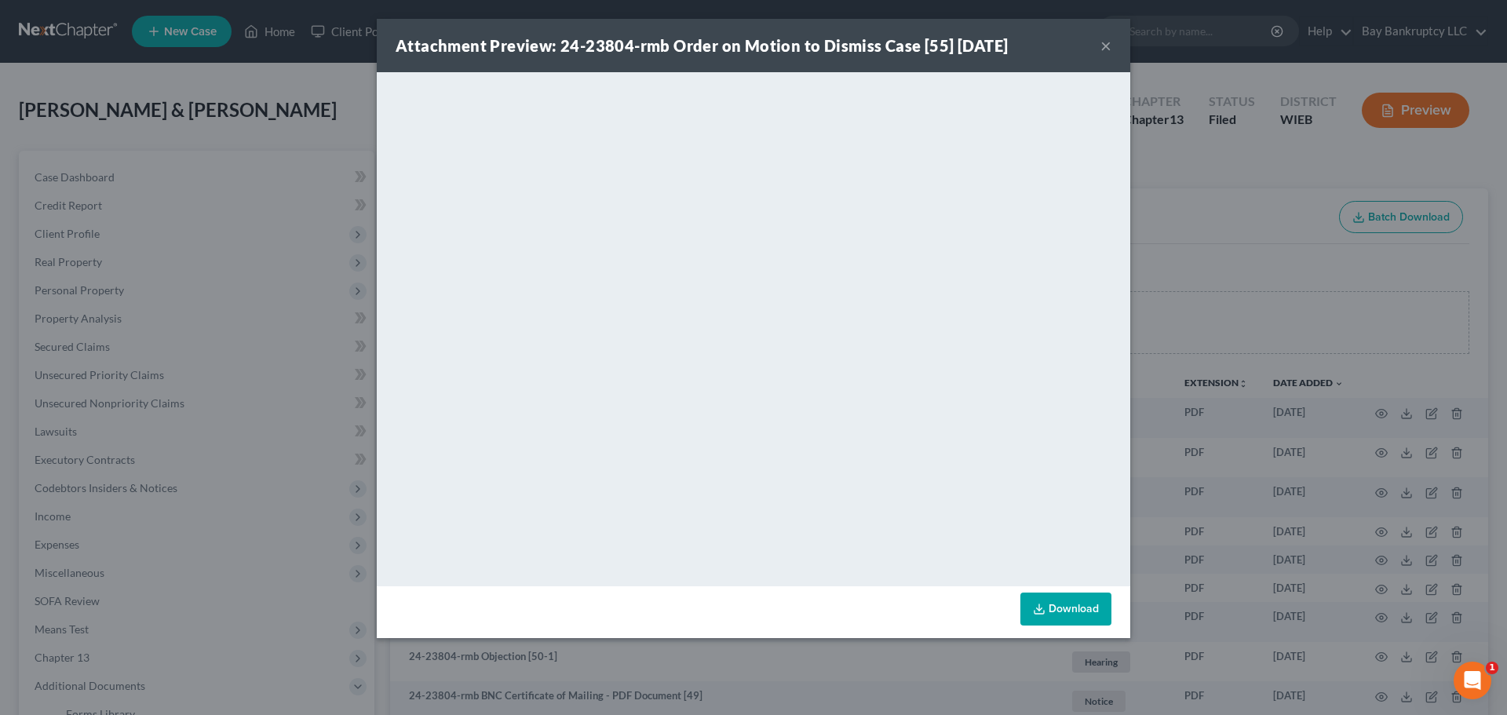
click at [1106, 41] on button "×" at bounding box center [1106, 45] width 11 height 19
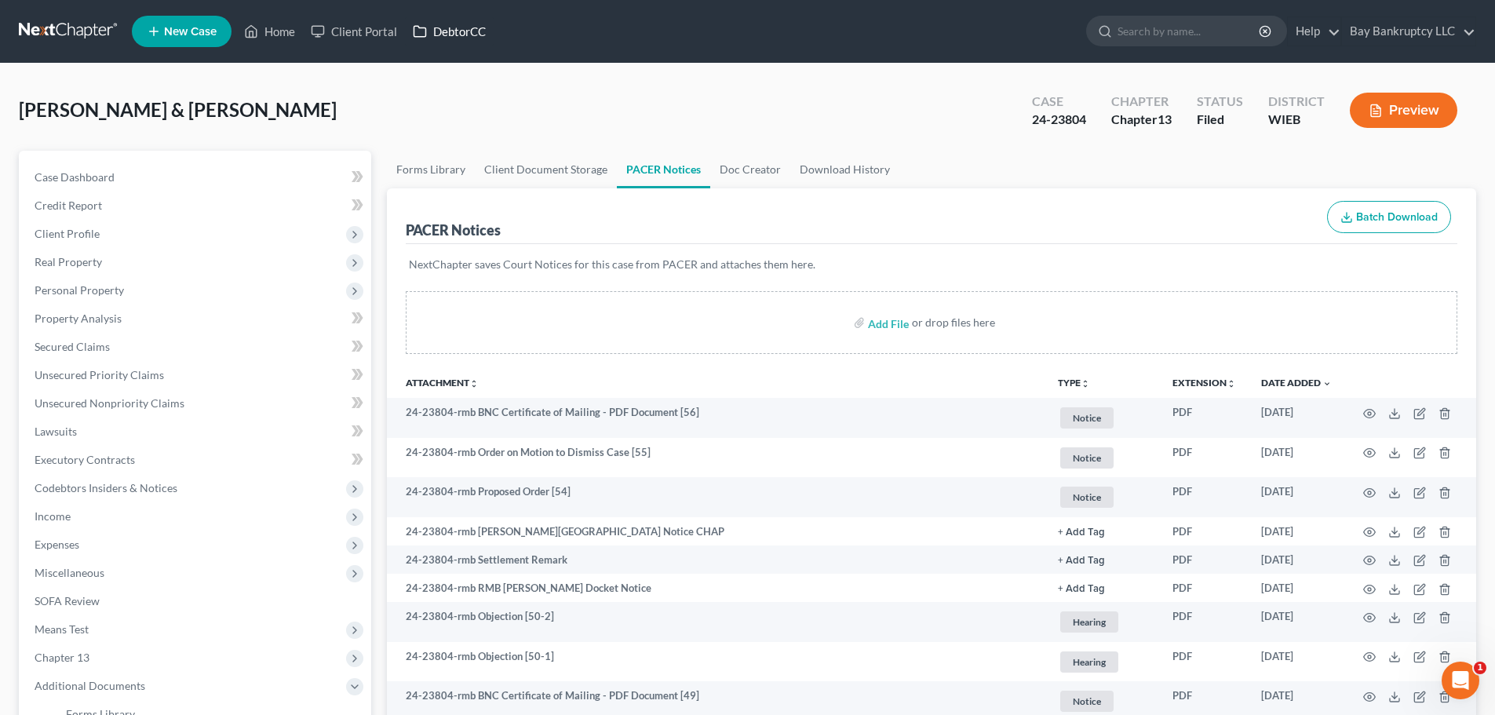
drag, startPoint x: 469, startPoint y: 27, endPoint x: 816, endPoint y: 147, distance: 367.9
click at [469, 27] on link "DebtorCC" at bounding box center [449, 31] width 89 height 28
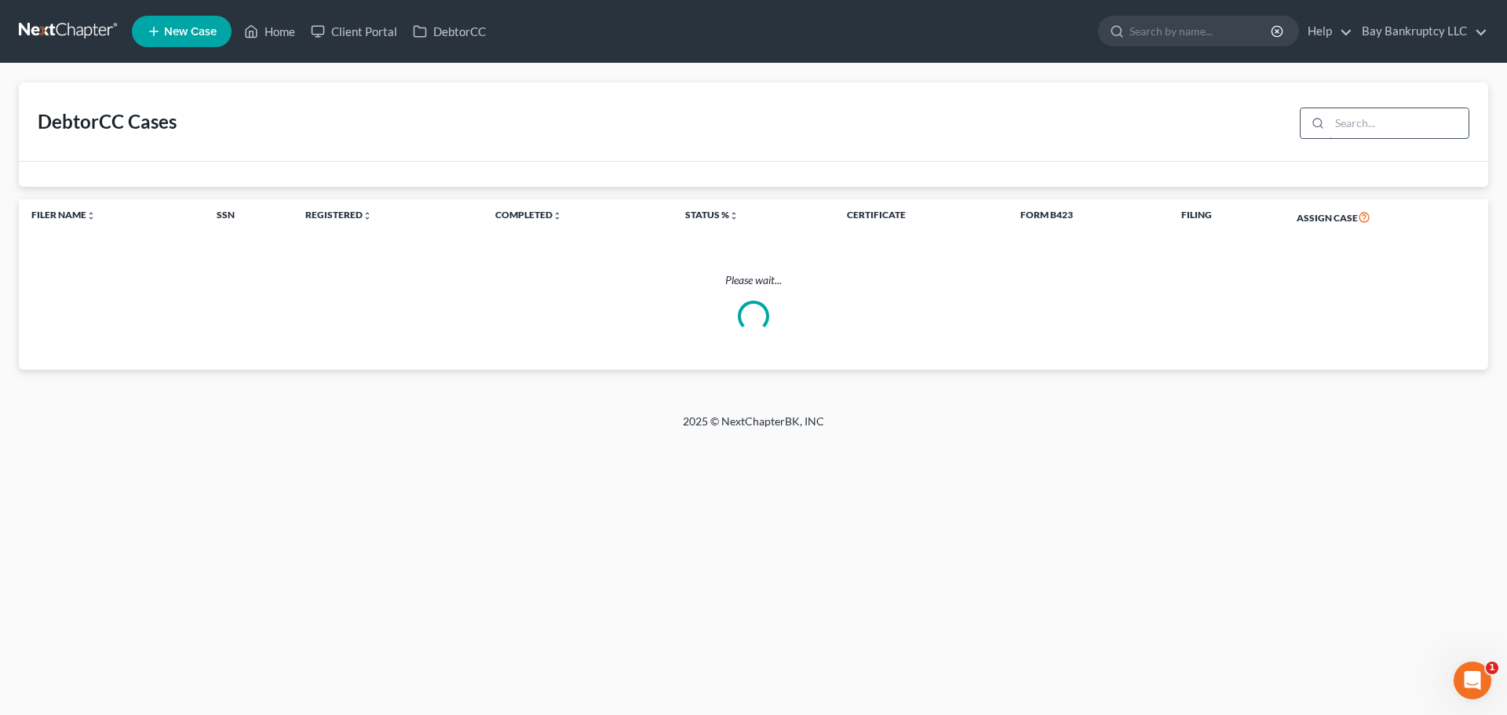
click at [1362, 123] on input "search" at bounding box center [1399, 123] width 139 height 30
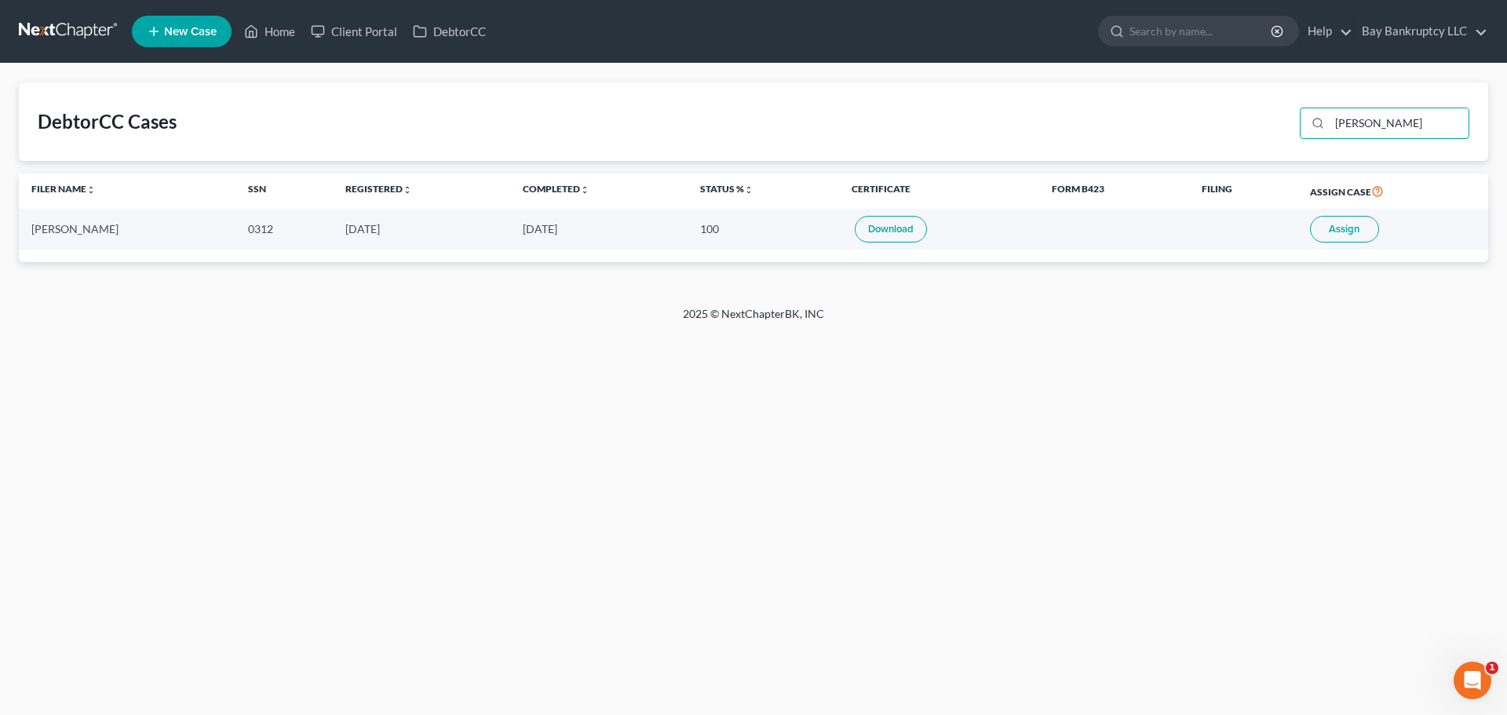
type input "janelle"
